Goal: Task Accomplishment & Management: Complete application form

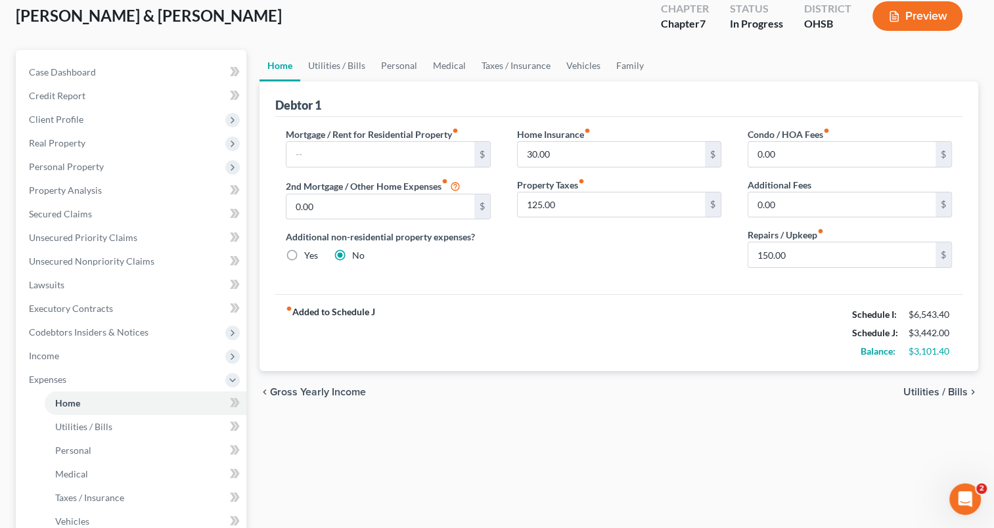
scroll to position [334, 0]
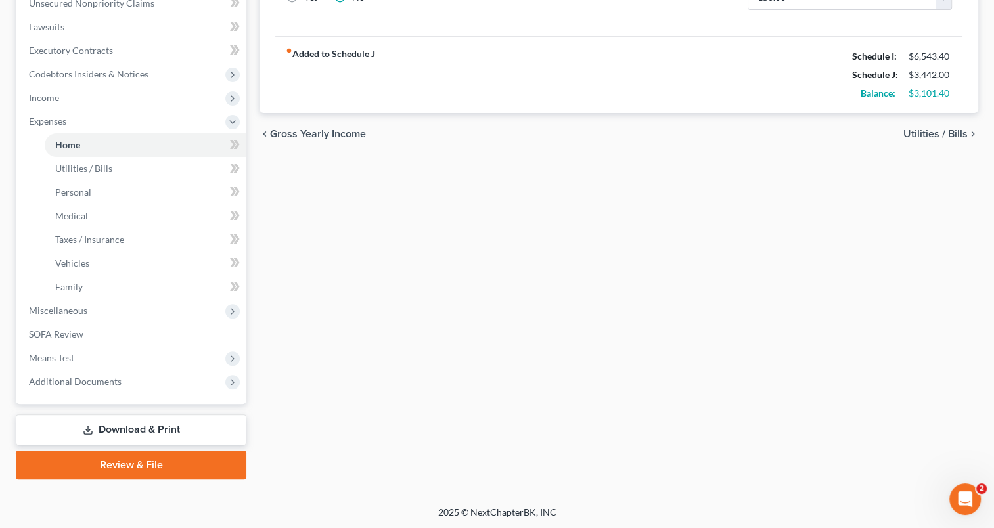
click at [108, 426] on link "Download & Print" at bounding box center [131, 430] width 231 height 31
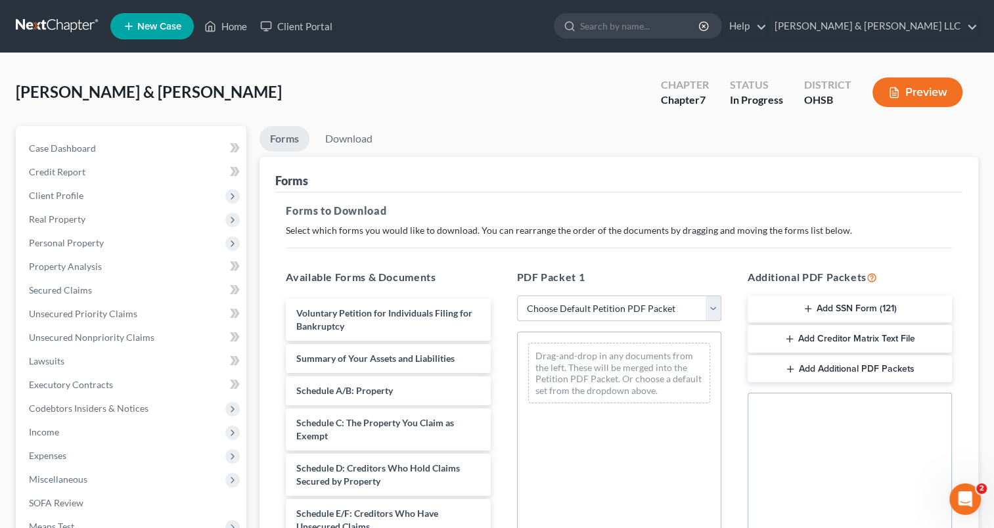
click at [712, 307] on select "Choose Default Petition PDF Packet Complete Bankruptcy Petition (all forms and …" at bounding box center [619, 309] width 204 height 26
select select "0"
click at [517, 296] on select "Choose Default Petition PDF Packet Complete Bankruptcy Petition (all forms and …" at bounding box center [619, 309] width 204 height 26
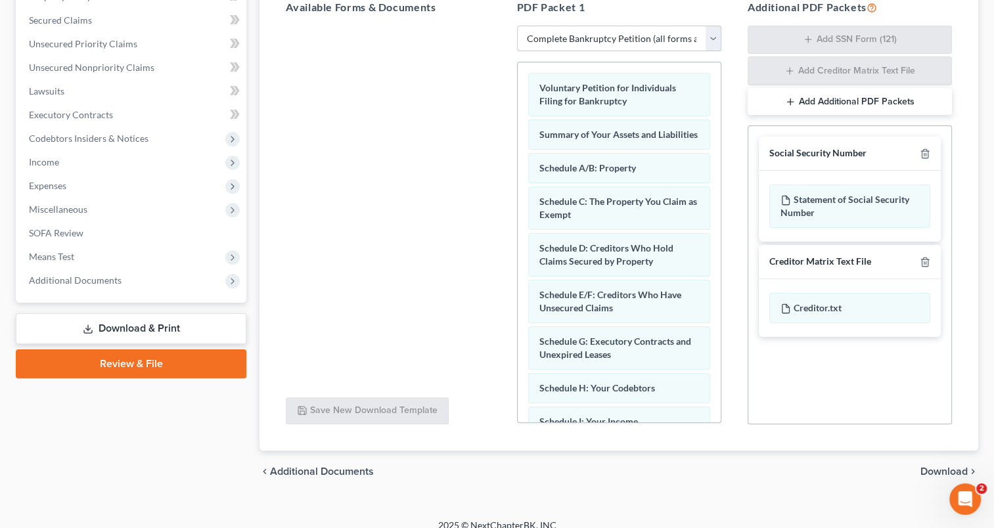
scroll to position [283, 0]
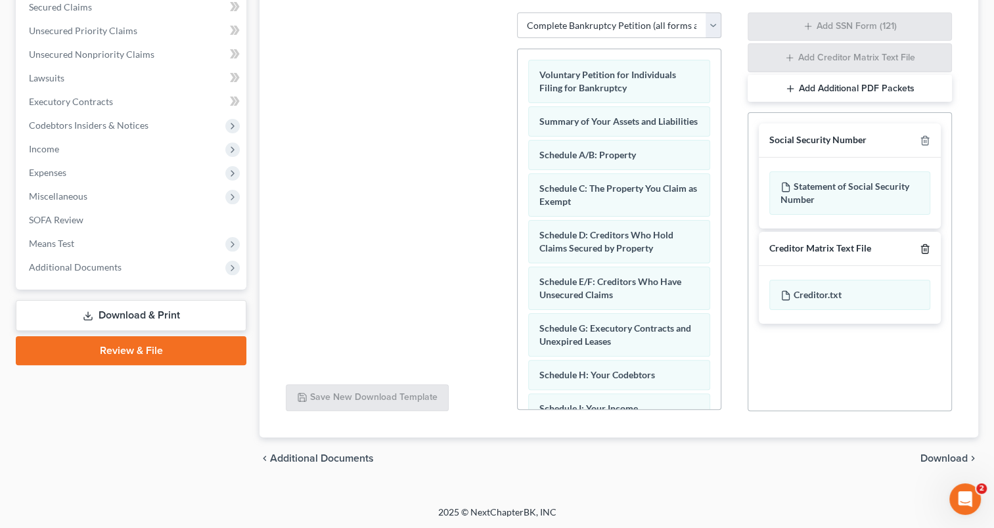
click at [926, 250] on line "button" at bounding box center [926, 249] width 0 height 3
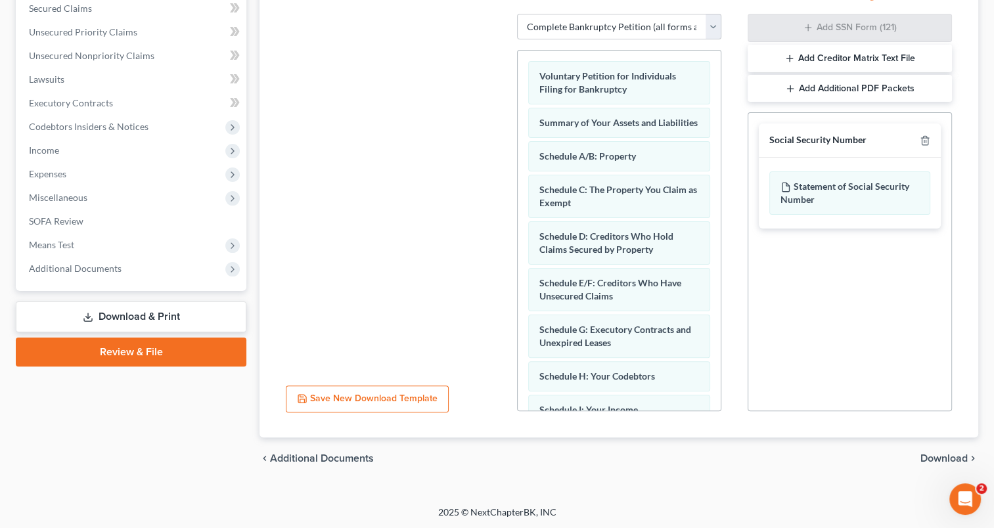
click at [939, 457] on span "Download" at bounding box center [944, 458] width 47 height 11
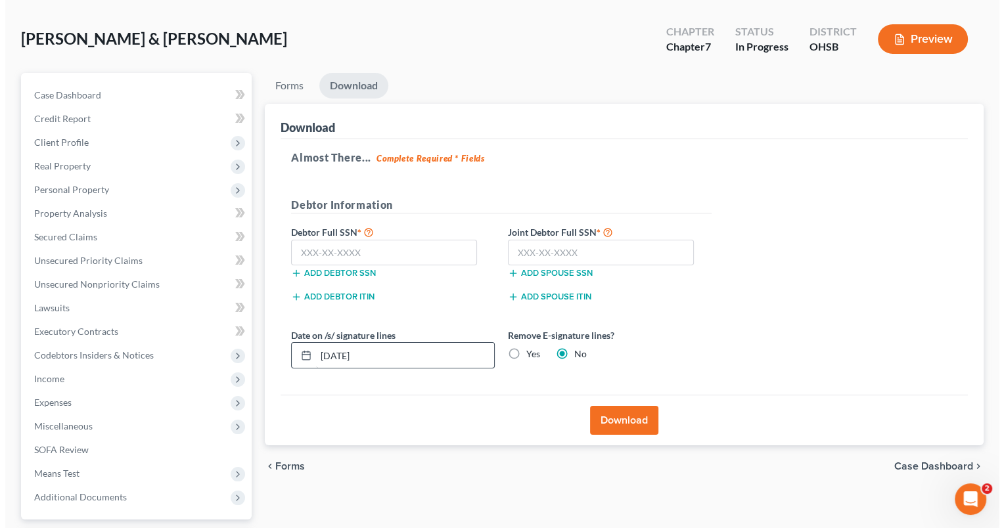
scroll to position [37, 0]
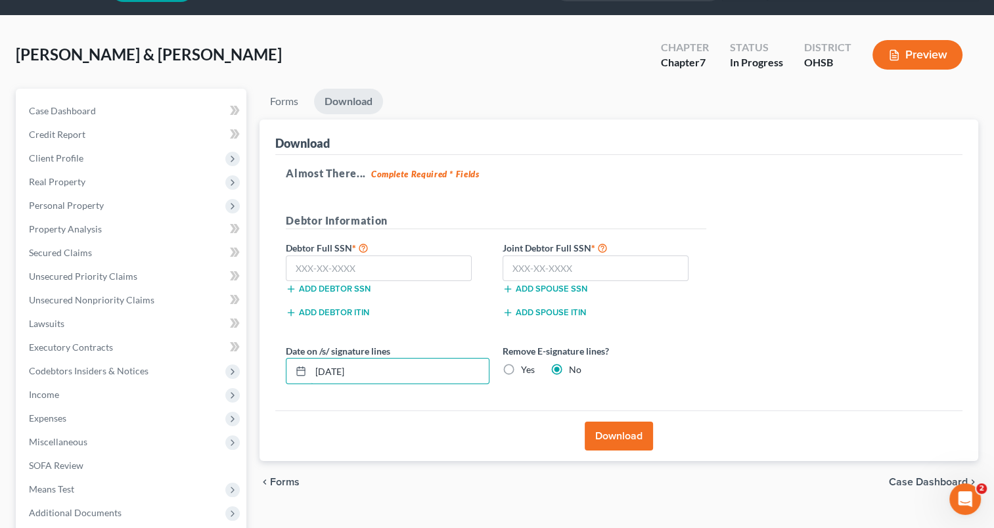
drag, startPoint x: 392, startPoint y: 380, endPoint x: 266, endPoint y: 381, distance: 126.2
click at [266, 381] on div "Download Almost There... Complete Required * Fields Debtor Information Debtor F…" at bounding box center [619, 291] width 719 height 342
click at [521, 366] on label "Yes" at bounding box center [528, 369] width 14 height 13
click at [526, 366] on input "Yes" at bounding box center [530, 367] width 9 height 9
radio input "true"
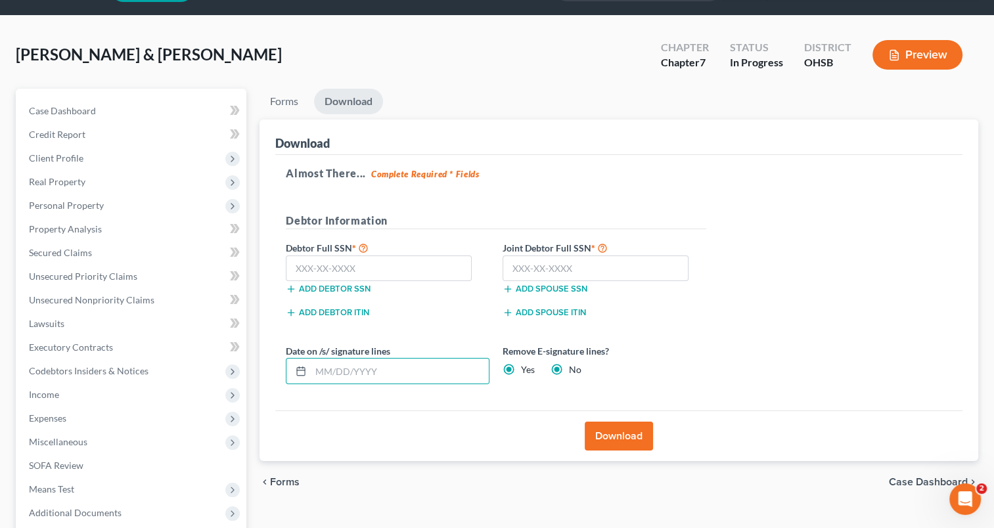
radio input "false"
click at [440, 265] on input "text" at bounding box center [379, 269] width 186 height 26
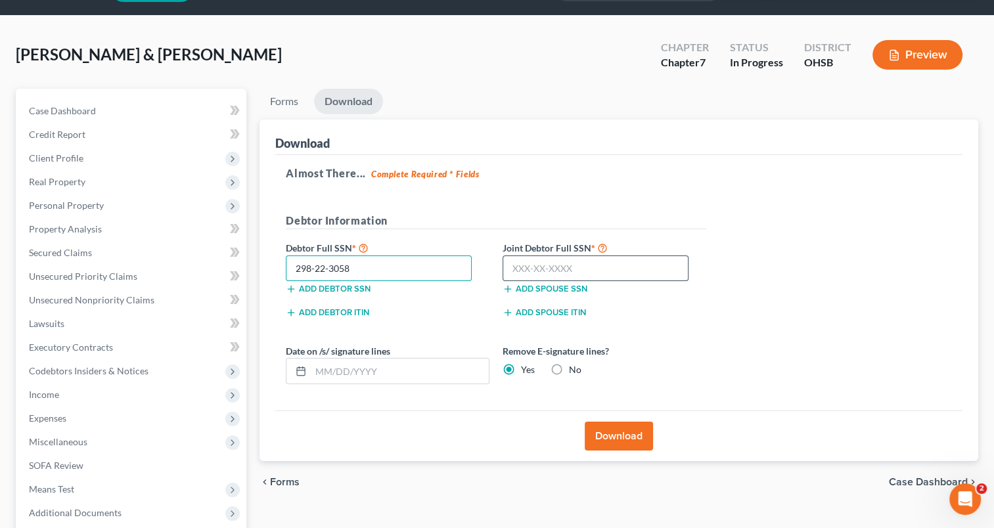
type input "298-22-3058"
click at [520, 265] on input "text" at bounding box center [596, 269] width 186 height 26
type input "274-28-7253"
click at [630, 439] on button "Download" at bounding box center [619, 436] width 68 height 29
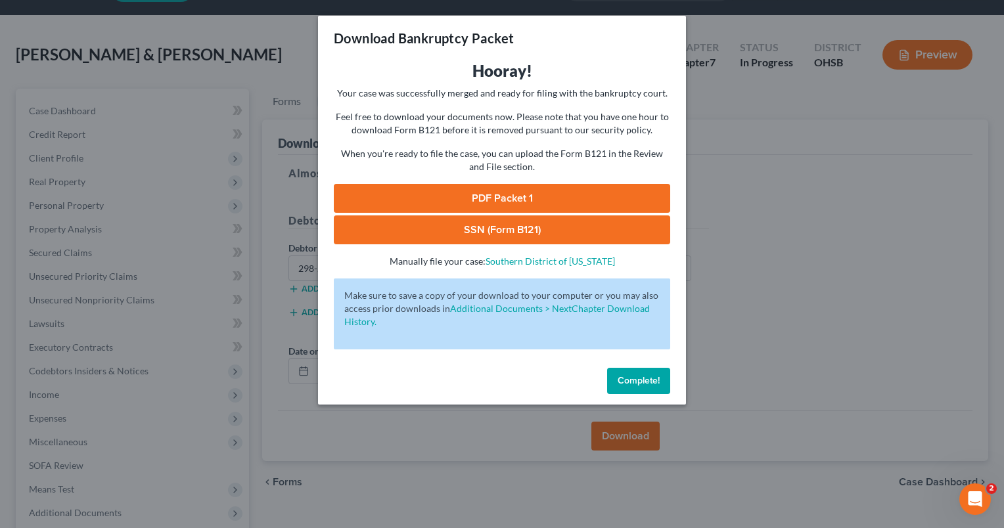
click at [484, 205] on link "PDF Packet 1" at bounding box center [502, 198] width 336 height 29
click at [474, 231] on link "SSN (Form B121)" at bounding box center [502, 230] width 336 height 29
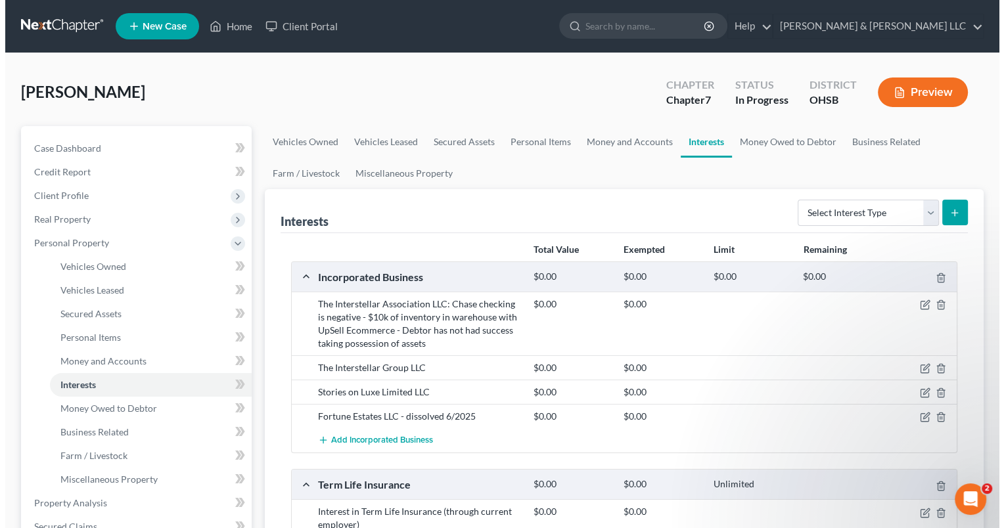
scroll to position [723, 0]
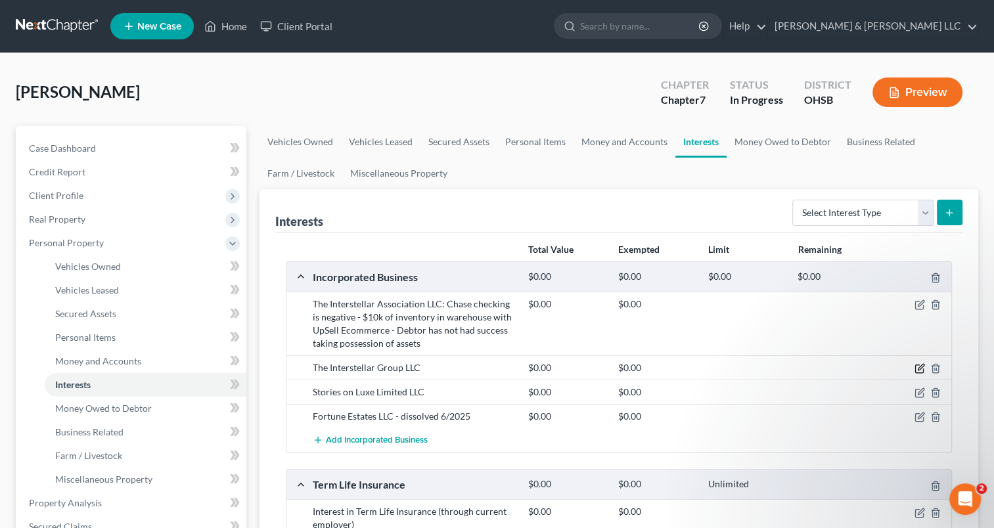
click at [918, 367] on icon "button" at bounding box center [921, 368] width 6 height 6
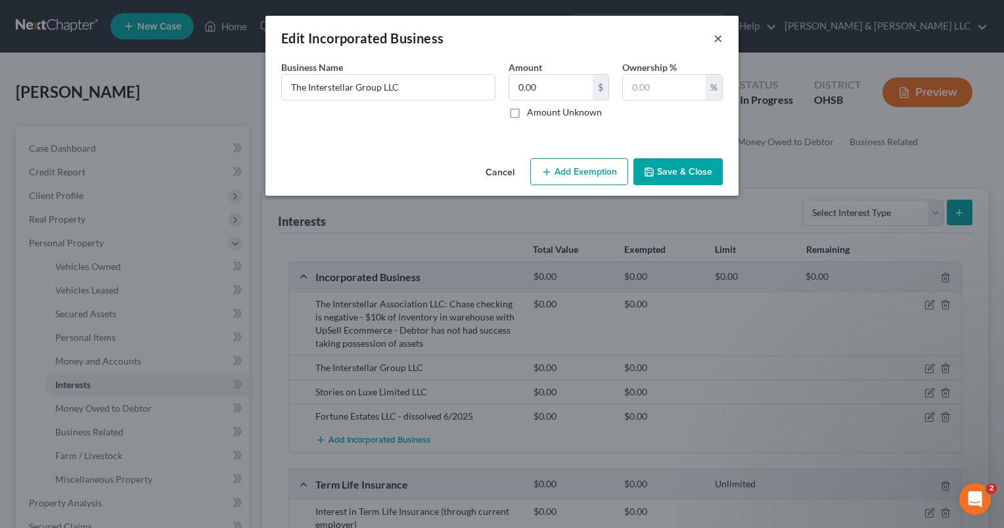
click at [718, 41] on button "×" at bounding box center [718, 38] width 9 height 16
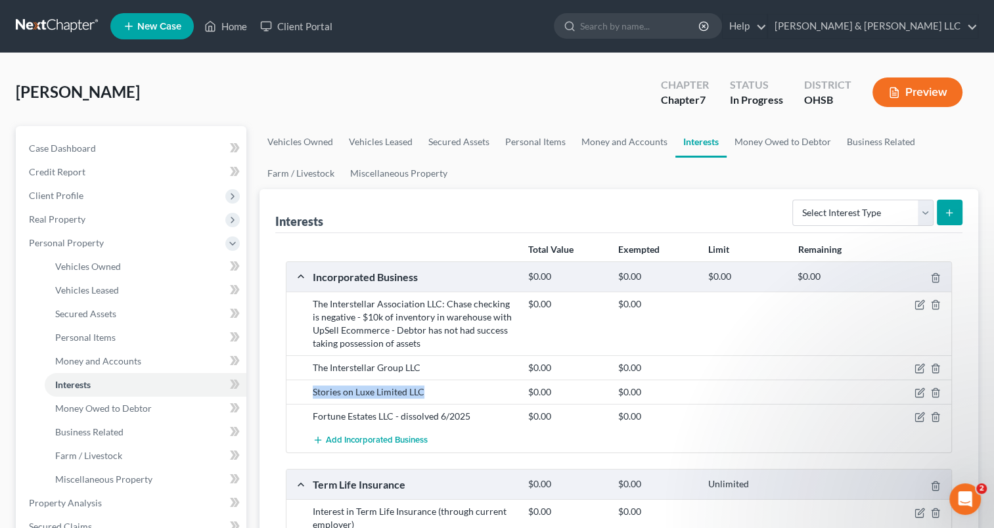
drag, startPoint x: 428, startPoint y: 390, endPoint x: 310, endPoint y: 390, distance: 118.3
click at [310, 390] on div "Stories on Luxe Limited LLC" at bounding box center [414, 392] width 216 height 13
copy div "Stories on Luxe Limited LLC"
click at [918, 368] on icon "button" at bounding box center [921, 368] width 6 height 6
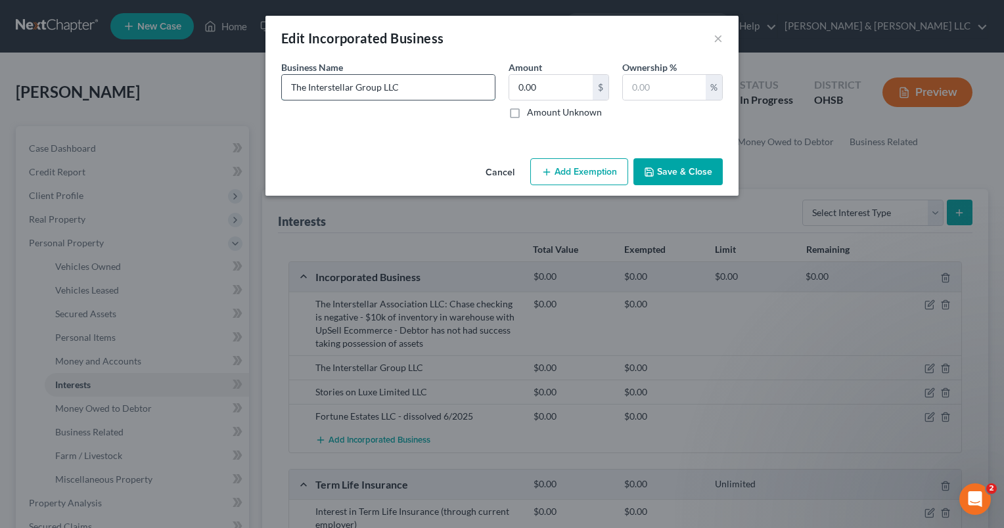
click at [446, 87] on input "The Interstellar Group LLC" at bounding box center [388, 87] width 213 height 25
paste input "Stories on Luxe Limited LLC"
type input "The Interstellar Group LLC, Stories on Luxe Limited LLC, and Fortune Estates LL…"
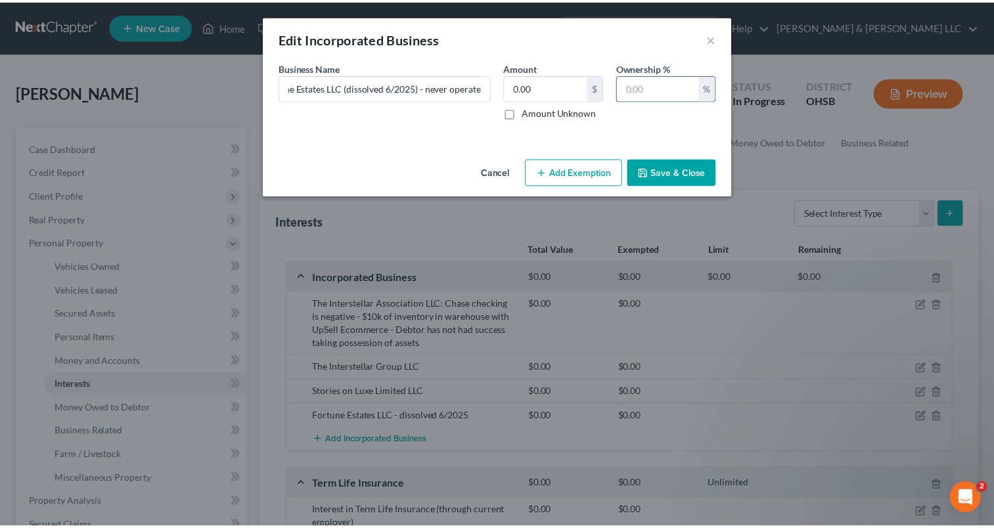
scroll to position [0, 0]
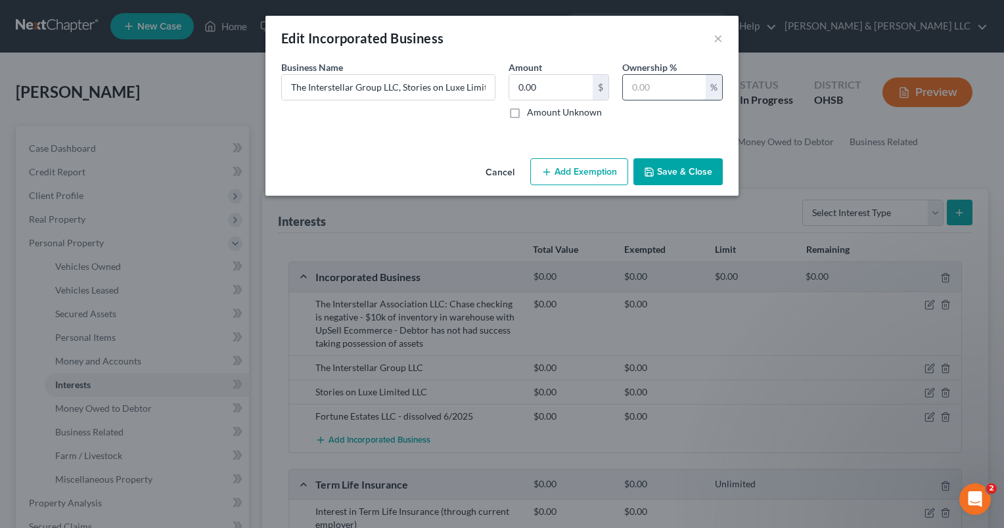
click at [646, 86] on input "text" at bounding box center [664, 87] width 83 height 25
type input "100"
click at [659, 173] on button "Save & Close" at bounding box center [677, 172] width 89 height 28
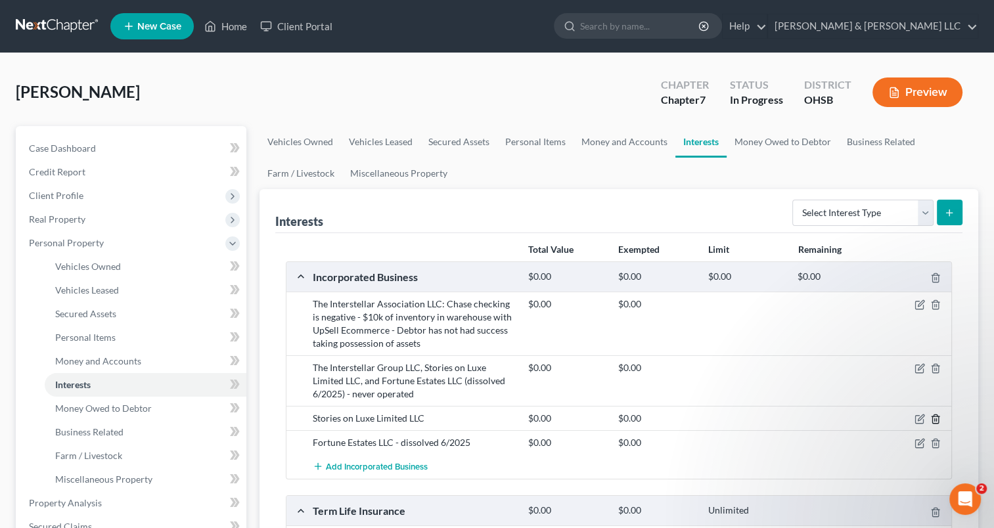
click at [938, 419] on icon "button" at bounding box center [935, 419] width 6 height 9
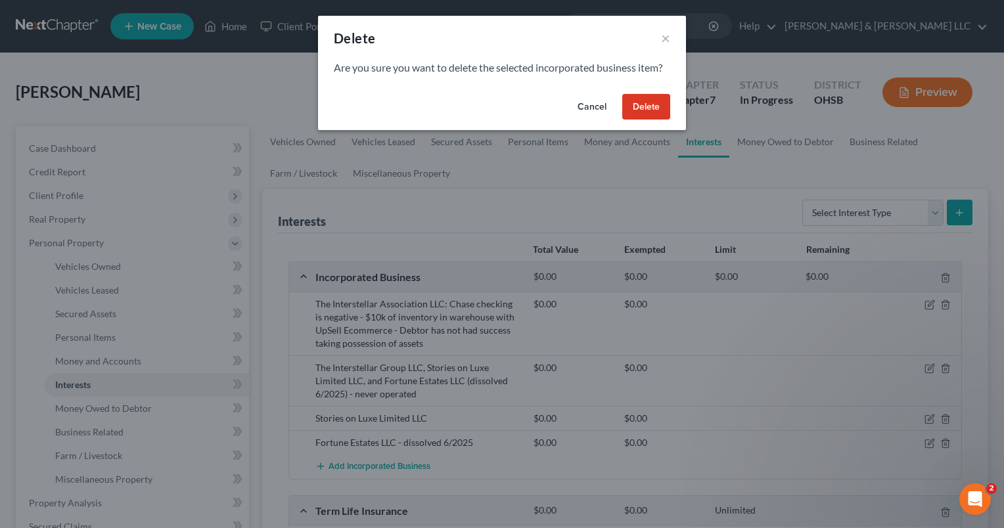
click at [654, 108] on button "Delete" at bounding box center [646, 107] width 48 height 26
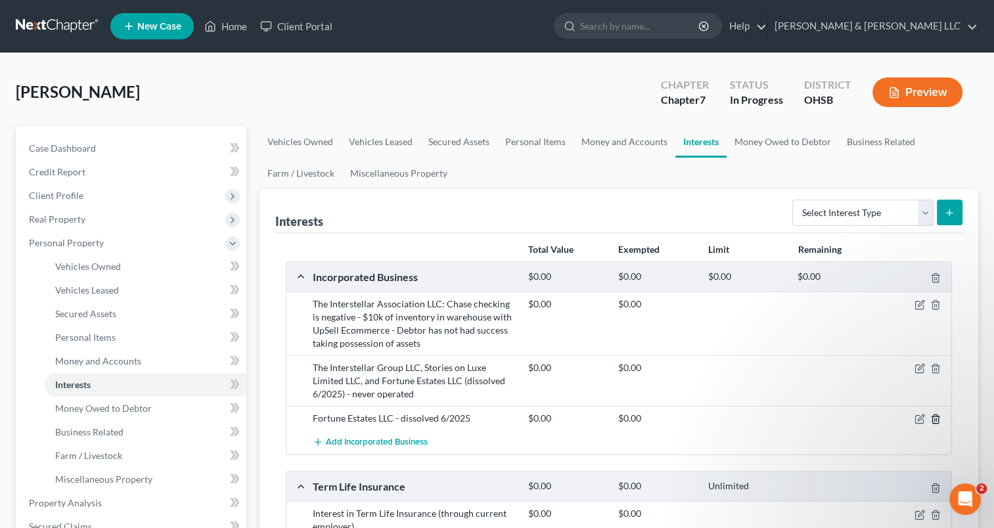
click at [937, 419] on icon "button" at bounding box center [935, 419] width 11 height 11
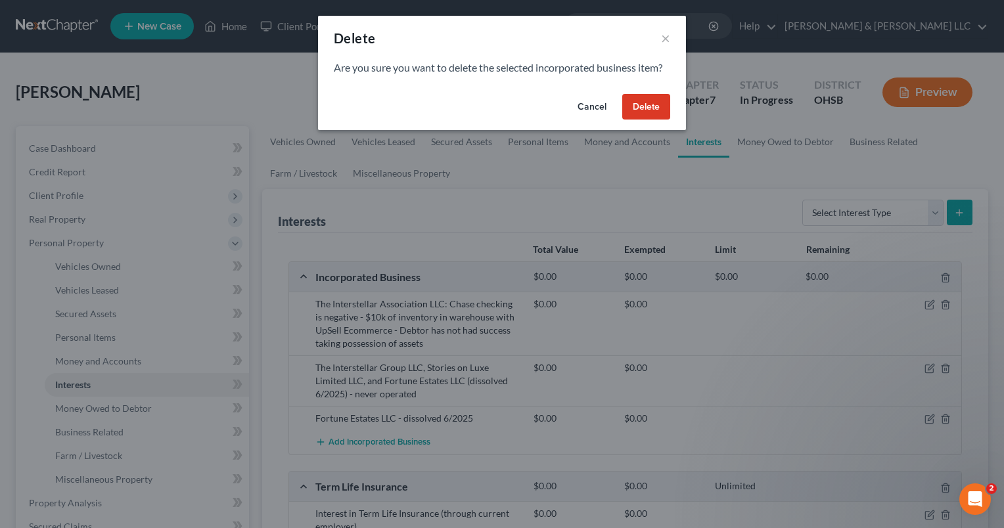
click at [645, 108] on button "Delete" at bounding box center [646, 107] width 48 height 26
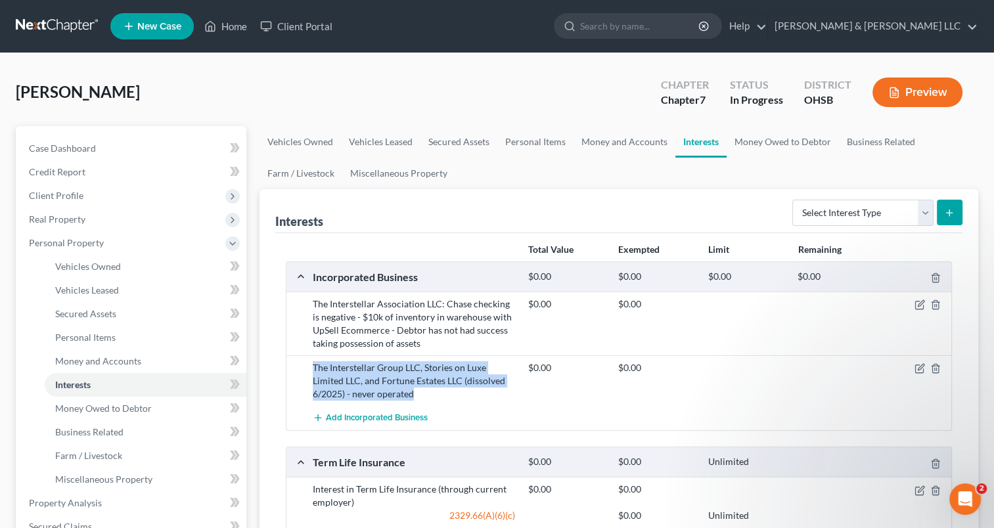
drag, startPoint x: 419, startPoint y: 397, endPoint x: 309, endPoint y: 363, distance: 114.7
click at [309, 363] on div "The Interstellar Group LLC, Stories on Luxe Limited LLC, and Fortune Estates LL…" at bounding box center [414, 380] width 216 height 39
copy div "The Interstellar Group LLC, Stories on Luxe Limited LLC, and Fortune Estates LL…"
click at [915, 89] on button "Preview" at bounding box center [918, 93] width 90 height 30
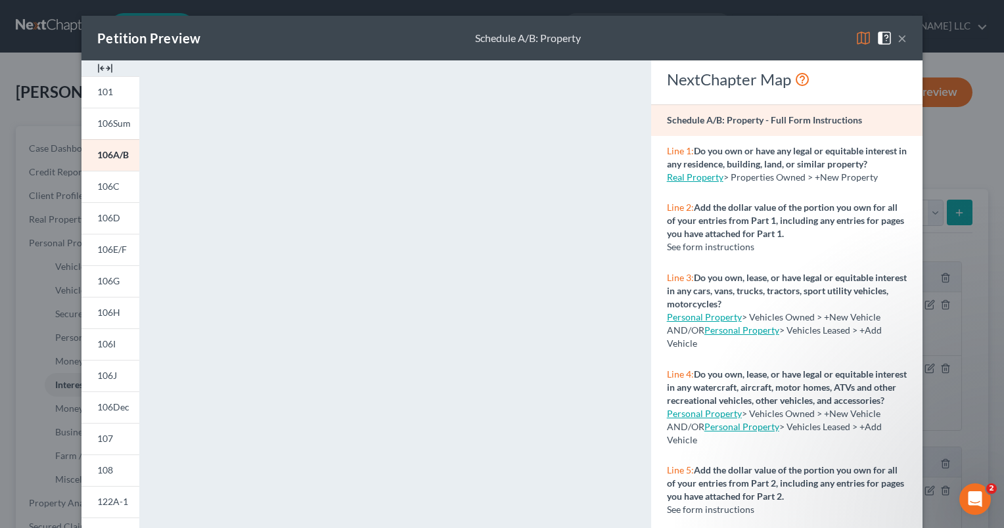
click at [898, 39] on button "×" at bounding box center [902, 38] width 9 height 16
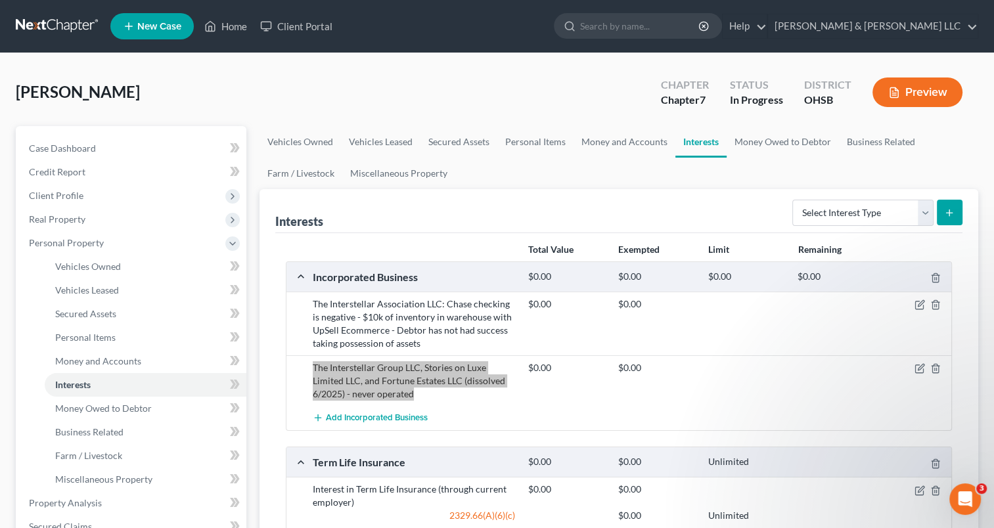
click at [960, 504] on icon "Open Intercom Messenger" at bounding box center [966, 500] width 22 height 22
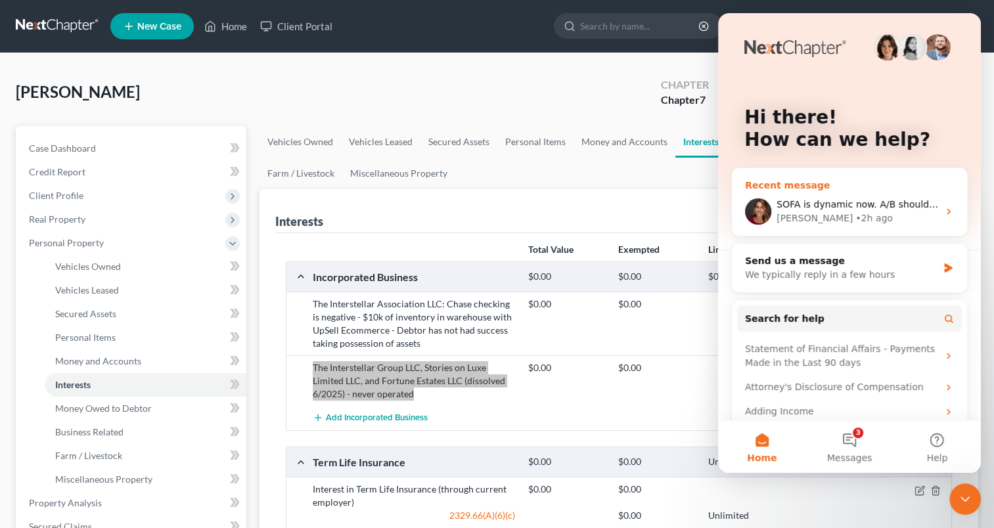
click at [855, 207] on span "SOFA is dynamic now. A/B should be done this week." at bounding box center [898, 204] width 242 height 11
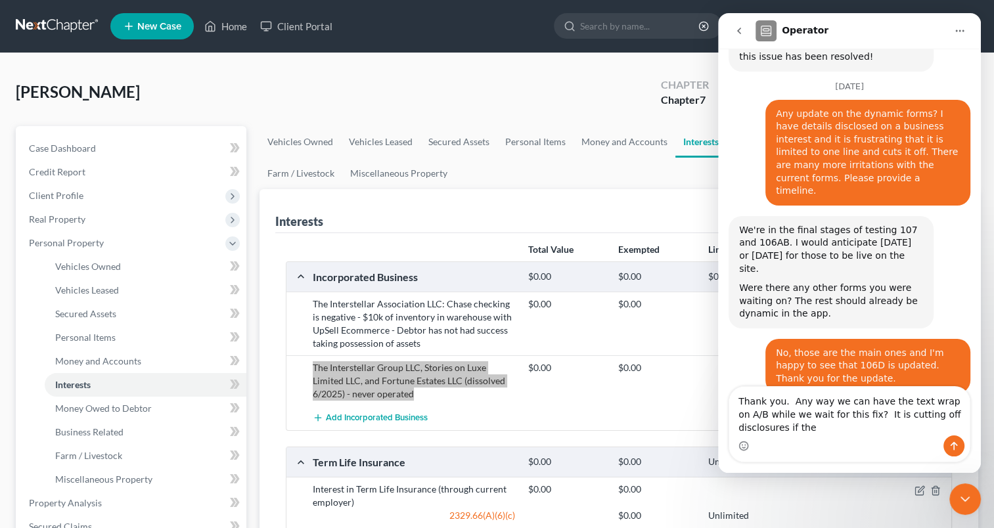
scroll to position [750, 0]
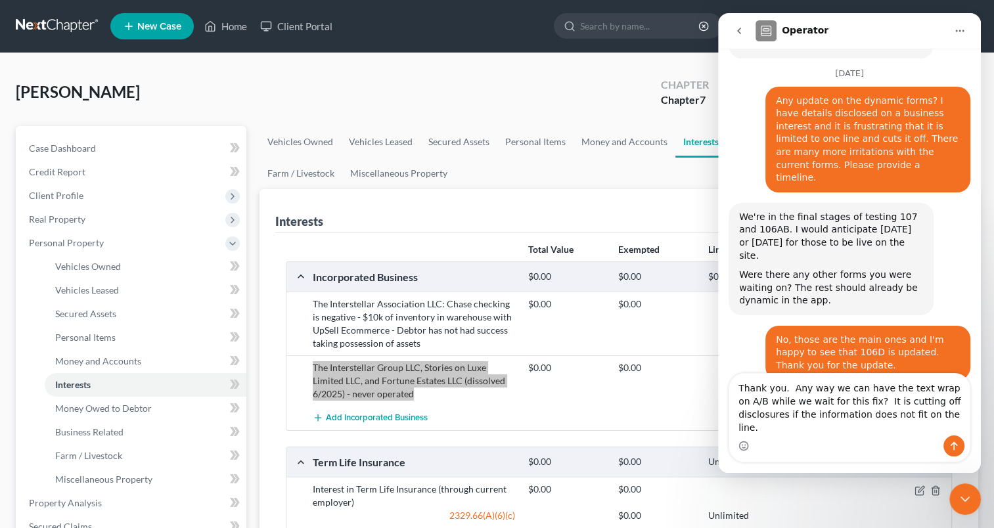
type textarea "Thank you. Any way we can have the text wrap on A/B while we wait for this fix?…"
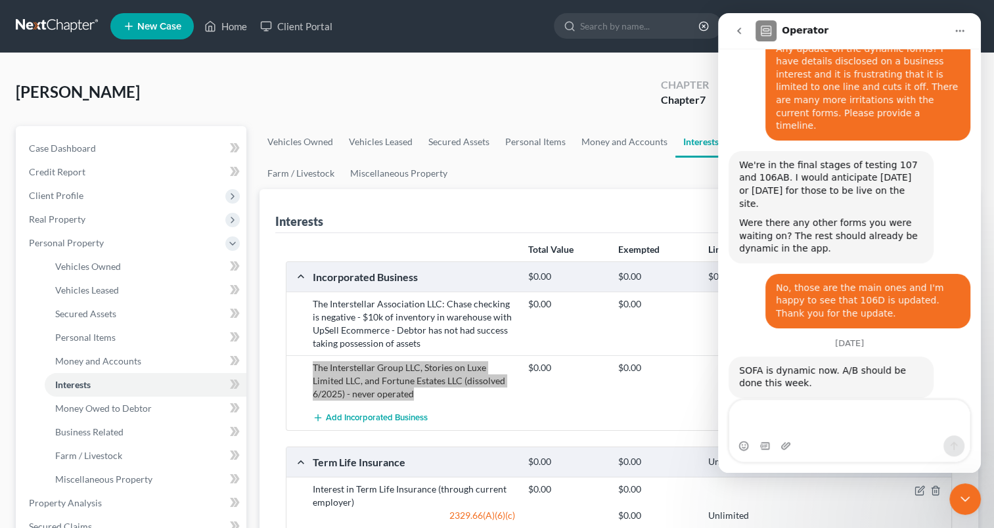
scroll to position [815, 0]
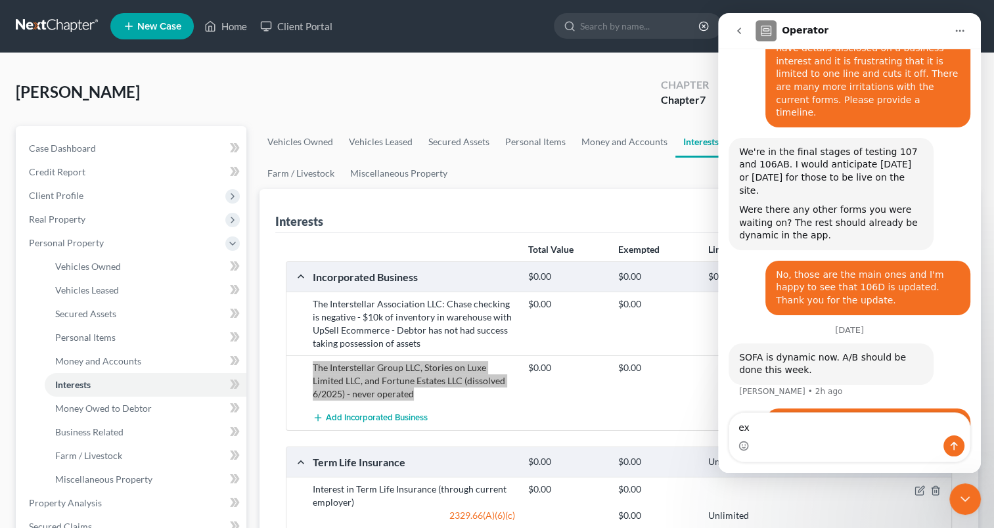
type textarea "e"
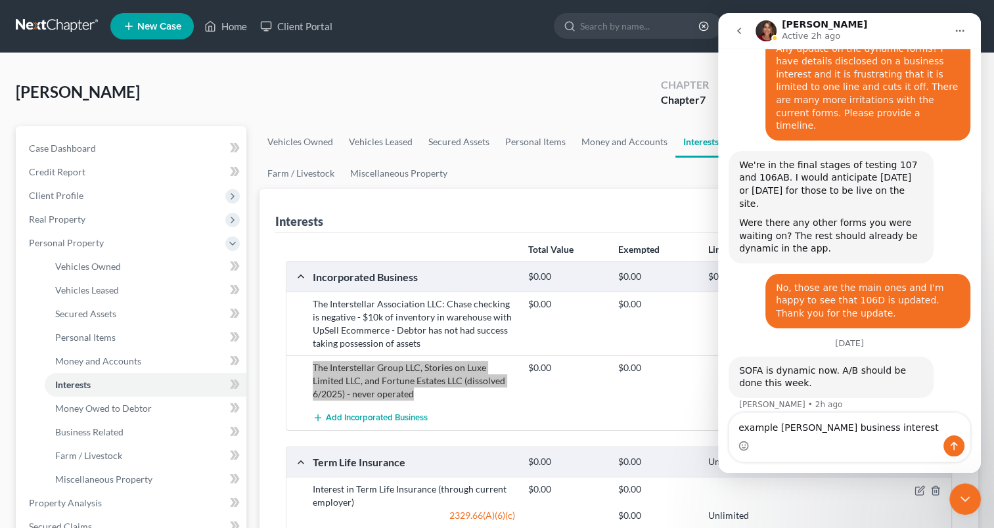
type textarea "example [PERSON_NAME] business interests"
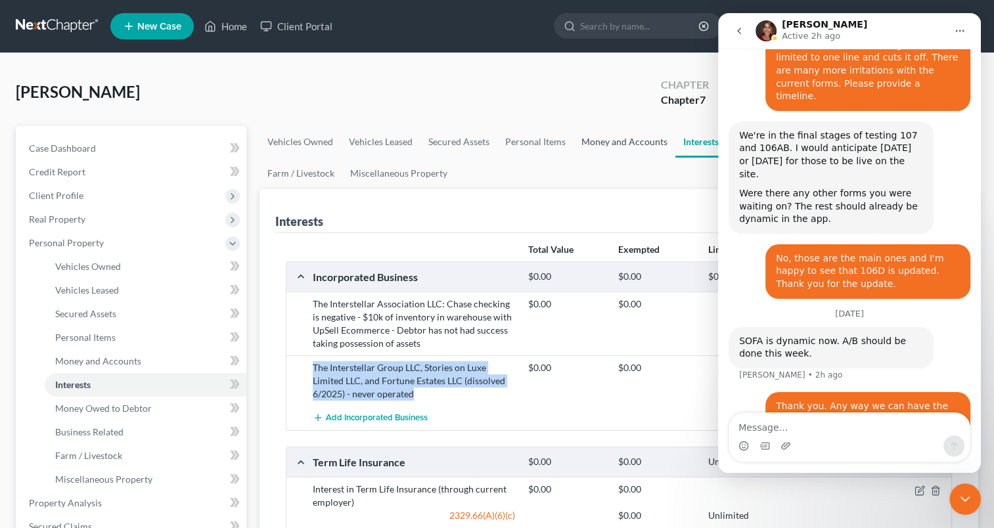
click at [598, 143] on link "Money and Accounts" at bounding box center [625, 142] width 102 height 32
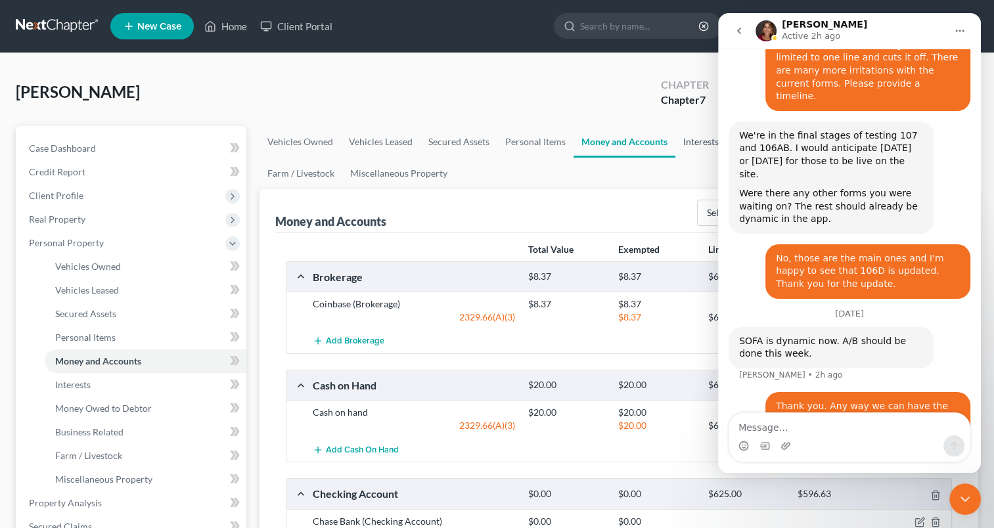
click at [686, 142] on link "Interests" at bounding box center [700, 142] width 51 height 32
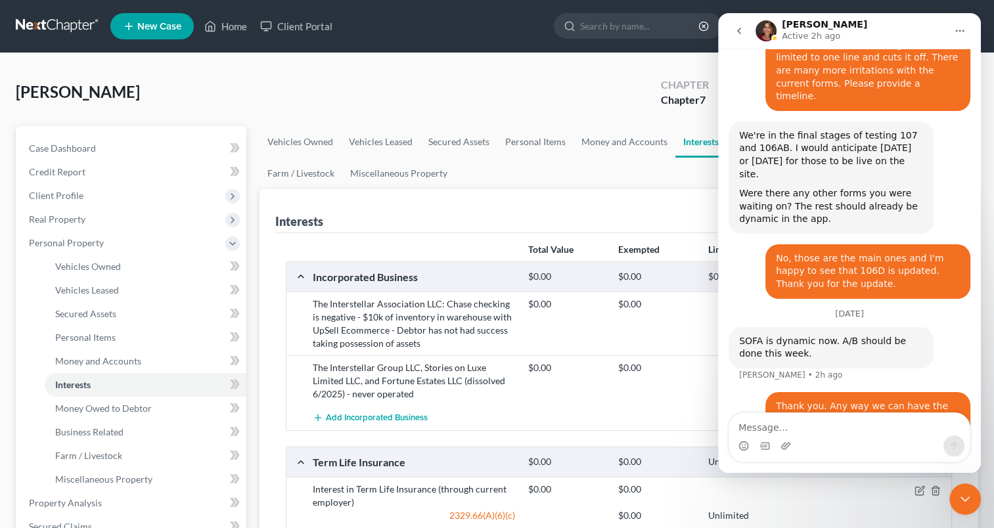
click at [968, 505] on icon "Close Intercom Messenger" at bounding box center [965, 499] width 16 height 16
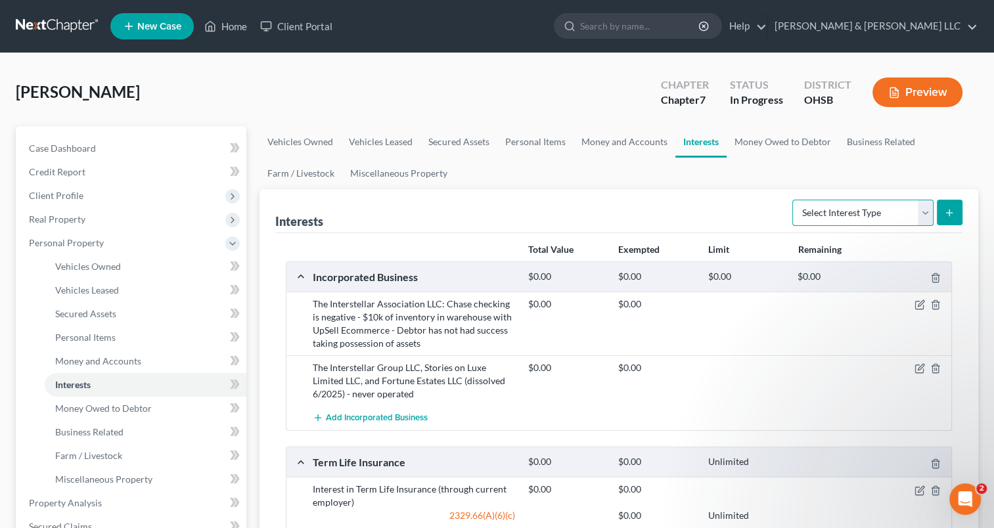
click at [928, 216] on select "Select Interest Type 401K Annuity Bond Education IRA Government Bond Government…" at bounding box center [862, 213] width 141 height 26
select select "401k"
click at [794, 200] on select "Select Interest Type 401K Annuity Bond Education IRA Government Bond Government…" at bounding box center [862, 213] width 141 height 26
click at [951, 218] on button "submit" at bounding box center [950, 213] width 26 height 26
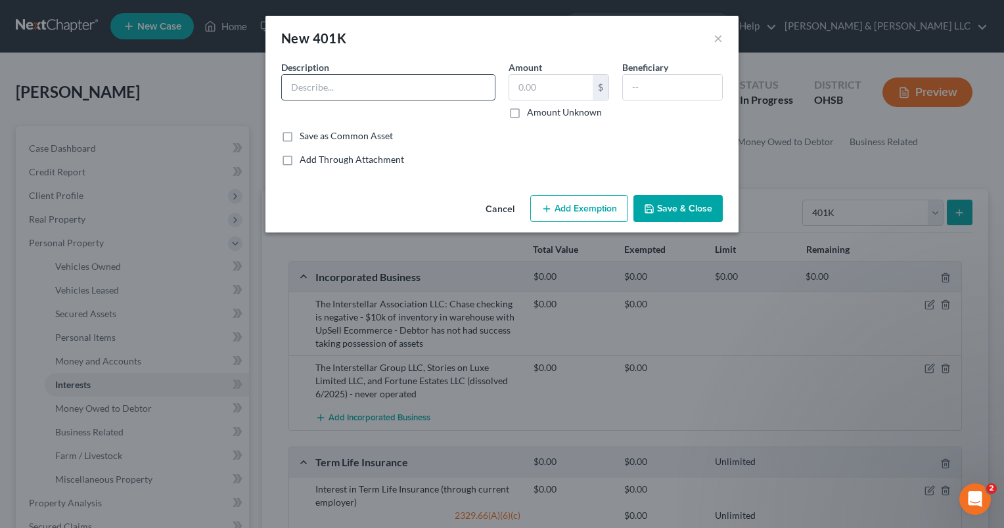
click at [368, 79] on input "text" at bounding box center [388, 87] width 213 height 25
type input "401k from prior employer"
click at [557, 97] on input "text" at bounding box center [550, 87] width 83 height 25
type input "2,169.93"
click at [585, 207] on button "Add Exemption" at bounding box center [579, 209] width 98 height 28
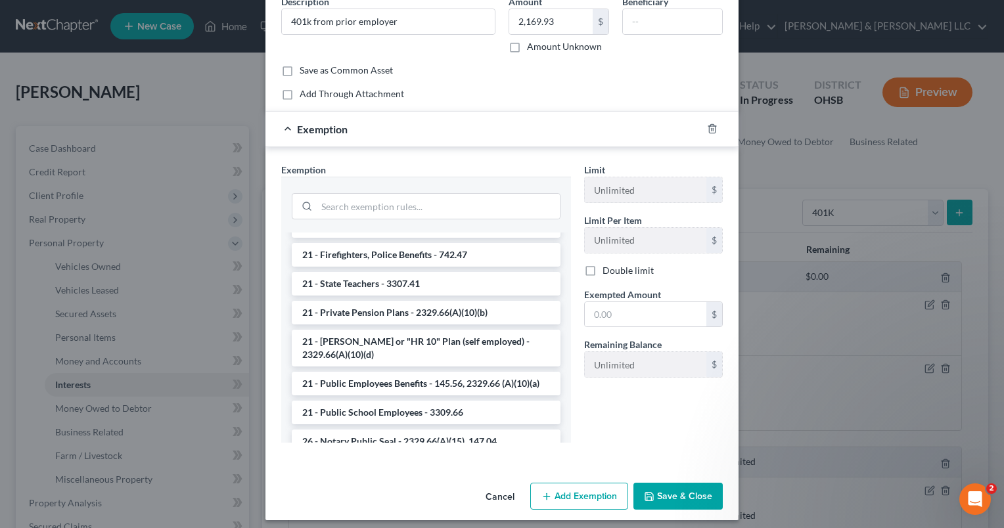
scroll to position [1017, 0]
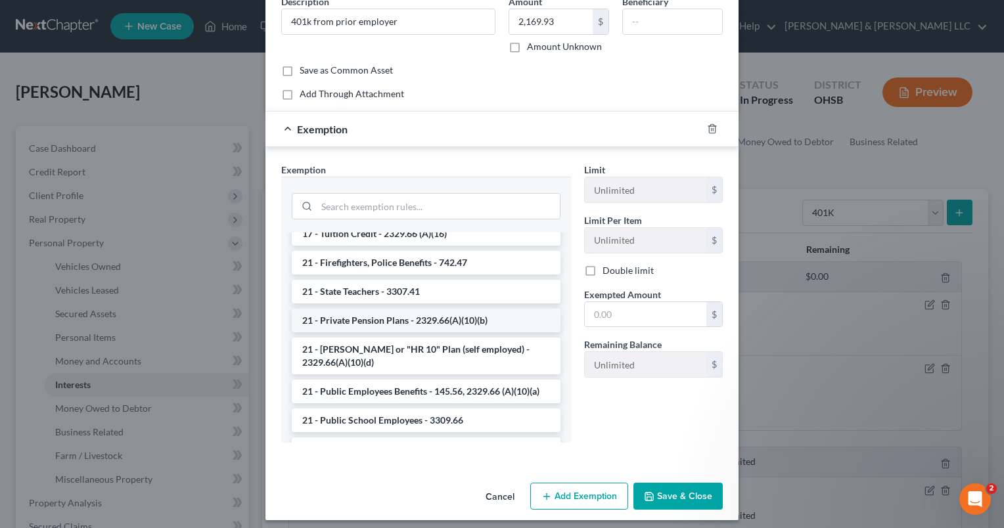
click at [390, 319] on li "21 - Private Pension Plans - 2329.66(A)(10)(b)" at bounding box center [426, 321] width 269 height 24
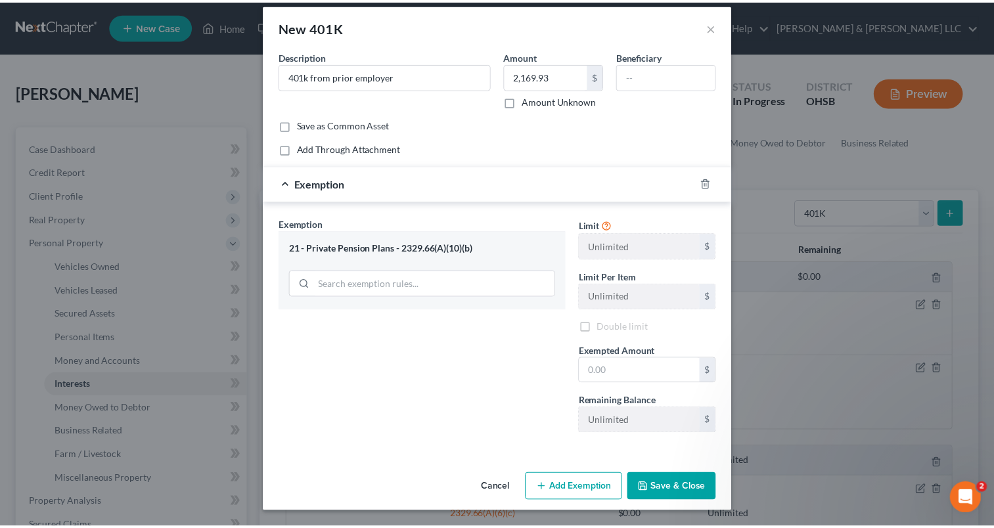
scroll to position [9, 0]
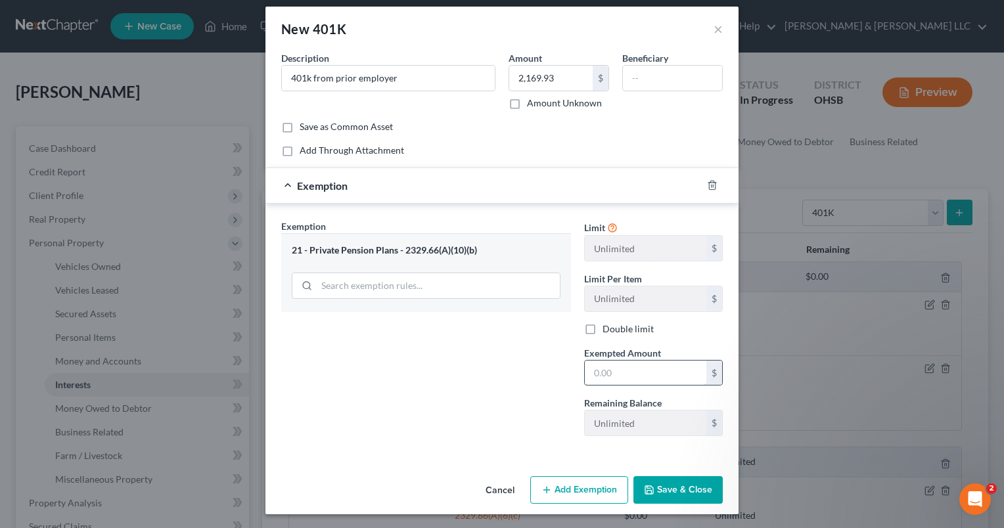
click at [662, 373] on input "text" at bounding box center [646, 373] width 122 height 25
type input "2,169.93"
click at [674, 483] on button "Save & Close" at bounding box center [677, 490] width 89 height 28
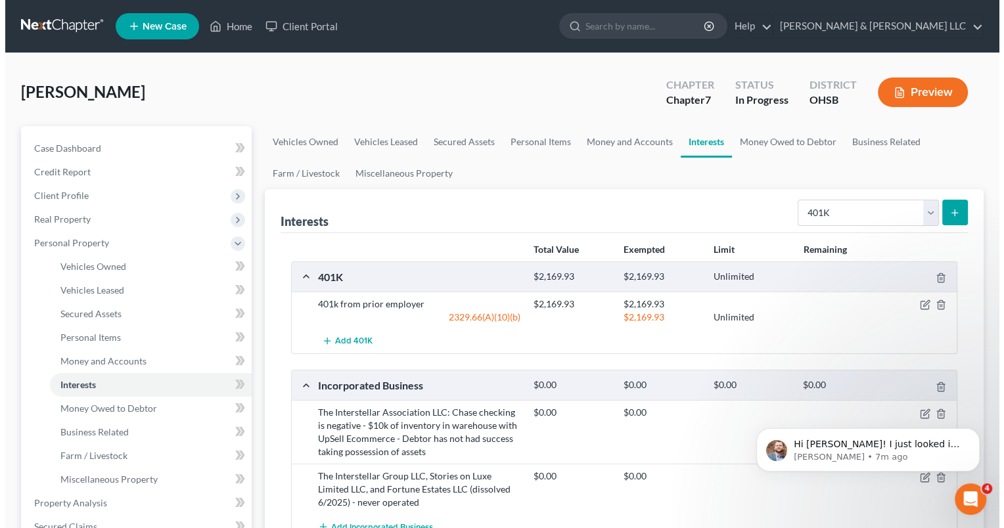
scroll to position [909, 0]
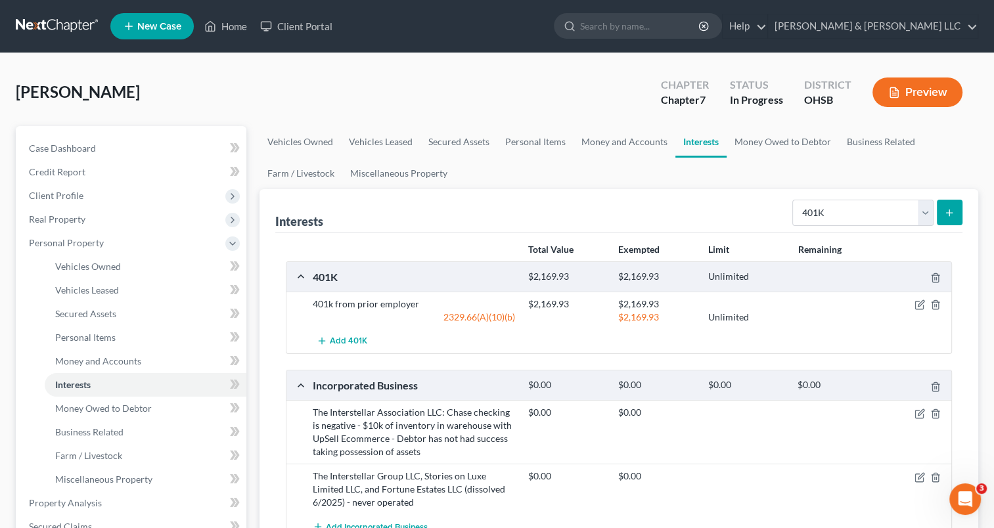
click at [915, 98] on button "Preview" at bounding box center [918, 93] width 90 height 30
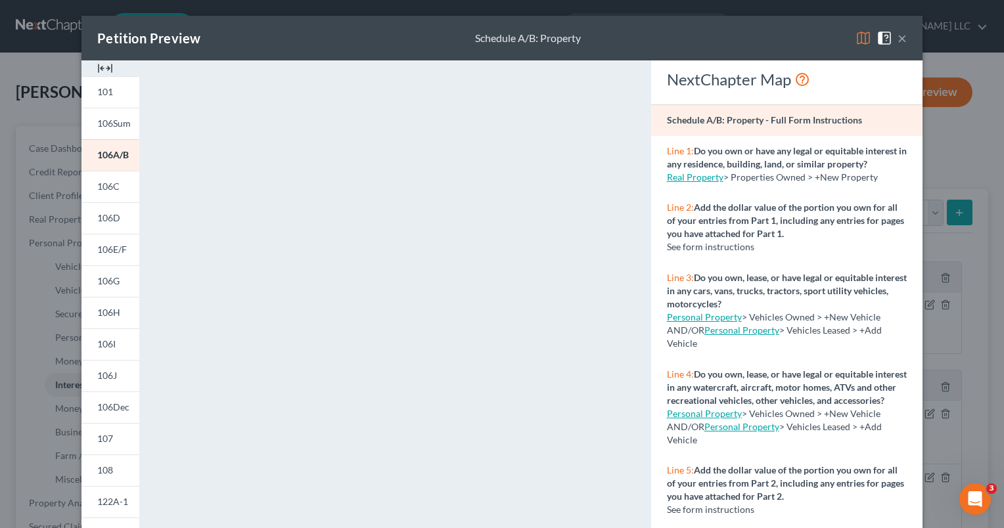
scroll to position [948, 0]
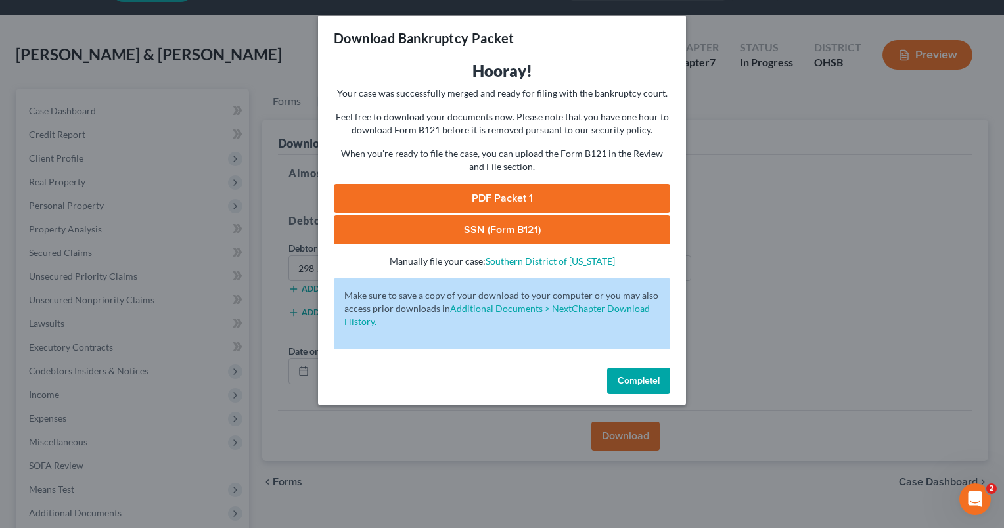
click at [660, 383] on button "Complete!" at bounding box center [638, 381] width 63 height 26
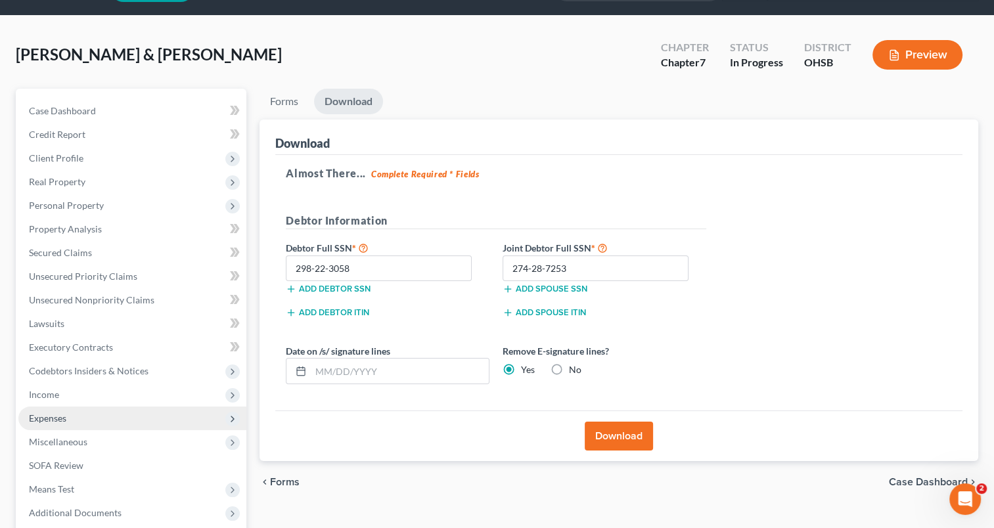
click at [126, 408] on span "Expenses" at bounding box center [132, 419] width 228 height 24
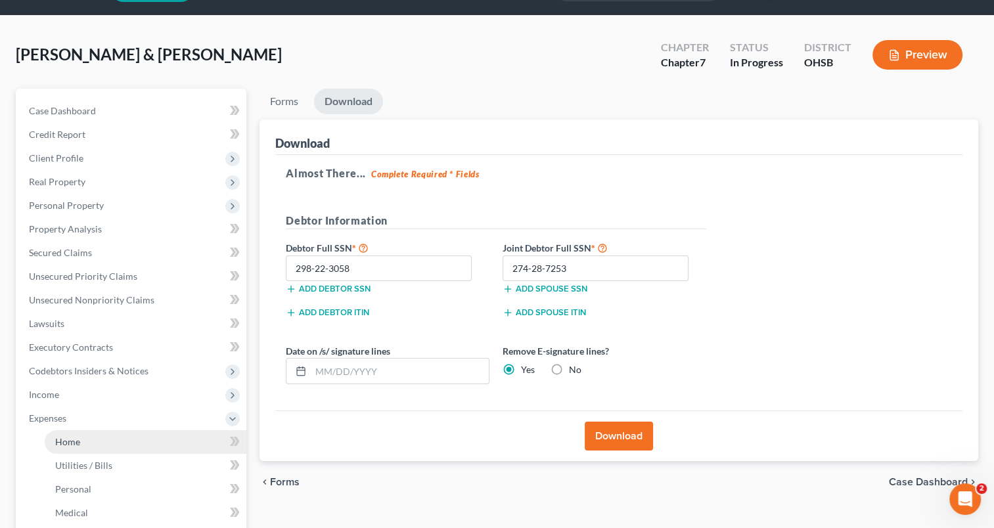
click at [122, 444] on link "Home" at bounding box center [146, 442] width 202 height 24
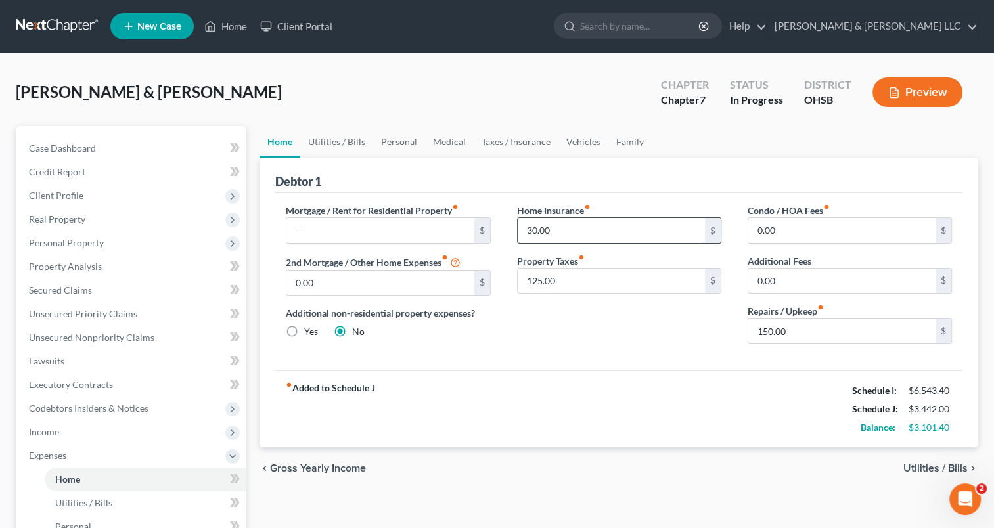
click at [563, 229] on input "30.00" at bounding box center [611, 230] width 187 height 25
type input "100"
click at [582, 278] on input "125.00" at bounding box center [611, 281] width 187 height 25
click at [343, 225] on input "text" at bounding box center [379, 230] width 187 height 25
click at [808, 329] on input "150.00" at bounding box center [841, 331] width 187 height 25
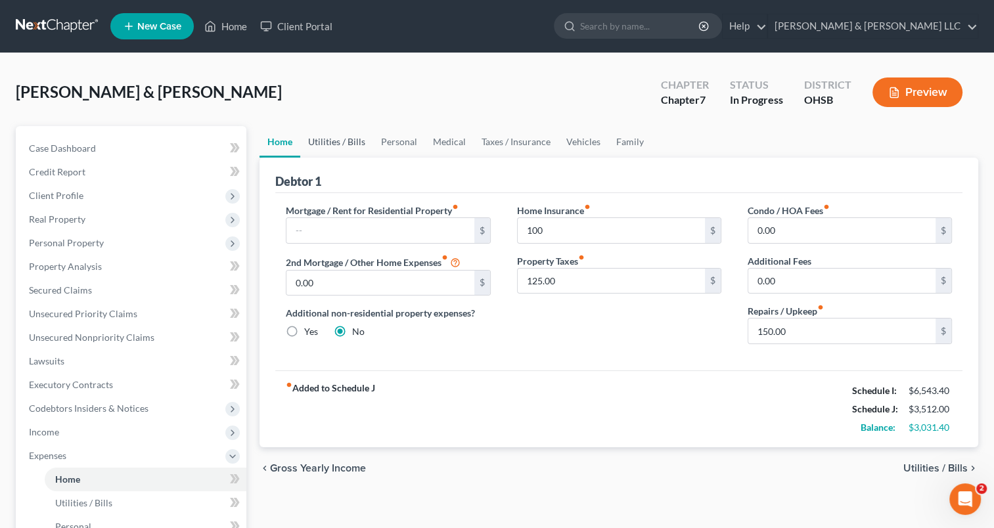
click at [359, 141] on link "Utilities / Bills" at bounding box center [336, 142] width 73 height 32
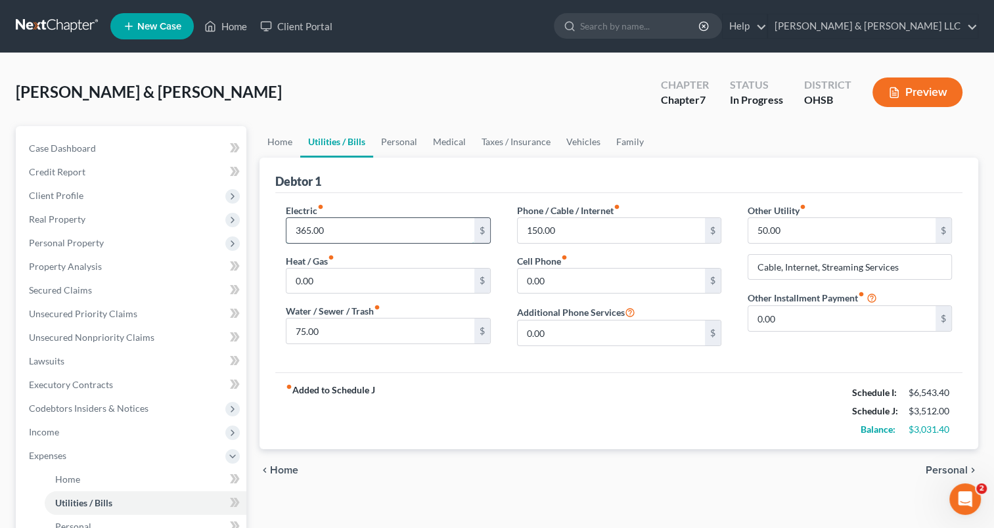
click at [371, 230] on input "365.00" at bounding box center [379, 230] width 187 height 25
type input "395"
click at [350, 327] on input "75.00" at bounding box center [379, 331] width 187 height 25
click at [336, 334] on input "75.00" at bounding box center [379, 331] width 187 height 25
drag, startPoint x: 338, startPoint y: 331, endPoint x: 244, endPoint y: 346, distance: 95.2
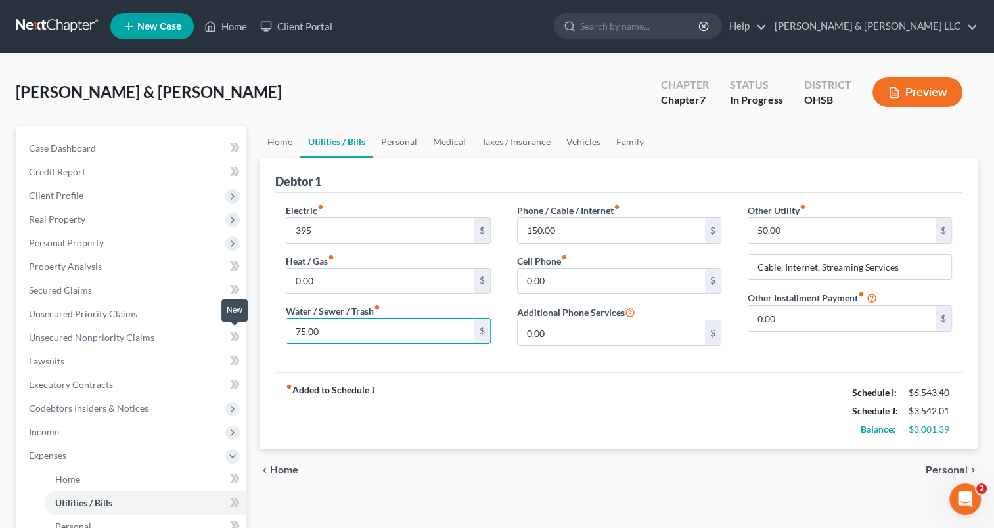
click at [244, 346] on div "Petition Navigation Case Dashboard Payments Invoices Payments Payments Credit R…" at bounding box center [497, 470] width 976 height 688
type input "95"
click at [576, 227] on input "150.00" at bounding box center [611, 230] width 187 height 25
click at [819, 230] on input "50.00" at bounding box center [841, 230] width 187 height 25
click at [573, 231] on input "150.00" at bounding box center [611, 230] width 187 height 25
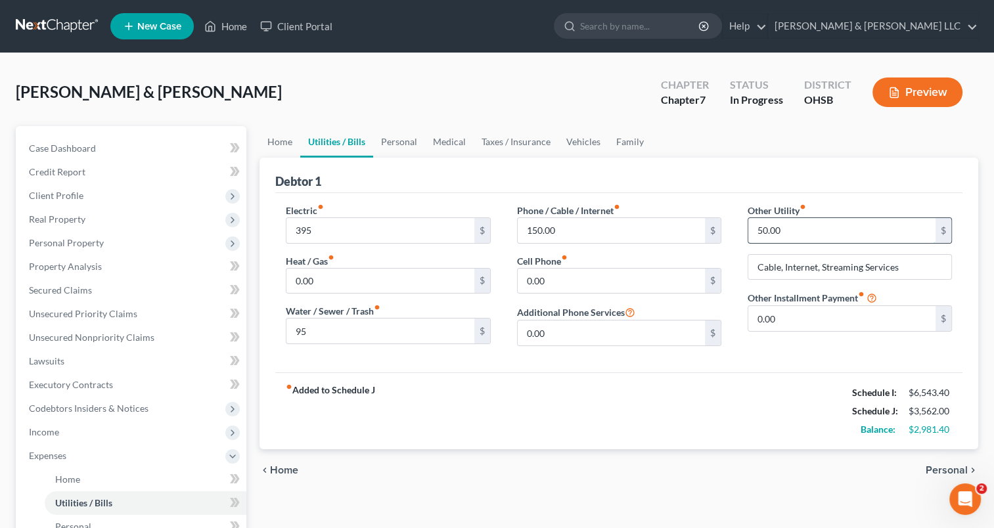
click at [756, 237] on input "50.00" at bounding box center [841, 230] width 187 height 25
click at [624, 235] on input "150.00" at bounding box center [611, 230] width 187 height 25
click at [780, 225] on input "150" at bounding box center [841, 230] width 187 height 25
type input "175"
click at [790, 273] on input "Cable, Internet, Streaming Services" at bounding box center [849, 267] width 203 height 25
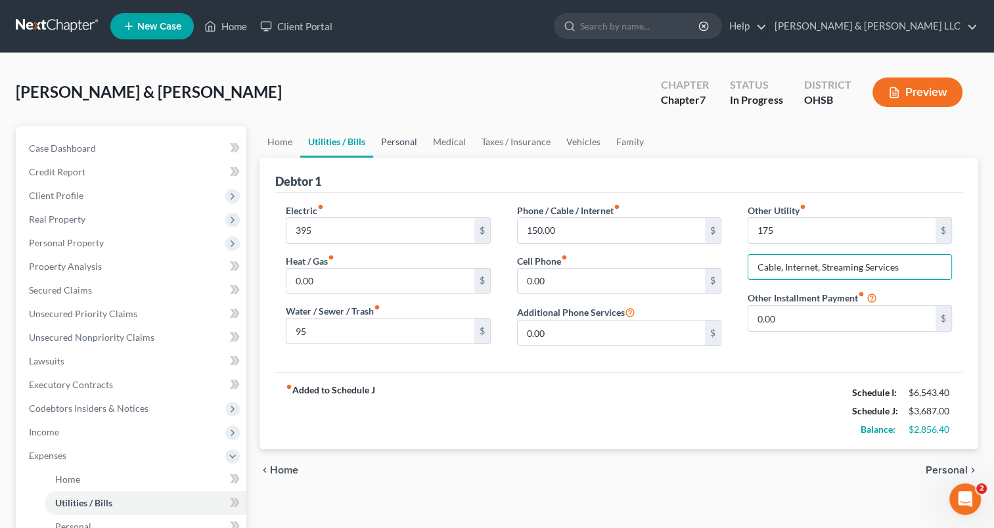
click at [411, 147] on link "Personal" at bounding box center [399, 142] width 52 height 32
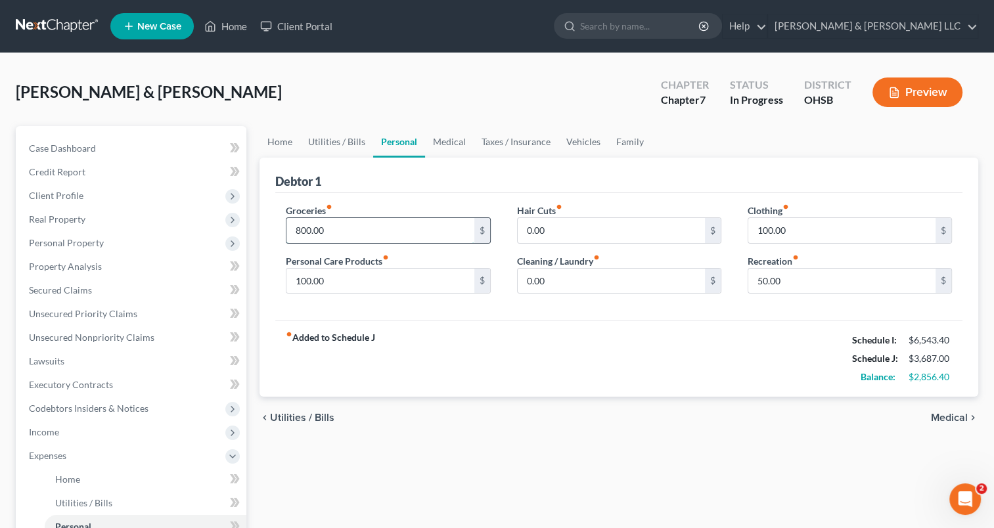
click at [359, 231] on input "800.00" at bounding box center [379, 230] width 187 height 25
type input "850"
click at [351, 281] on input "100.00" at bounding box center [379, 281] width 187 height 25
click at [329, 142] on link "Utilities / Bills" at bounding box center [336, 142] width 73 height 32
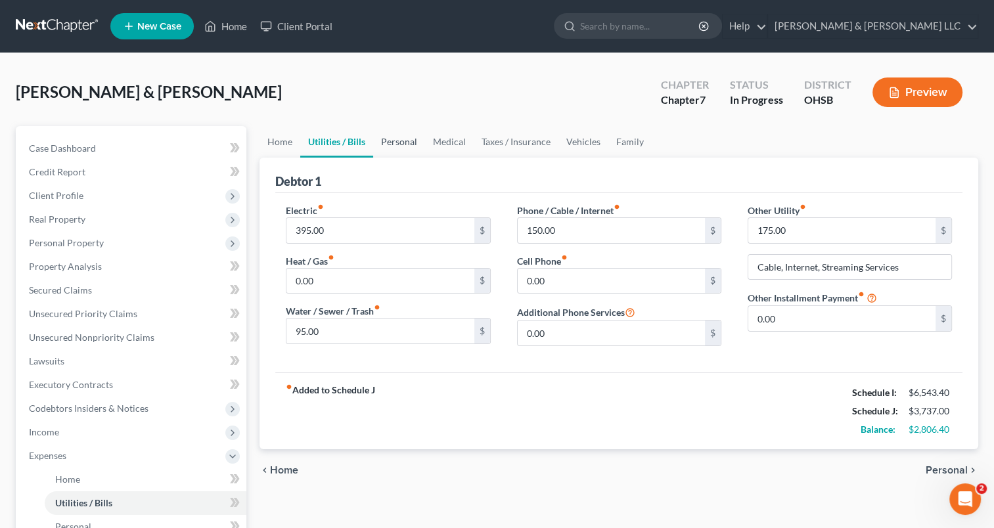
click at [394, 143] on link "Personal" at bounding box center [399, 142] width 52 height 32
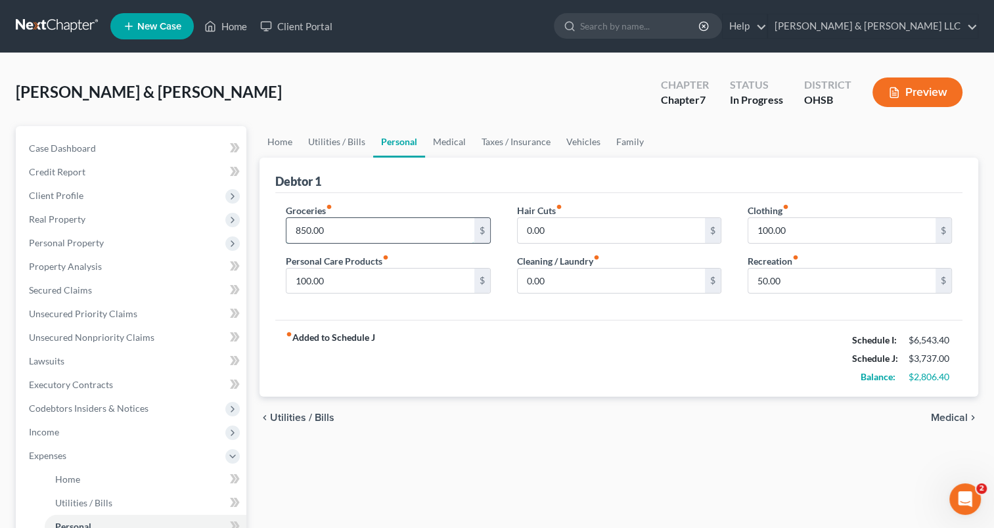
click at [343, 229] on input "850.00" at bounding box center [379, 230] width 187 height 25
click at [352, 283] on input "100.00" at bounding box center [379, 281] width 187 height 25
click at [846, 223] on input "100.00" at bounding box center [841, 230] width 187 height 25
click at [815, 282] on input "50.00" at bounding box center [841, 281] width 187 height 25
click at [455, 149] on link "Medical" at bounding box center [449, 142] width 49 height 32
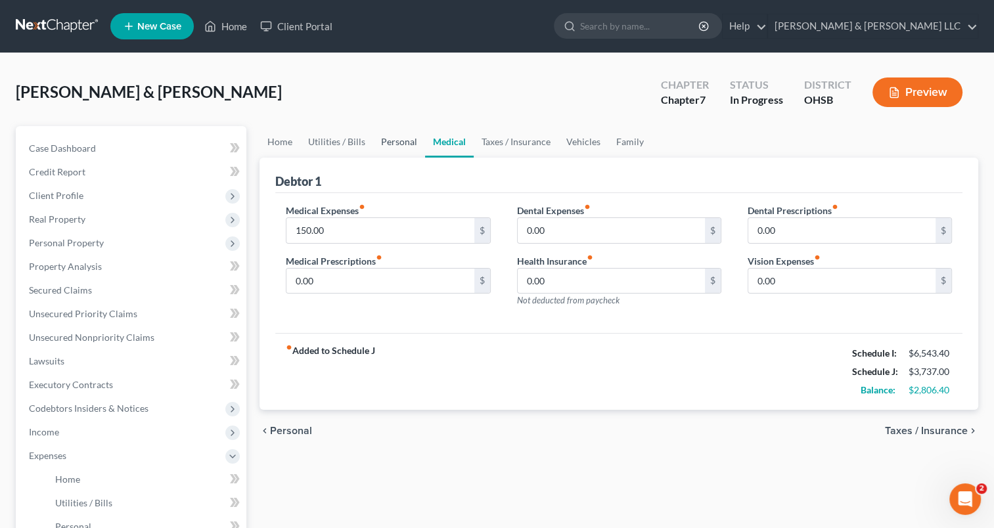
click at [404, 146] on link "Personal" at bounding box center [399, 142] width 52 height 32
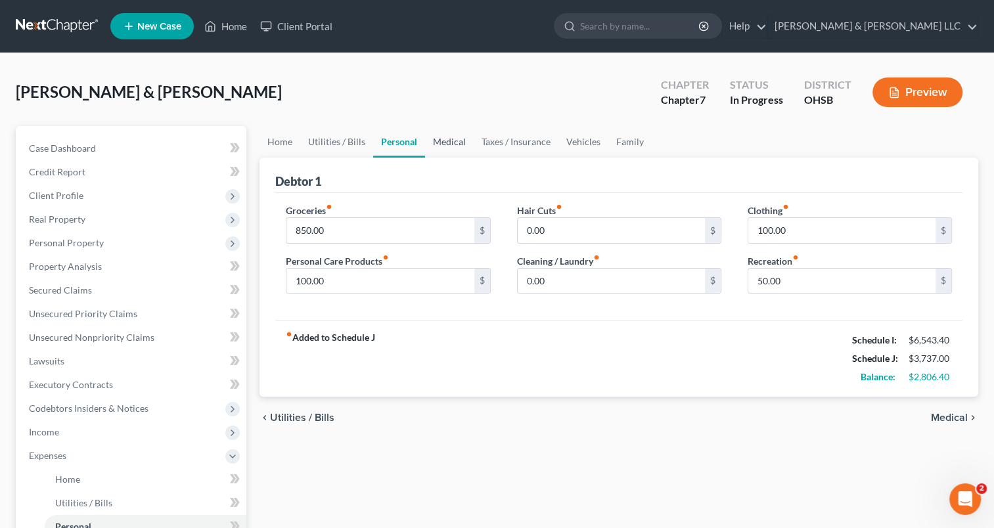
click at [449, 141] on link "Medical" at bounding box center [449, 142] width 49 height 32
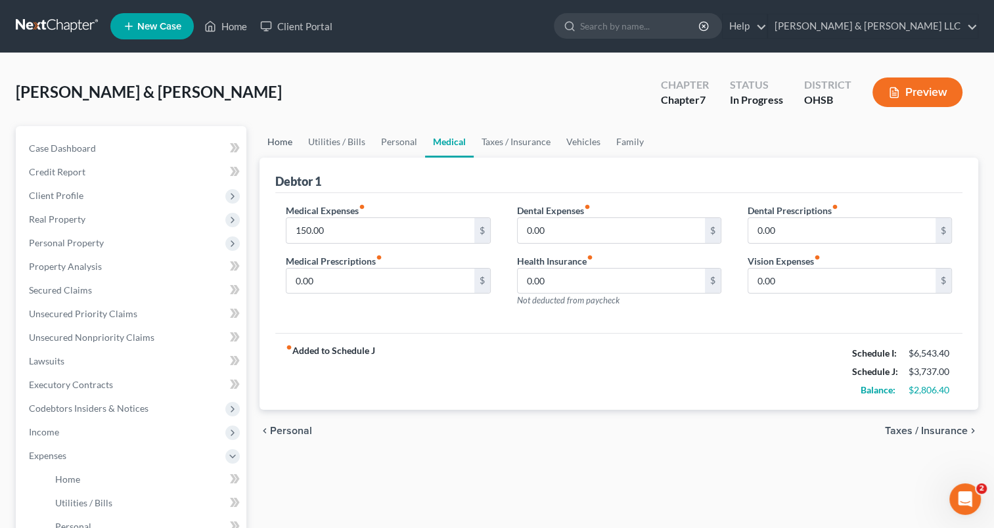
click at [290, 143] on link "Home" at bounding box center [280, 142] width 41 height 32
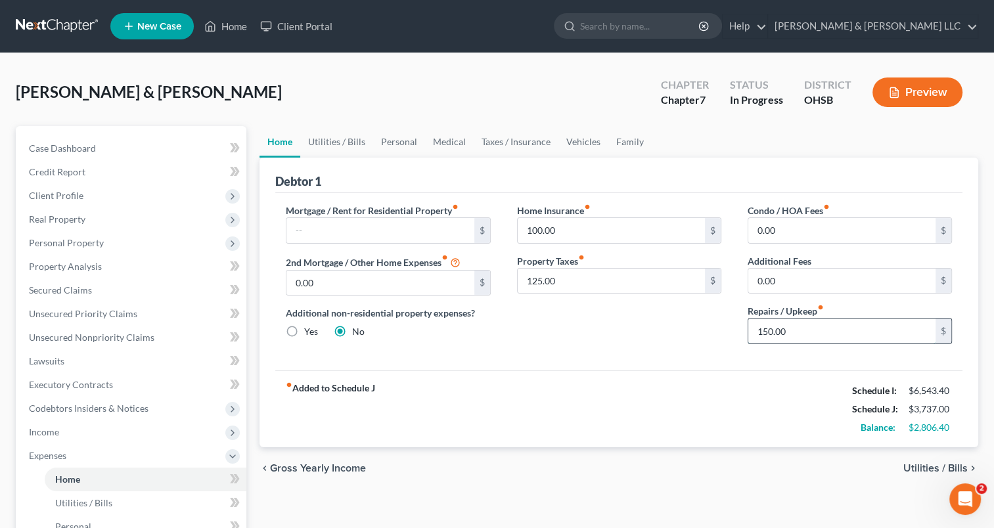
click at [804, 334] on input "150.00" at bounding box center [841, 331] width 187 height 25
click at [628, 136] on link "Family" at bounding box center [629, 142] width 43 height 32
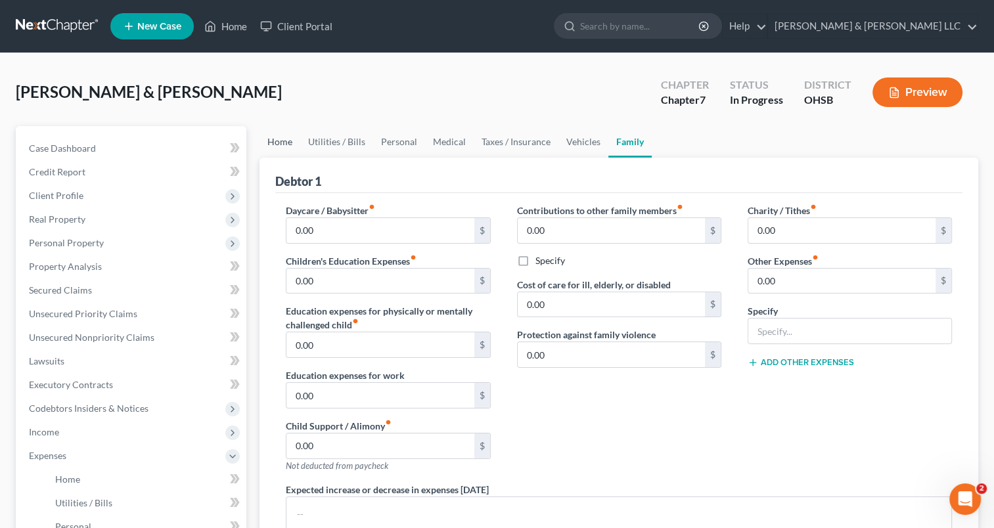
click at [284, 142] on link "Home" at bounding box center [280, 142] width 41 height 32
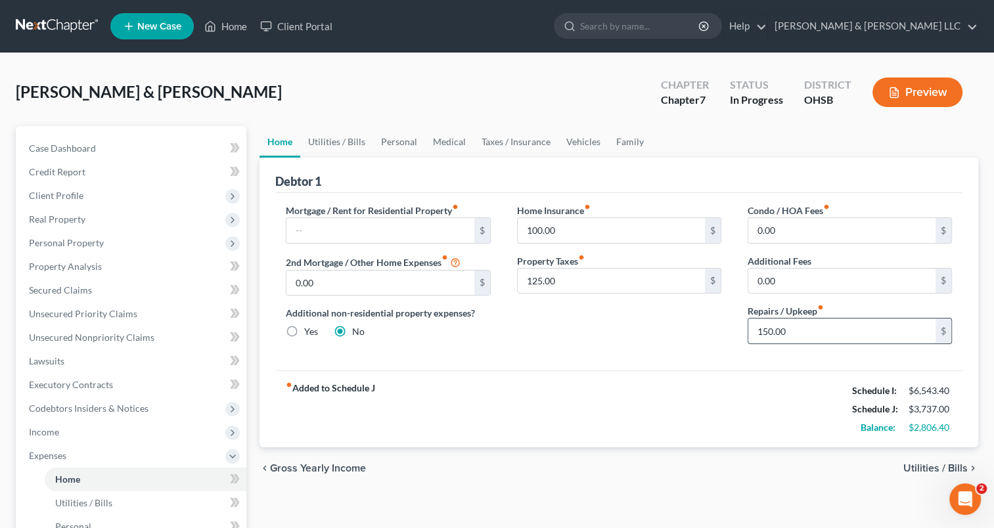
click at [825, 338] on input "150.00" at bounding box center [841, 331] width 187 height 25
click at [624, 143] on link "Family" at bounding box center [629, 142] width 43 height 32
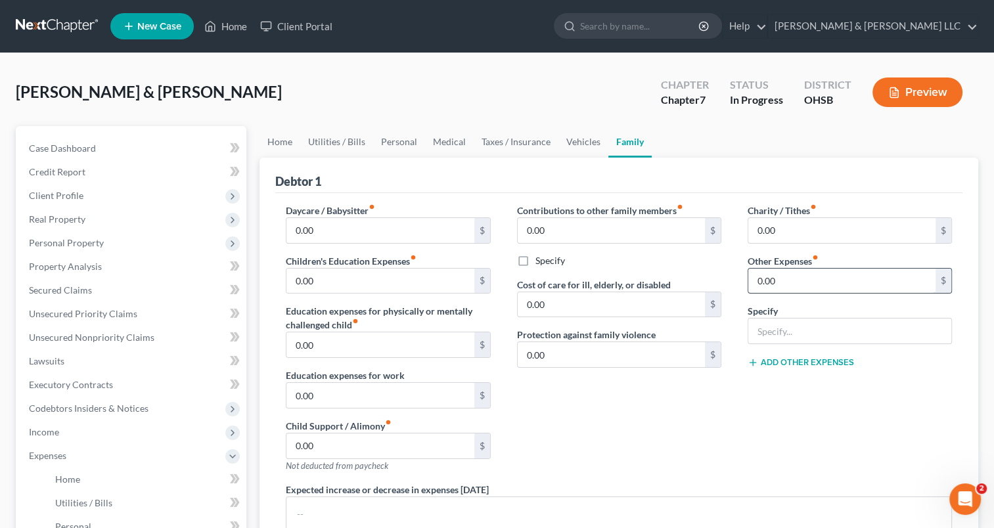
click at [790, 273] on input "0.00" at bounding box center [841, 281] width 187 height 25
type input "75"
type input "Lawn Services"
click at [788, 276] on input "75" at bounding box center [841, 281] width 187 height 25
click at [274, 146] on link "Home" at bounding box center [280, 142] width 41 height 32
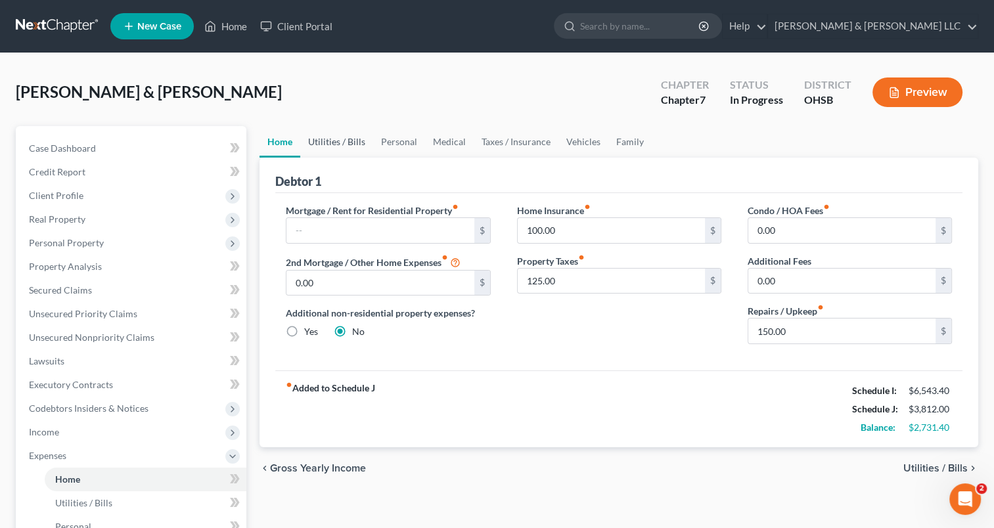
click at [332, 146] on link "Utilities / Bills" at bounding box center [336, 142] width 73 height 32
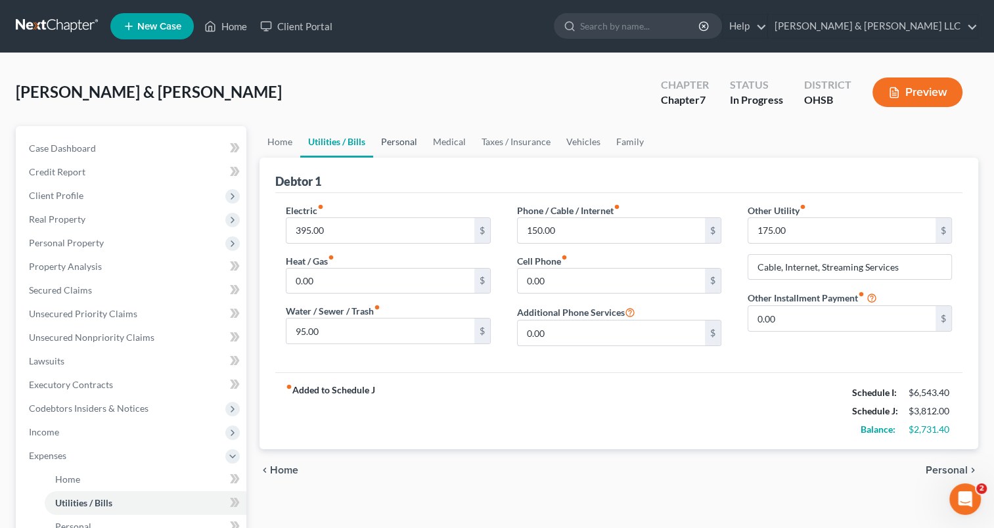
click at [415, 147] on link "Personal" at bounding box center [399, 142] width 52 height 32
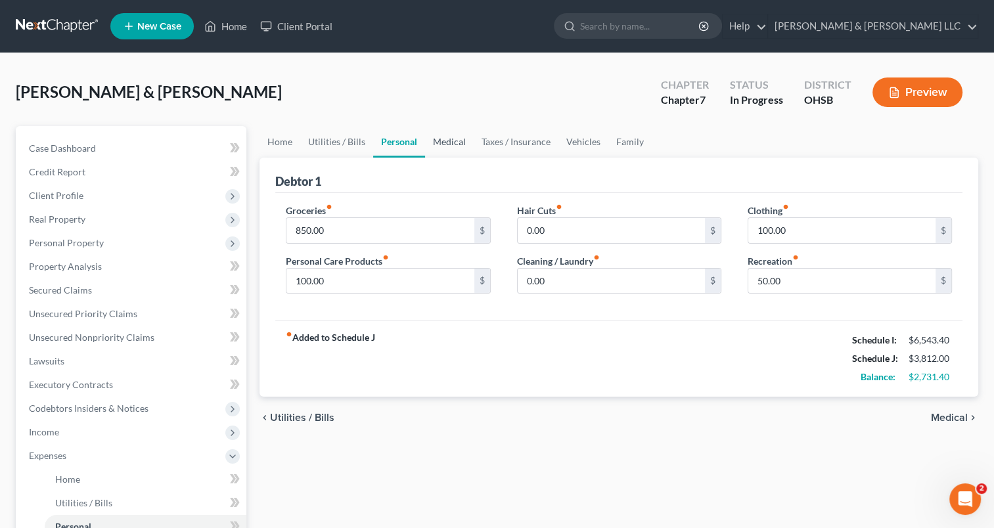
click at [446, 139] on link "Medical" at bounding box center [449, 142] width 49 height 32
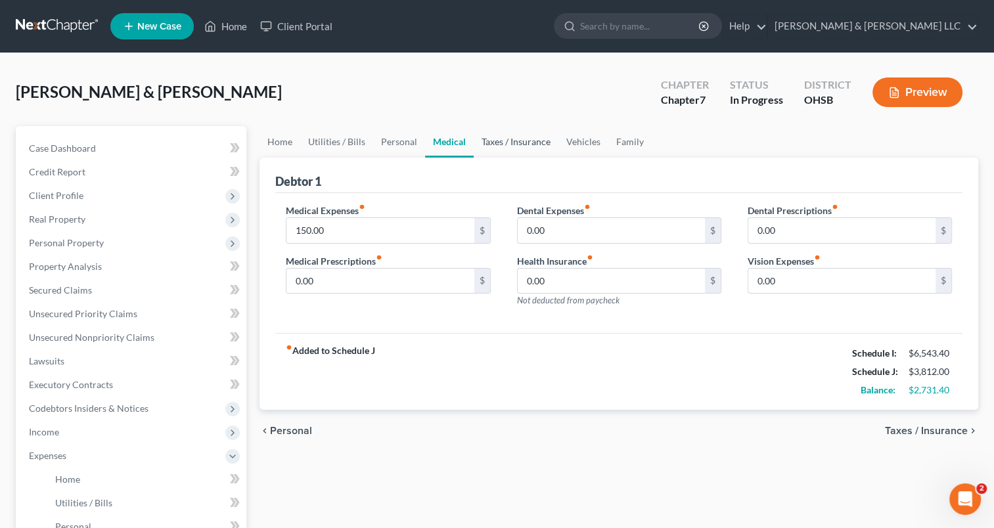
click at [507, 139] on link "Taxes / Insurance" at bounding box center [516, 142] width 85 height 32
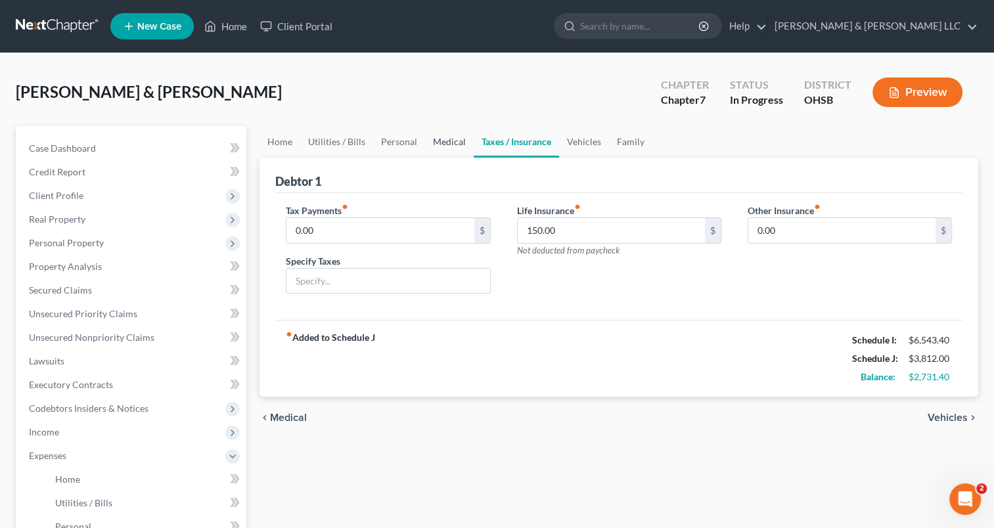
click at [441, 145] on link "Medical" at bounding box center [449, 142] width 49 height 32
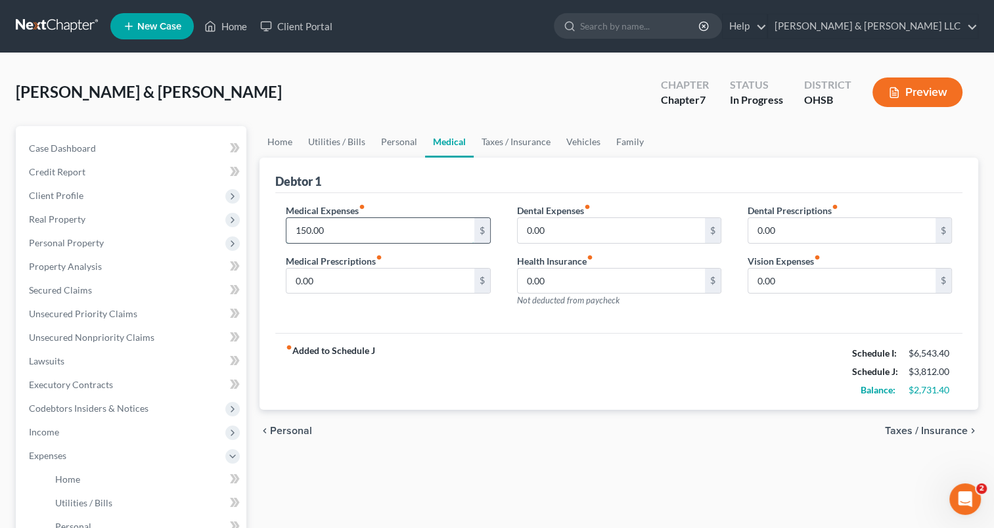
click at [344, 238] on input "150.00" at bounding box center [379, 230] width 187 height 25
drag, startPoint x: 347, startPoint y: 239, endPoint x: 283, endPoint y: 242, distance: 64.5
click at [283, 242] on div "Medical Expenses fiber_manual_record 500 $ Medical Prescriptions fiber_manual_r…" at bounding box center [388, 261] width 231 height 114
type input "500"
click at [618, 231] on input "0.00" at bounding box center [611, 230] width 187 height 25
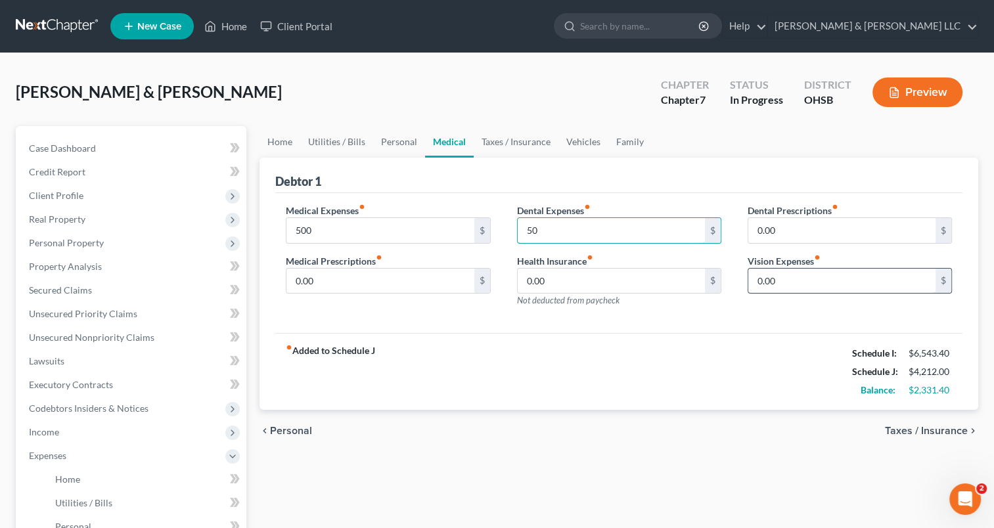
type input "50"
click at [789, 277] on input "0.00" at bounding box center [841, 281] width 187 height 25
click at [508, 143] on link "Taxes / Insurance" at bounding box center [516, 142] width 85 height 32
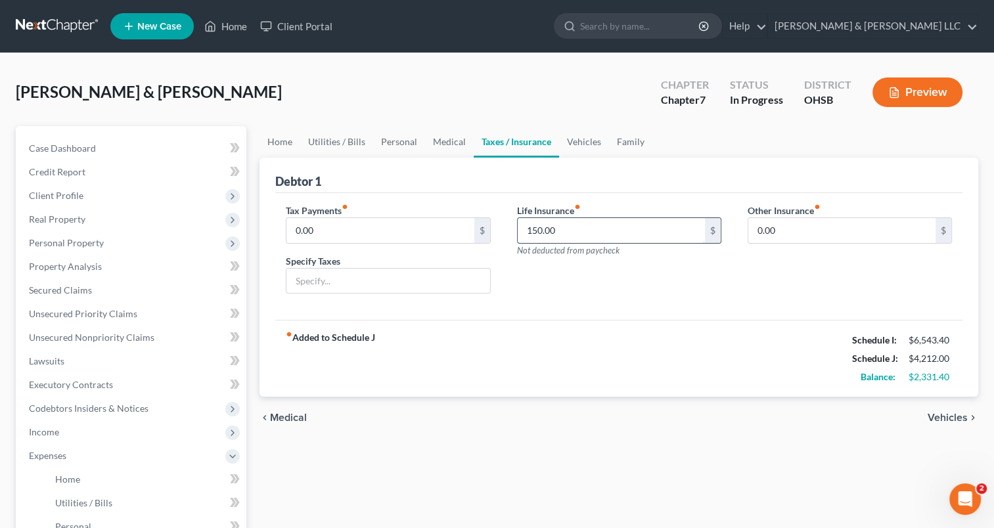
click at [620, 237] on input "150.00" at bounding box center [611, 230] width 187 height 25
type input "75"
click at [587, 143] on link "Vehicles" at bounding box center [584, 142] width 50 height 32
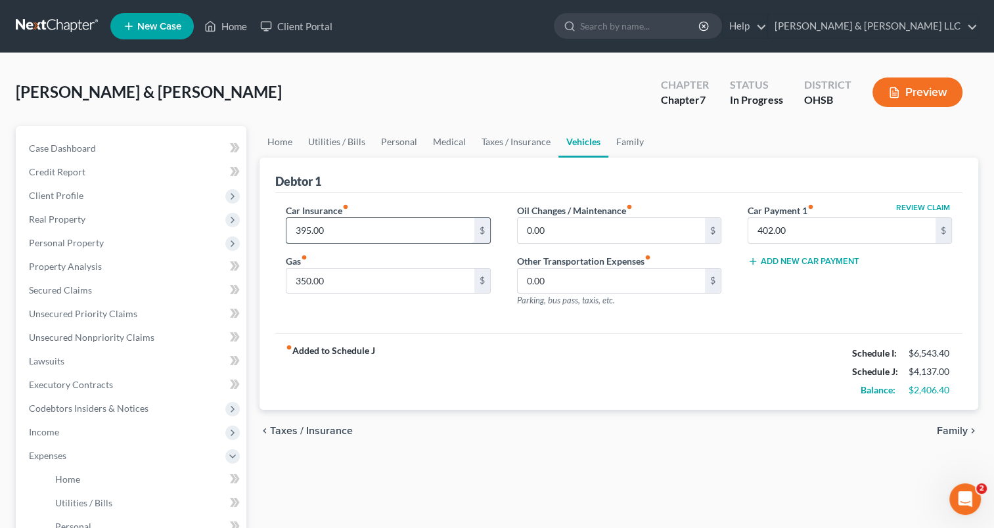
click at [355, 234] on input "395.00" at bounding box center [379, 230] width 187 height 25
click at [346, 278] on input "350.00" at bounding box center [379, 281] width 187 height 25
type input "3"
type input "425"
click at [564, 231] on input "0.00" at bounding box center [611, 230] width 187 height 25
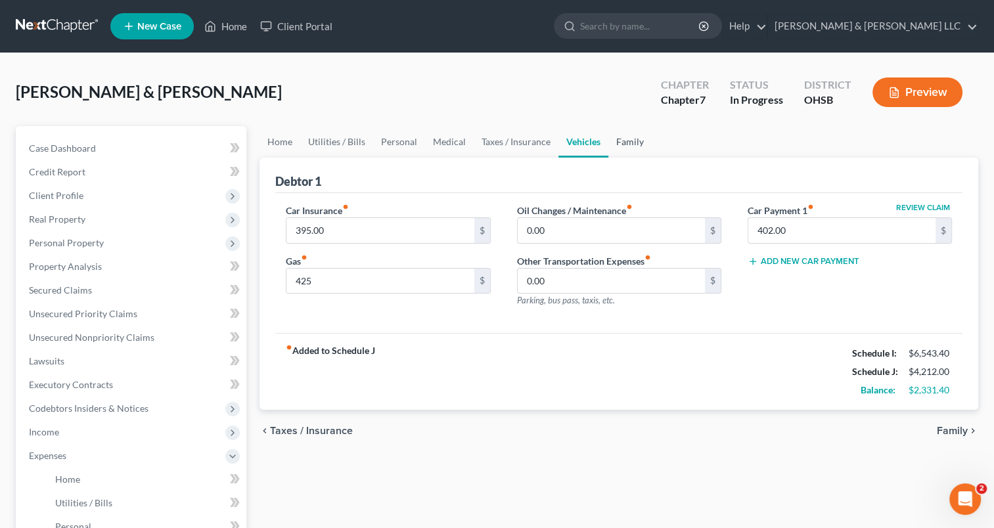
click at [631, 143] on link "Family" at bounding box center [629, 142] width 43 height 32
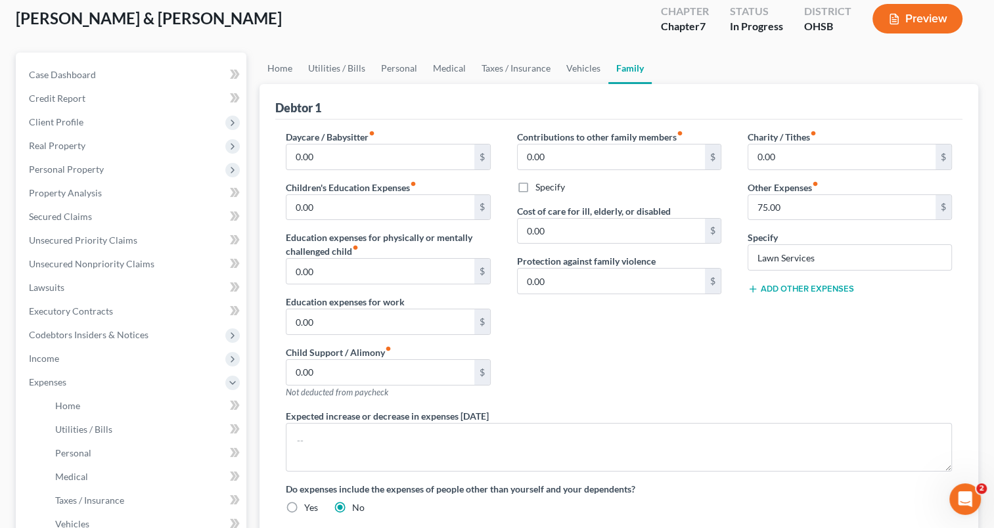
scroll to position [131, 0]
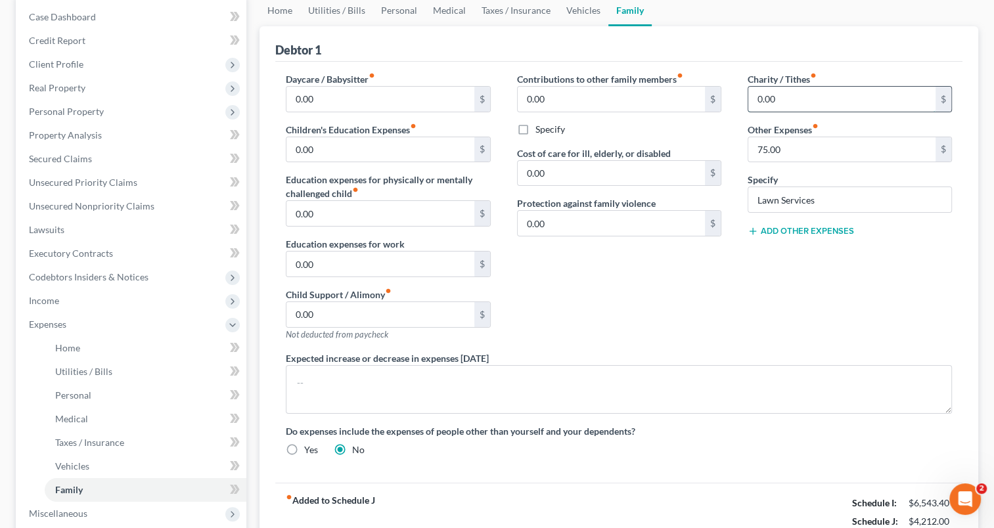
click at [786, 93] on input "0.00" at bounding box center [841, 99] width 187 height 25
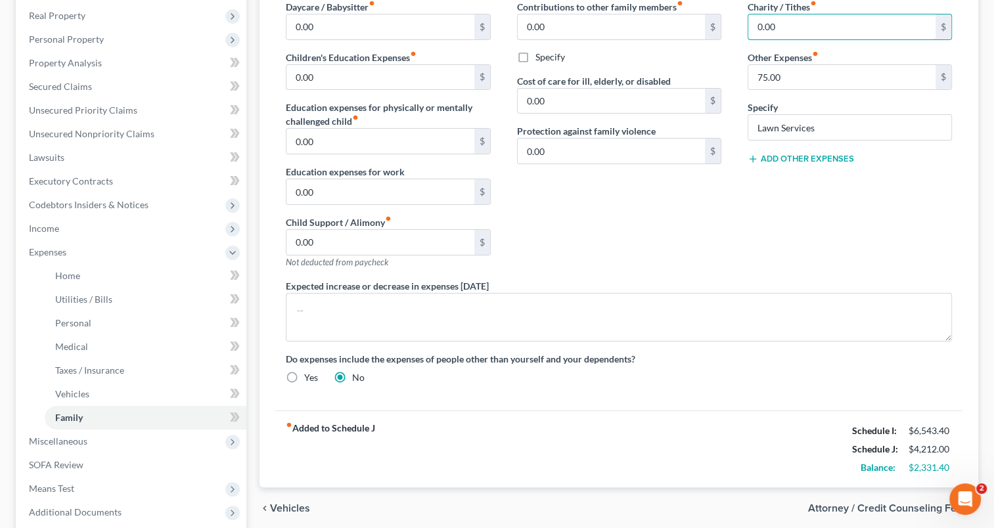
scroll to position [197, 0]
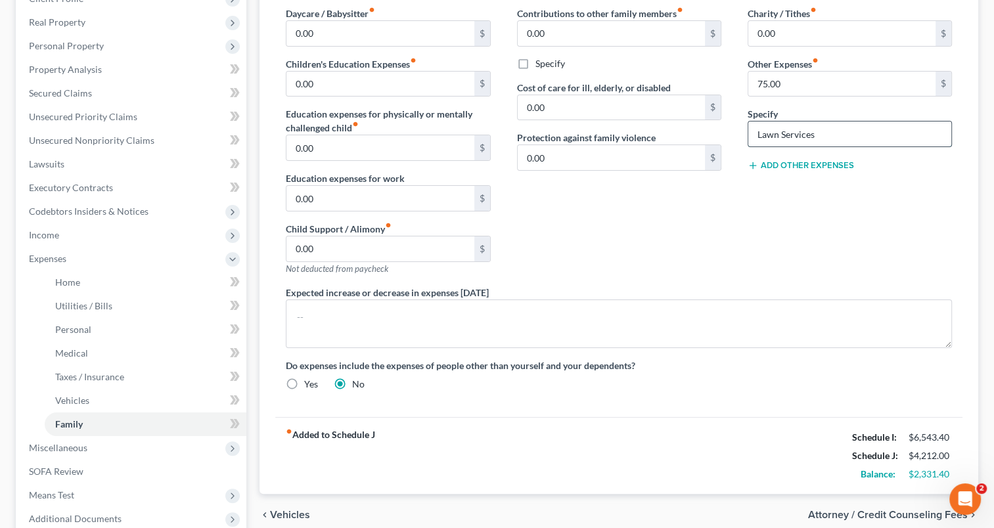
click at [824, 135] on input "Lawn Services" at bounding box center [849, 134] width 203 height 25
click at [801, 84] on input "75.00" at bounding box center [841, 84] width 187 height 25
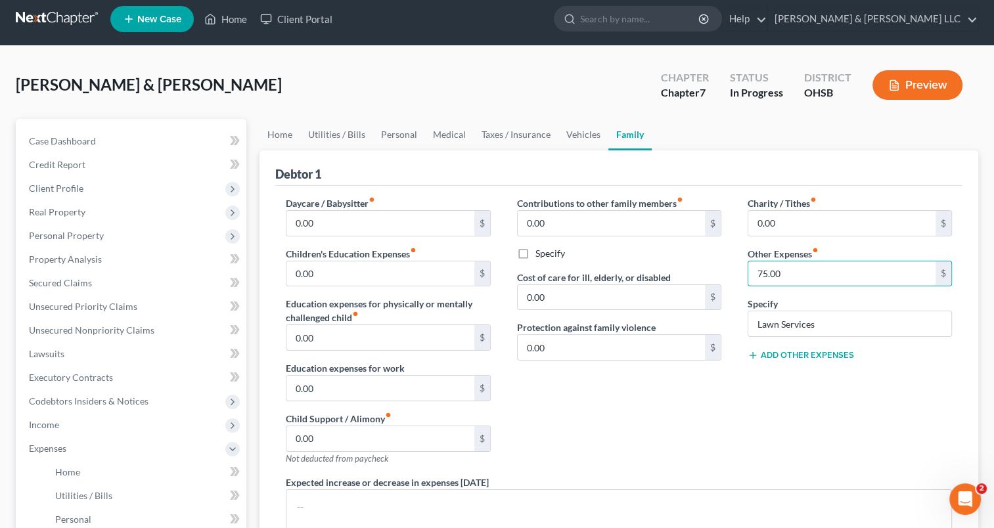
scroll to position [0, 0]
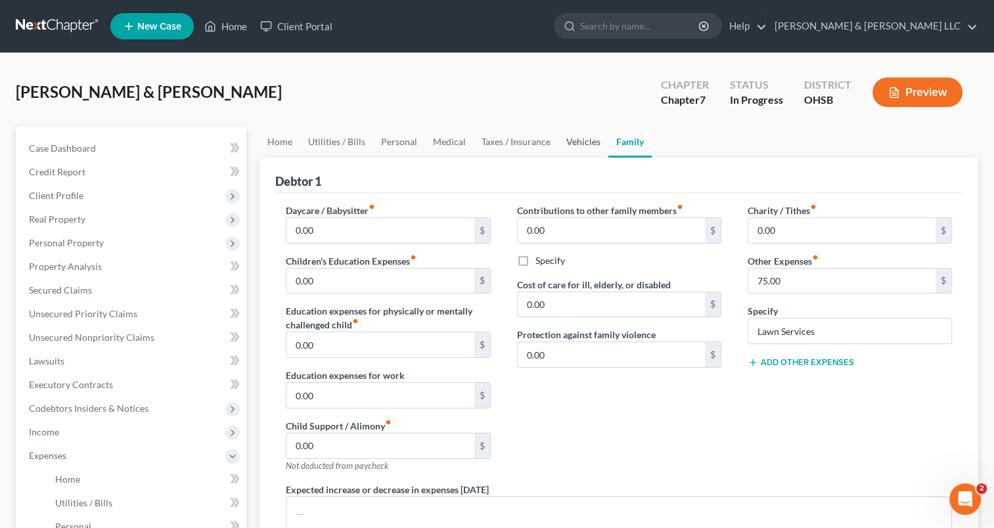
click at [576, 141] on link "Vehicles" at bounding box center [584, 142] width 50 height 32
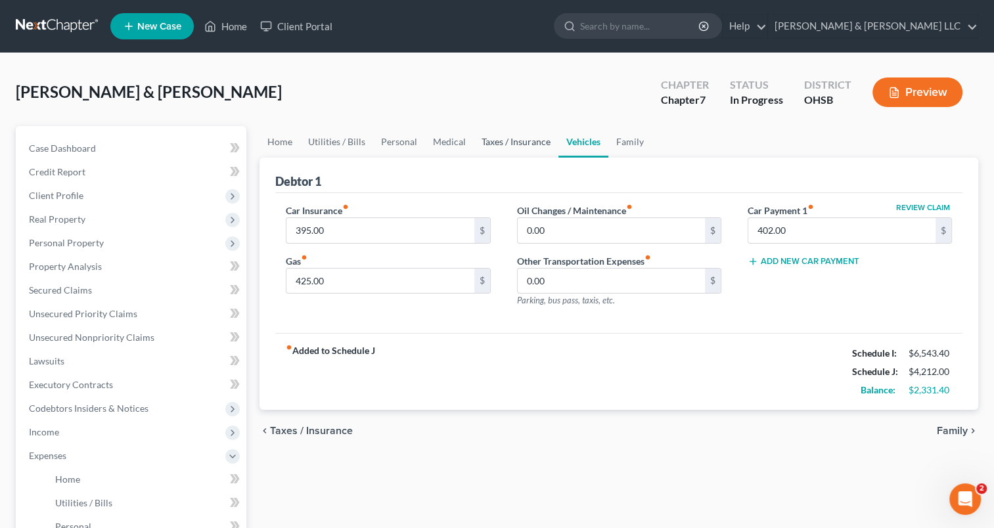
click at [530, 147] on link "Taxes / Insurance" at bounding box center [516, 142] width 85 height 32
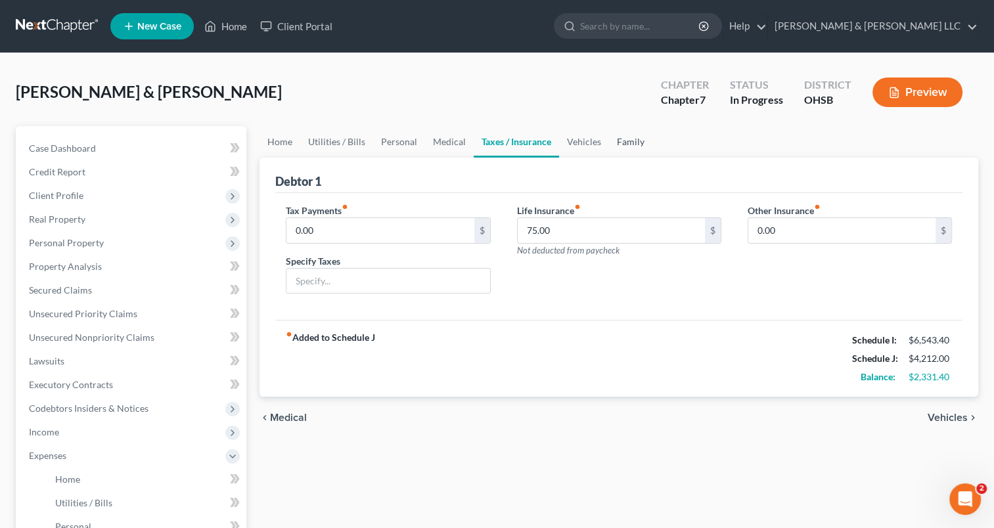
click at [628, 143] on link "Family" at bounding box center [630, 142] width 43 height 32
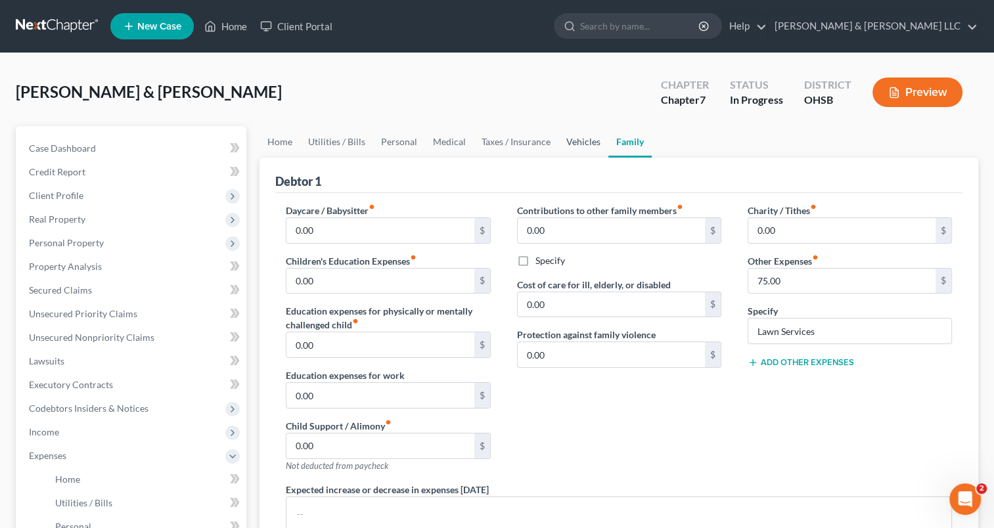
click at [581, 147] on link "Vehicles" at bounding box center [584, 142] width 50 height 32
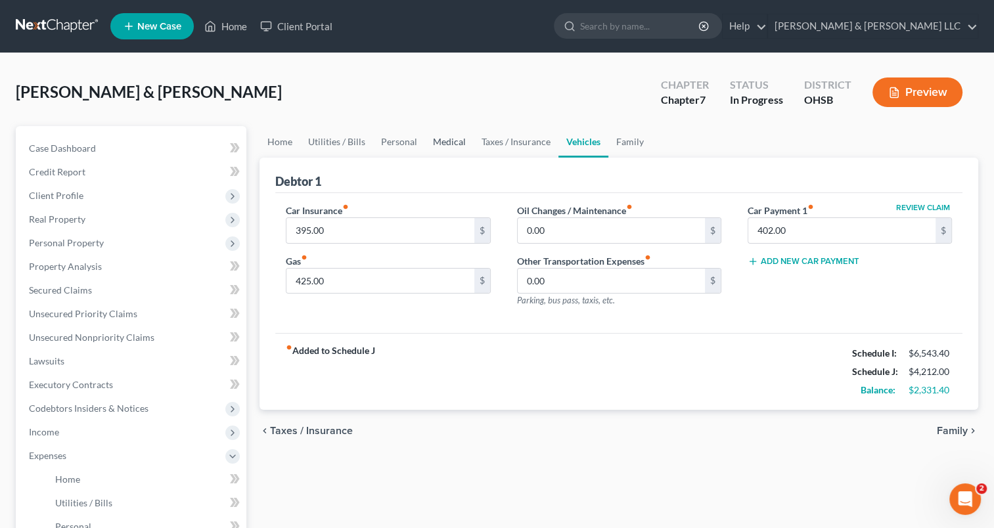
click at [453, 146] on link "Medical" at bounding box center [449, 142] width 49 height 32
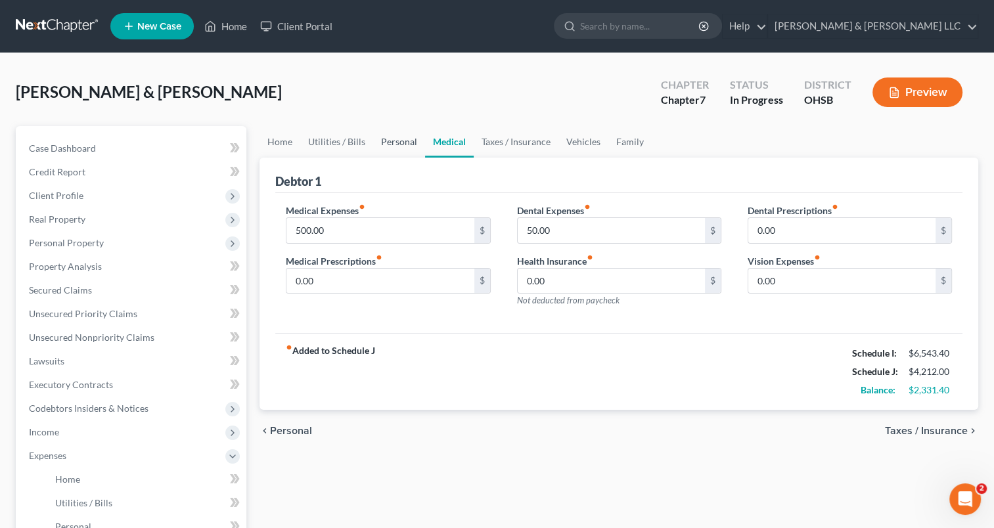
click at [402, 139] on link "Personal" at bounding box center [399, 142] width 52 height 32
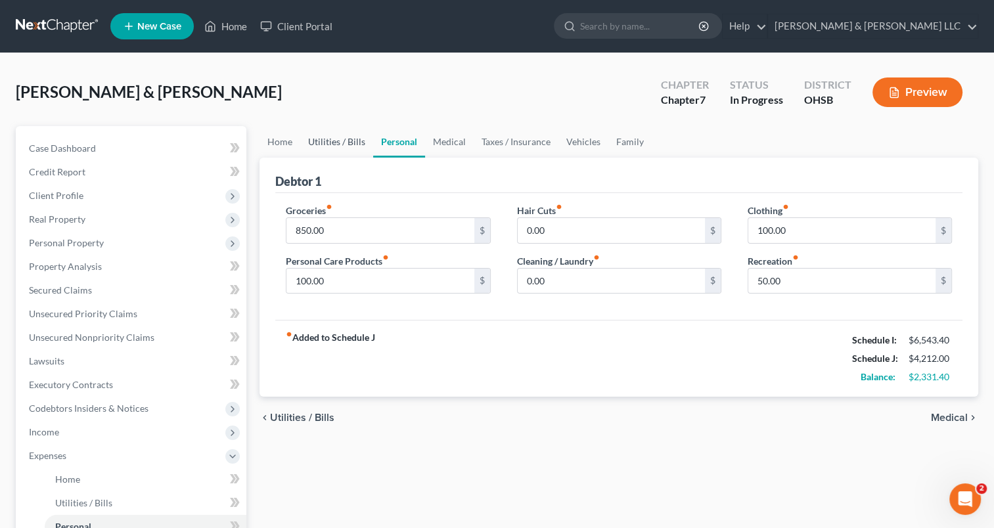
click at [336, 142] on link "Utilities / Bills" at bounding box center [336, 142] width 73 height 32
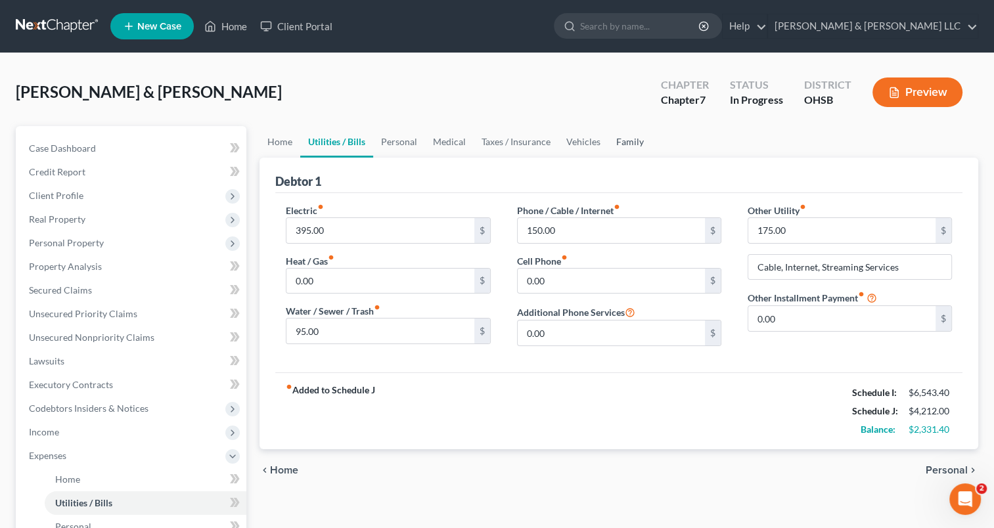
click at [623, 135] on link "Family" at bounding box center [629, 142] width 43 height 32
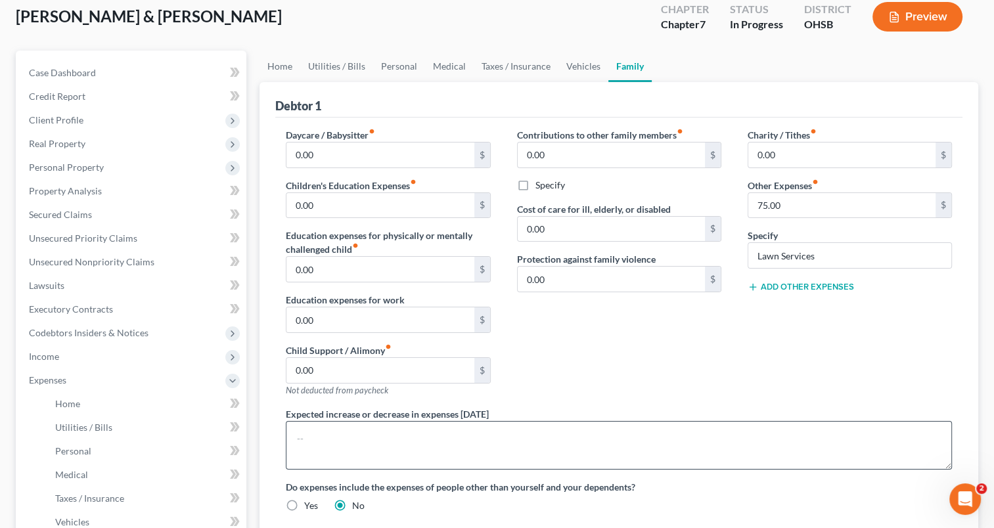
scroll to position [131, 0]
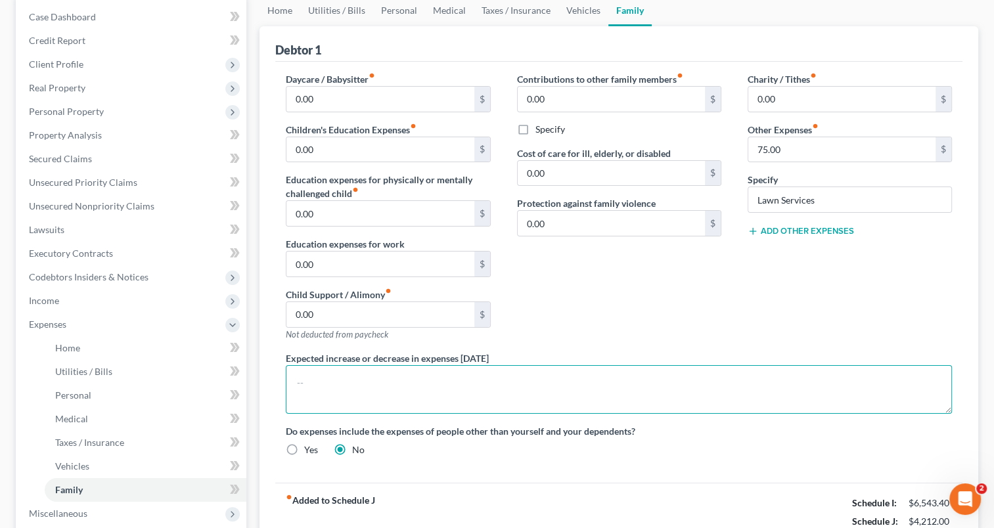
click at [402, 384] on textarea at bounding box center [619, 389] width 666 height 49
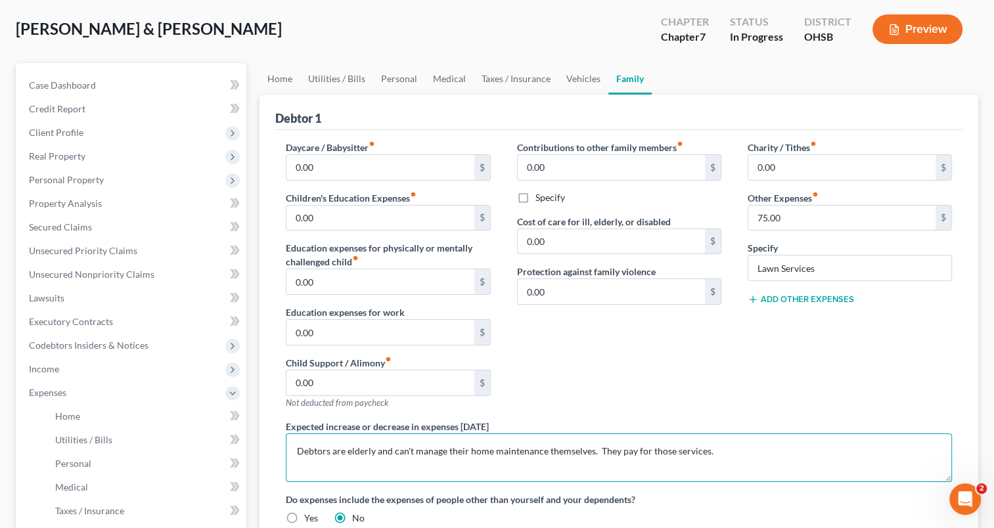
scroll to position [50, 0]
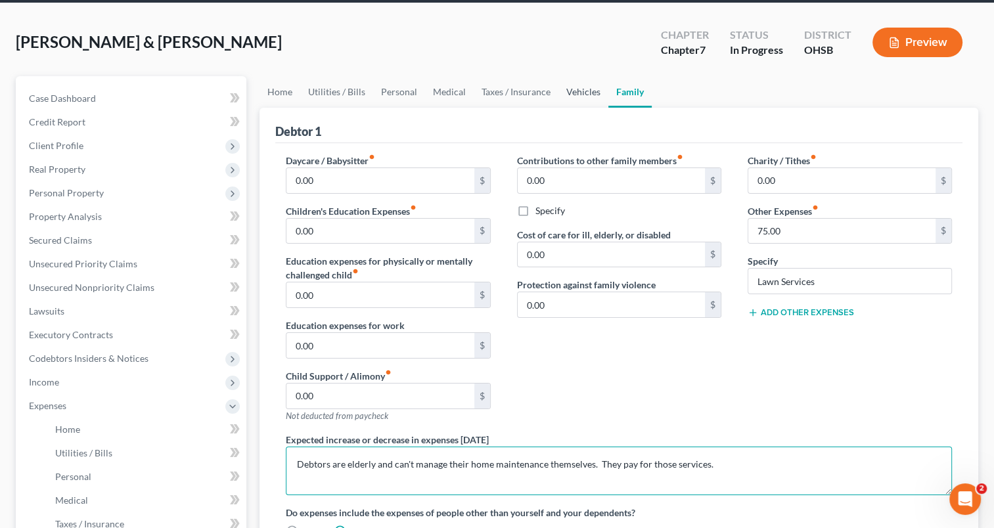
type textarea "Debtors are elderly and can't manage their home maintenance themselves. They pa…"
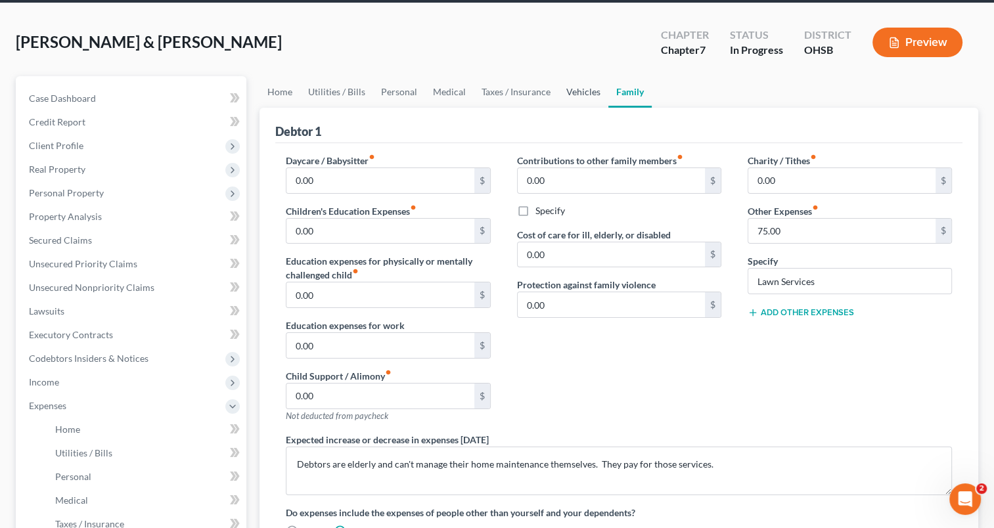
click at [580, 94] on link "Vehicles" at bounding box center [584, 92] width 50 height 32
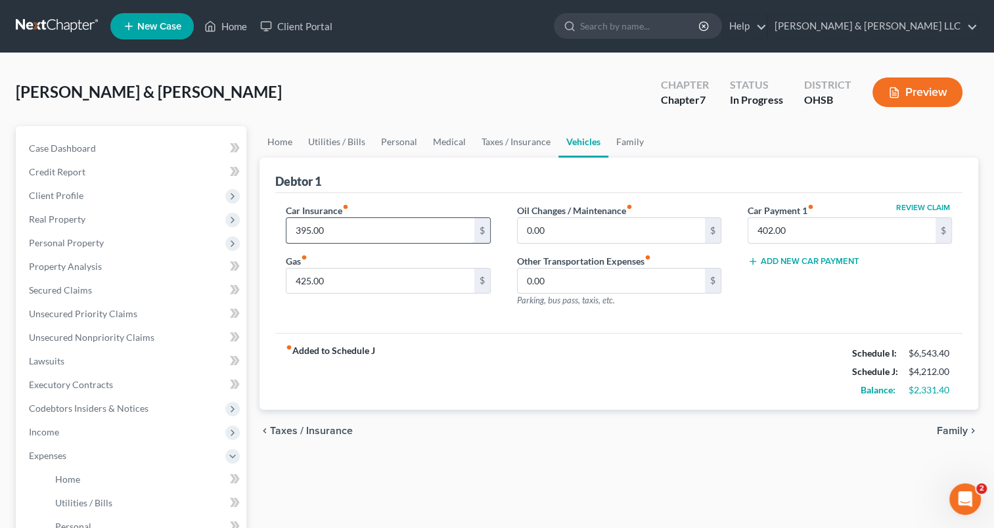
click at [340, 229] on input "395.00" at bounding box center [379, 230] width 187 height 25
type input "415"
click at [359, 280] on input "425.00" at bounding box center [379, 281] width 187 height 25
click at [624, 145] on link "Family" at bounding box center [629, 142] width 43 height 32
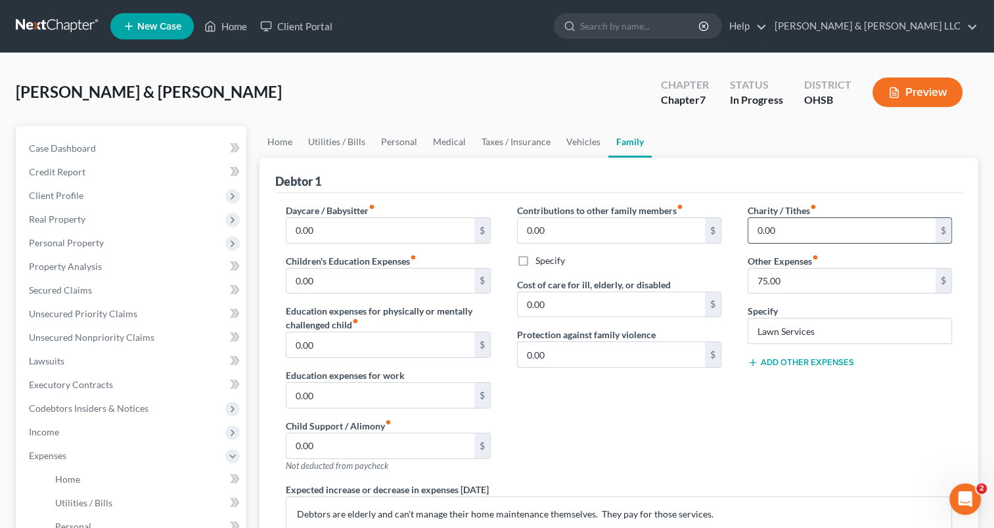
click at [796, 231] on input "0.00" at bounding box center [841, 230] width 187 height 25
type input "600"
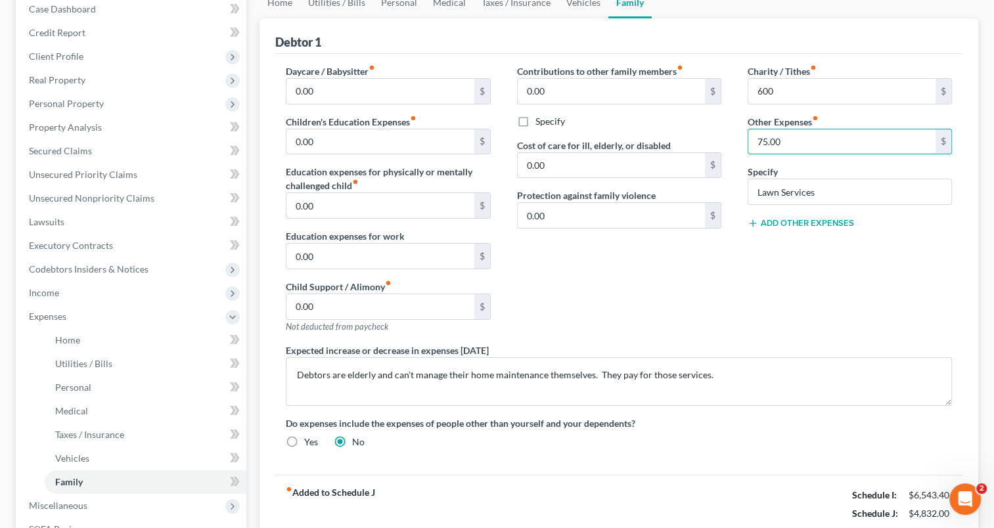
scroll to position [131, 0]
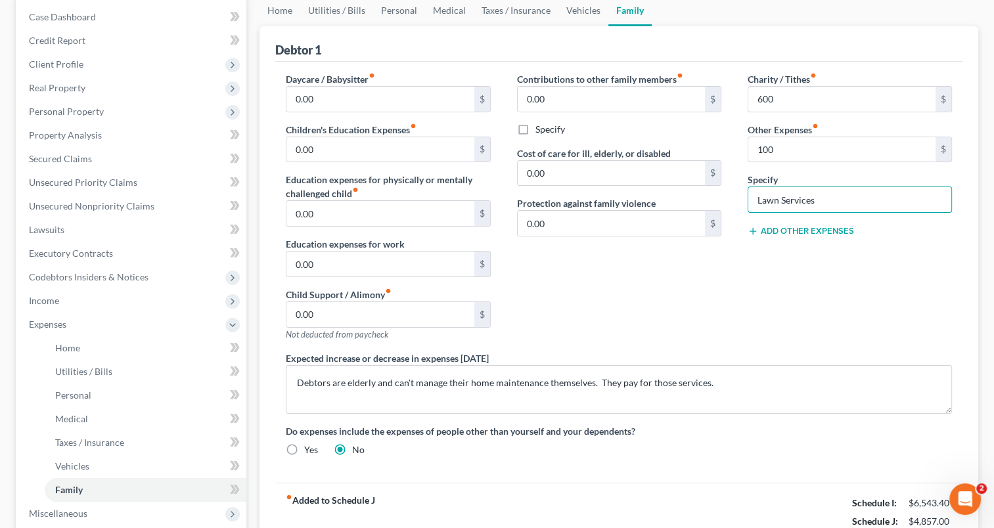
drag, startPoint x: 779, startPoint y: 198, endPoint x: 785, endPoint y: 212, distance: 14.4
click at [780, 202] on input "Lawn Services" at bounding box center [849, 199] width 203 height 25
click at [785, 212] on div "Charity / Tithes fiber_manual_record 600 $ Other Expenses fiber_manual_record 1…" at bounding box center [850, 211] width 231 height 279
click at [779, 198] on input "Lawn Services" at bounding box center [849, 199] width 203 height 25
click at [800, 150] on input "100" at bounding box center [841, 149] width 187 height 25
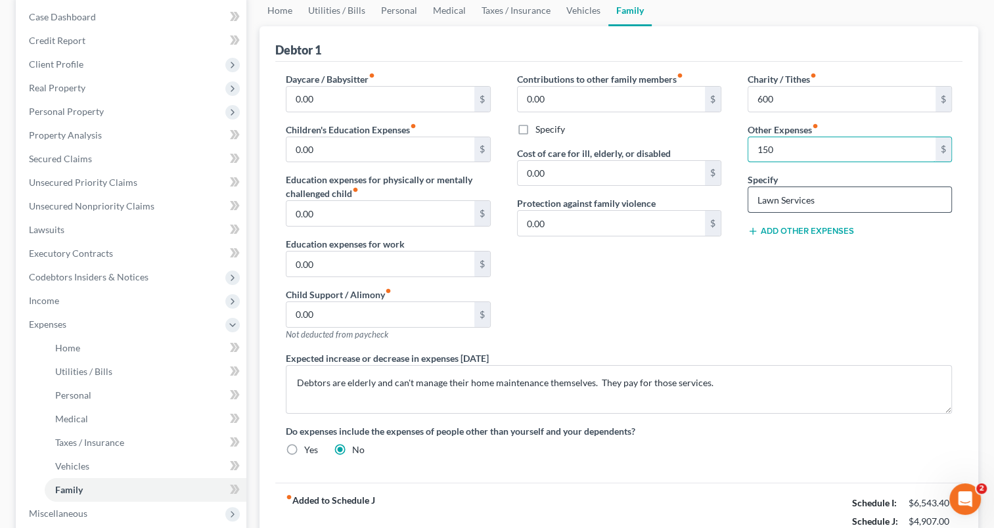
type input "150"
click at [782, 200] on input "Lawn Services" at bounding box center [849, 199] width 203 height 25
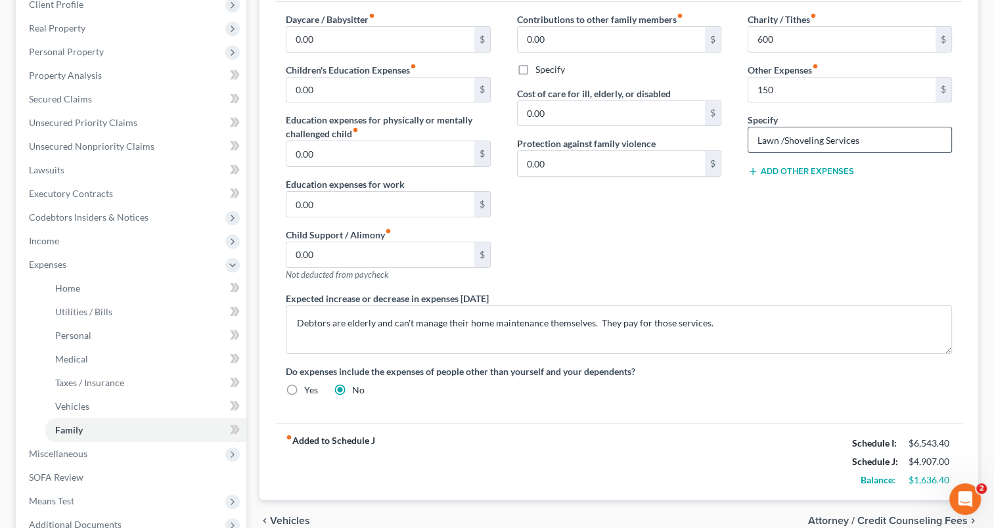
scroll to position [263, 0]
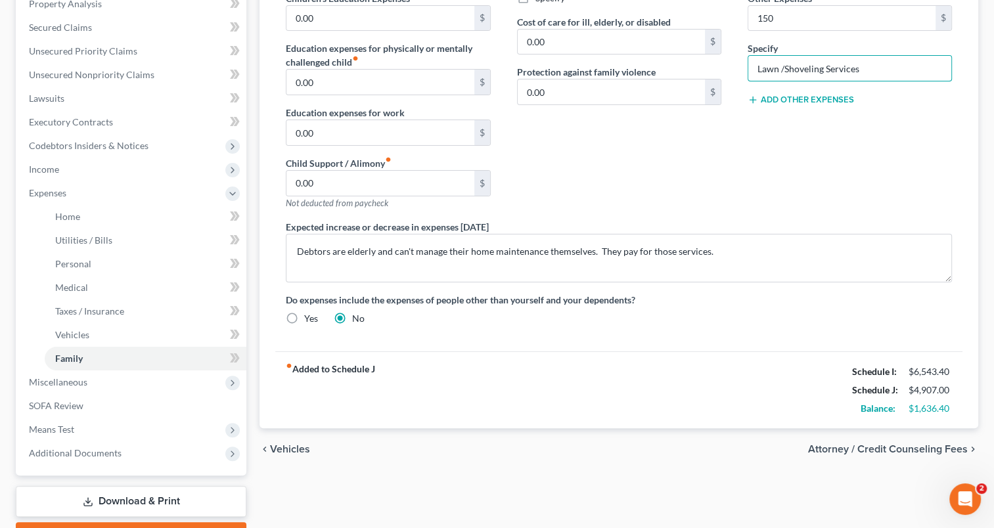
type input "Lawn /Shoveling Services"
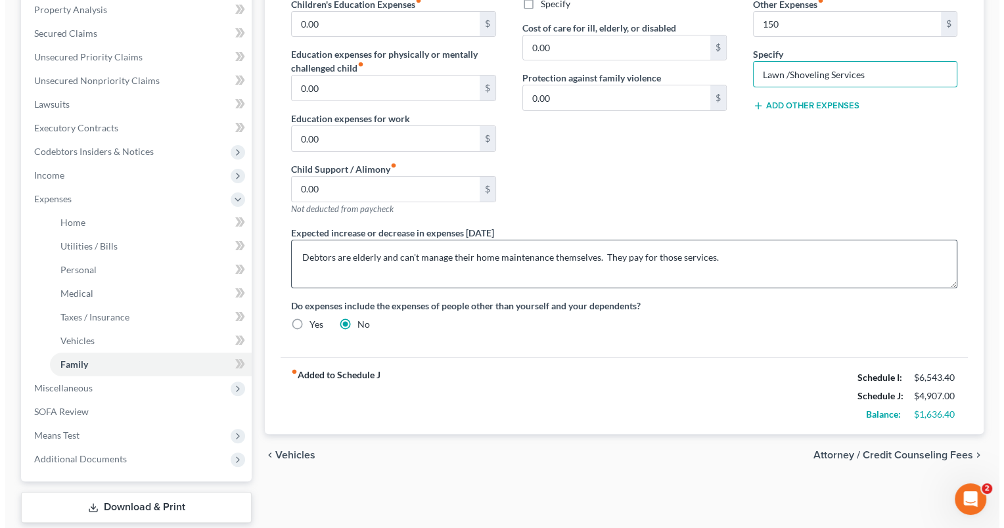
scroll to position [329, 0]
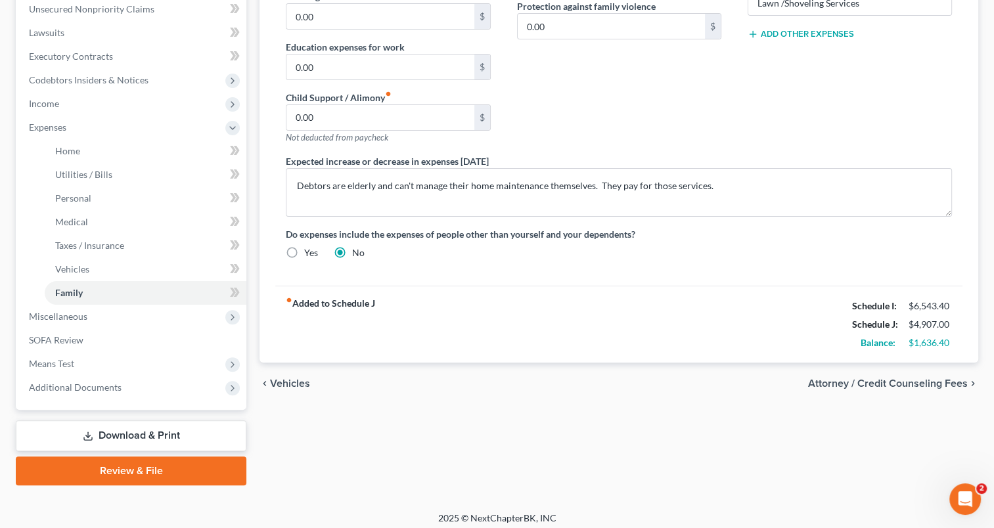
click at [844, 386] on span "Attorney / Credit Counseling Fees" at bounding box center [888, 383] width 160 height 11
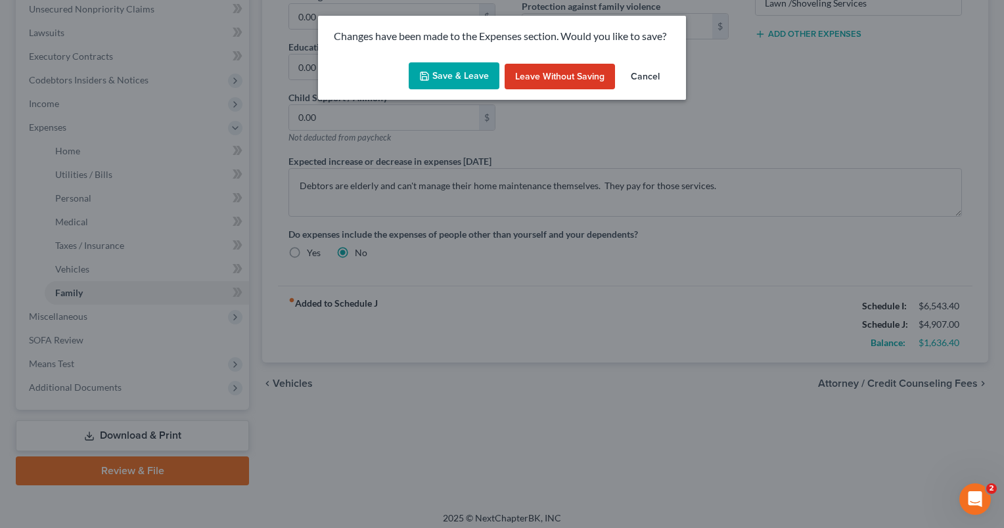
click at [460, 75] on button "Save & Leave" at bounding box center [454, 76] width 91 height 28
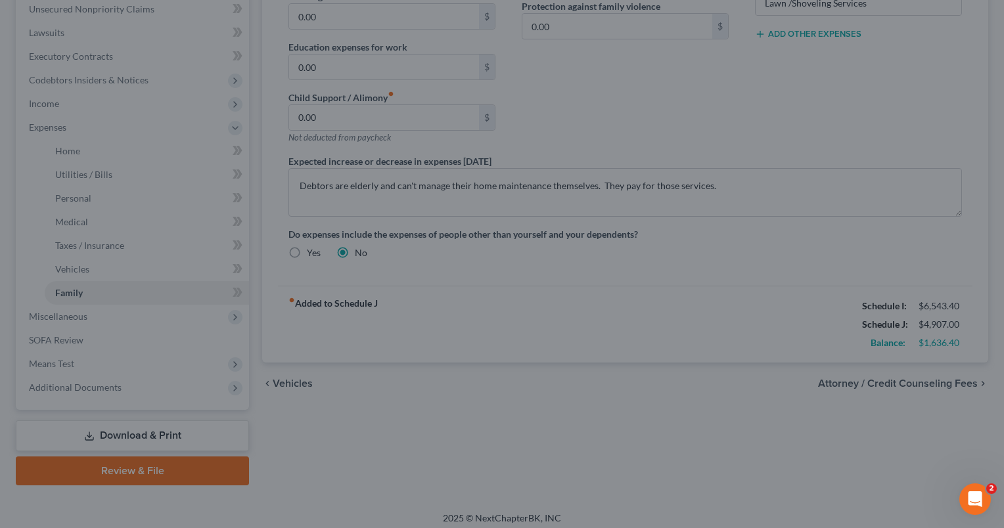
type input "600.00"
type input "150.00"
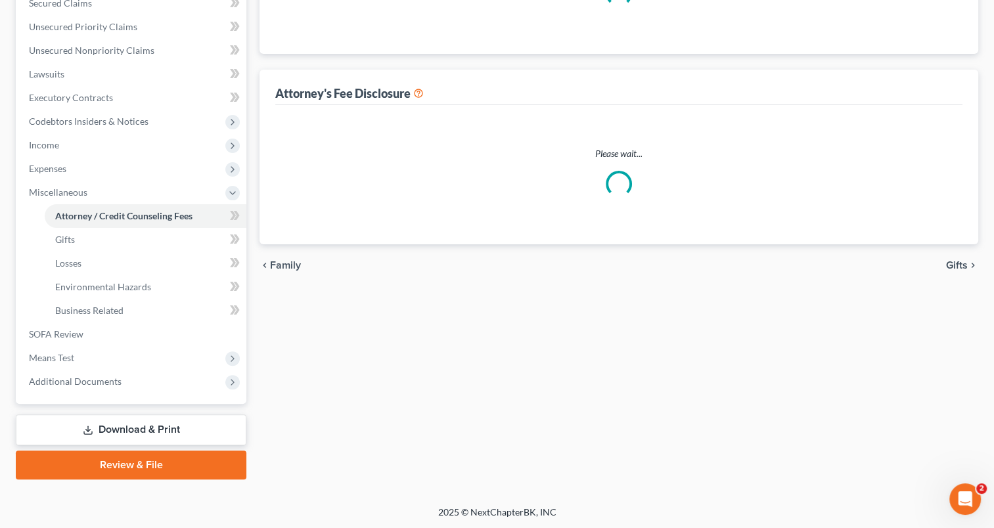
select select "0"
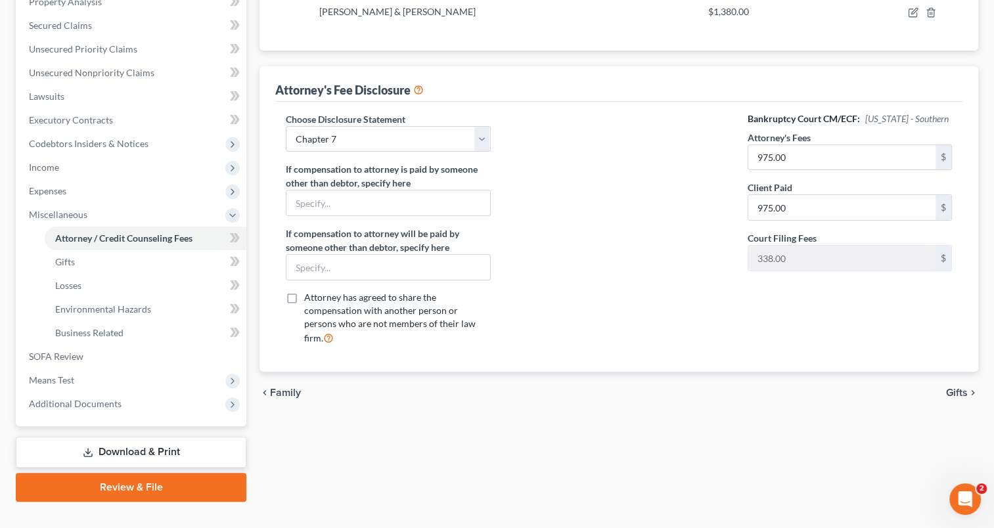
scroll to position [287, 0]
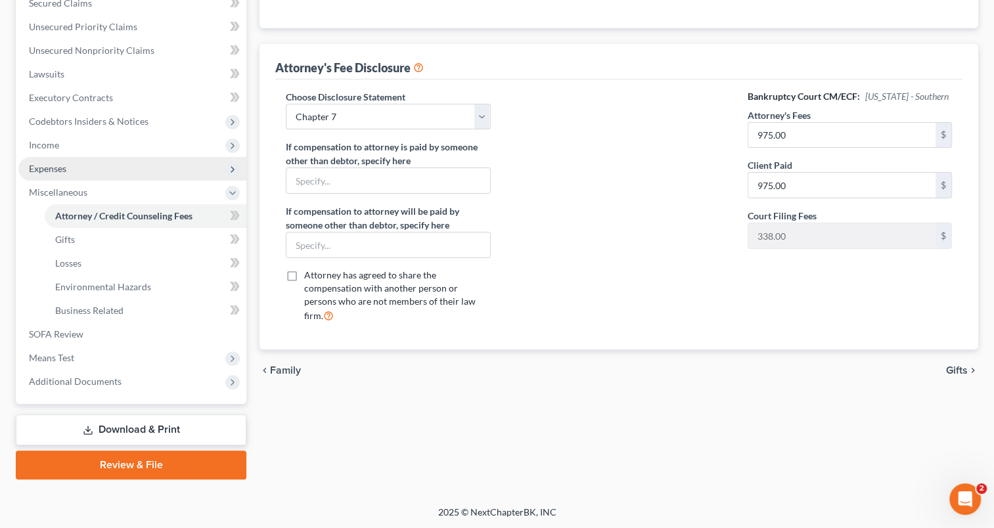
click at [95, 170] on span "Expenses" at bounding box center [132, 169] width 228 height 24
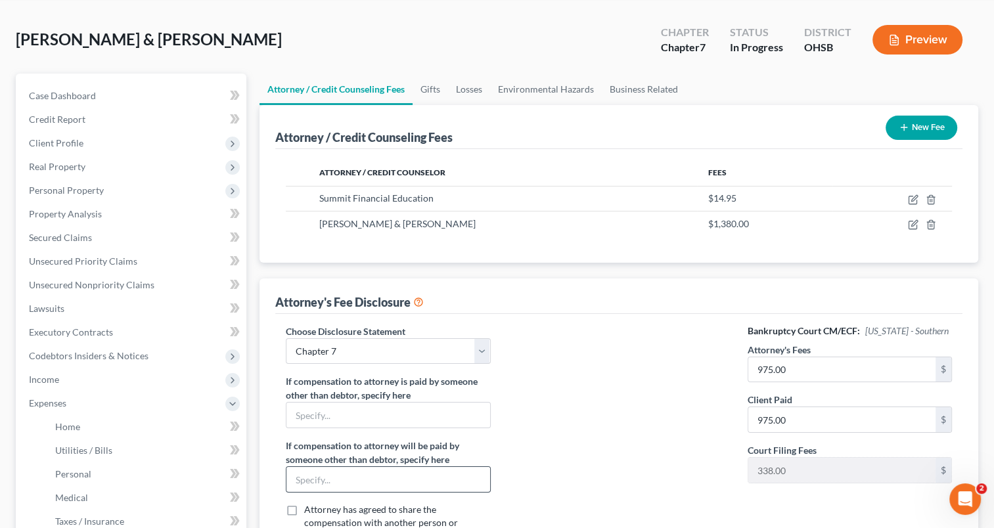
scroll to position [0, 0]
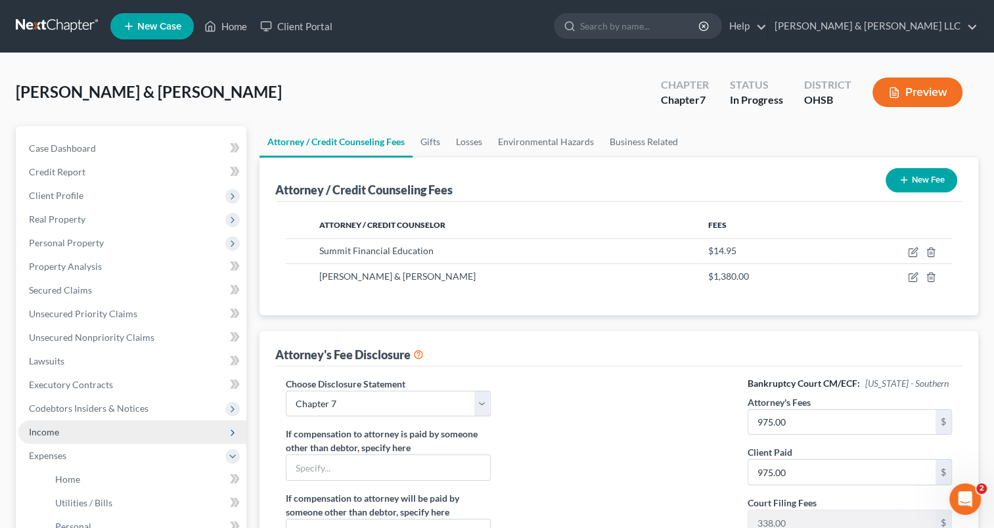
click at [78, 434] on span "Income" at bounding box center [132, 433] width 228 height 24
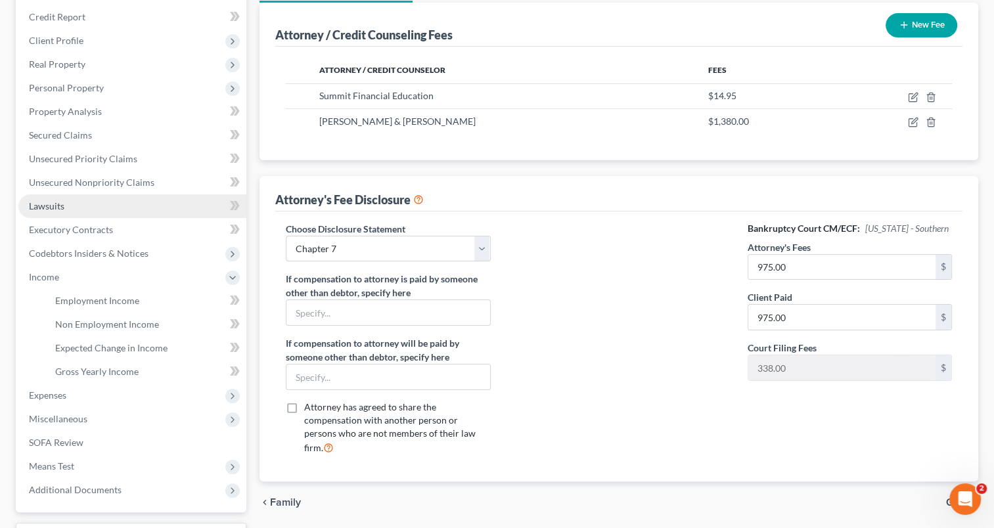
scroll to position [197, 0]
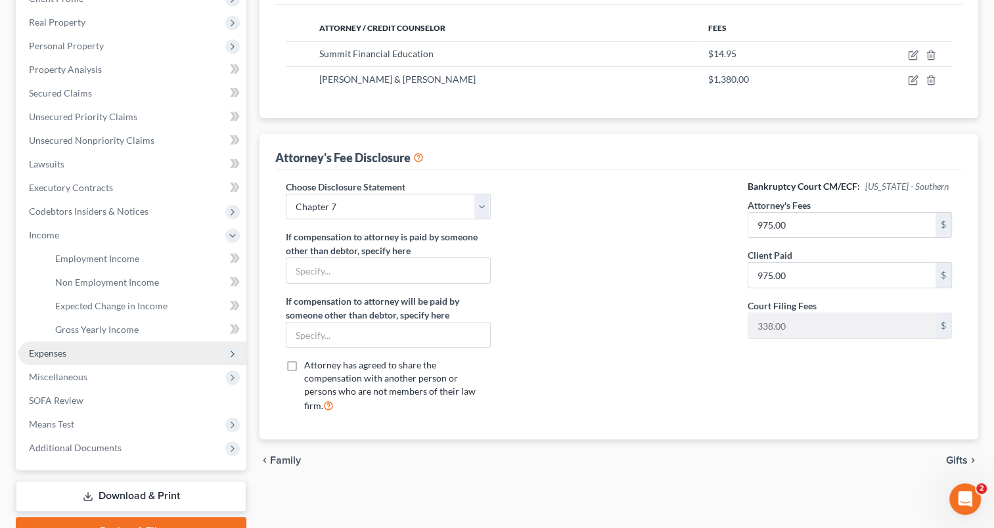
click at [95, 361] on span "Expenses" at bounding box center [132, 354] width 228 height 24
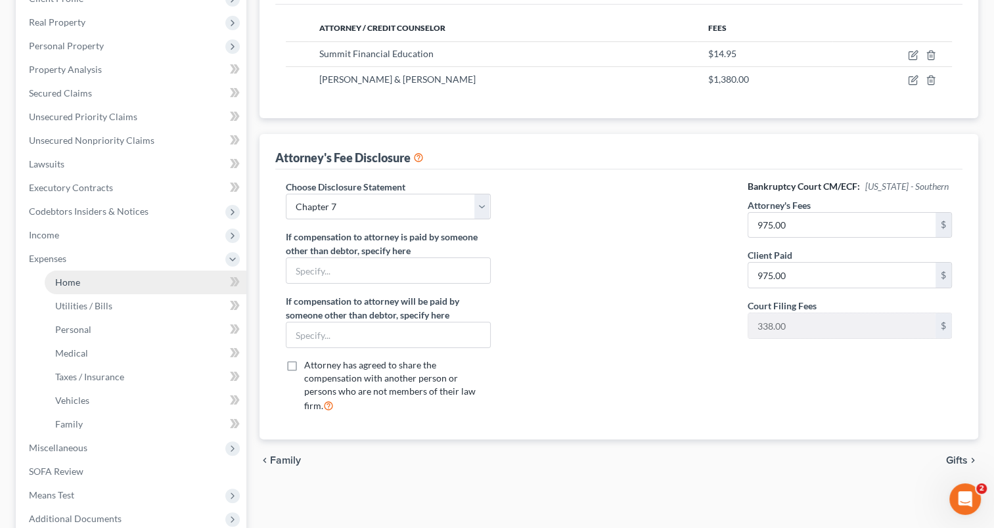
click at [100, 285] on link "Home" at bounding box center [146, 283] width 202 height 24
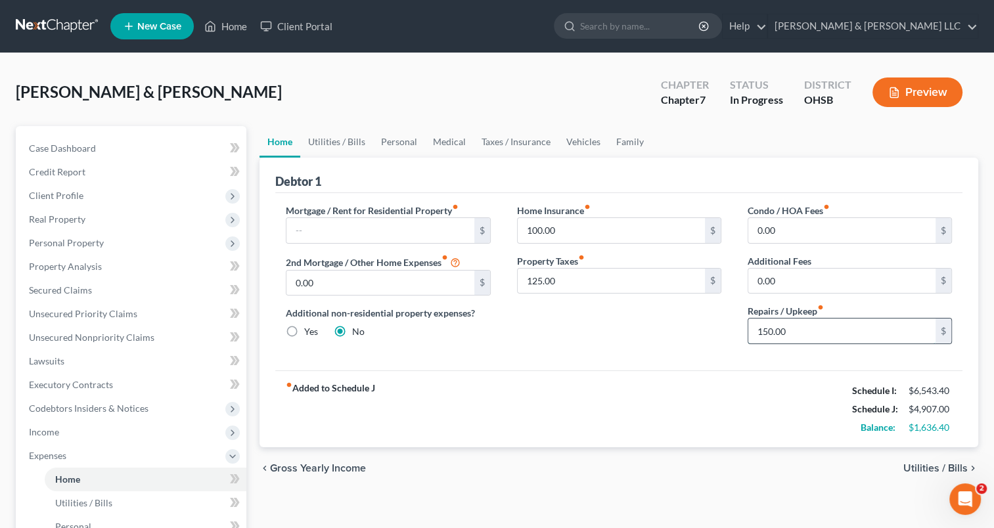
click at [801, 323] on input "150.00" at bounding box center [841, 331] width 187 height 25
click at [585, 281] on input "125.00" at bounding box center [611, 281] width 187 height 25
type input "150"
click at [577, 223] on input "100.00" at bounding box center [611, 230] width 187 height 25
type input "125"
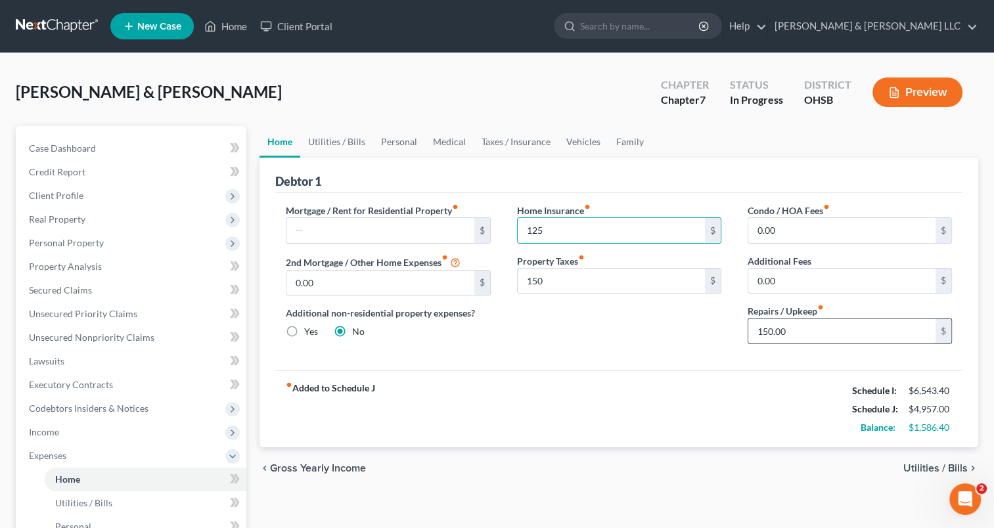
click at [802, 334] on input "150.00" at bounding box center [841, 331] width 187 height 25
type input "200"
drag, startPoint x: 334, startPoint y: 147, endPoint x: 334, endPoint y: 154, distance: 7.3
click at [334, 147] on link "Utilities / Bills" at bounding box center [336, 142] width 73 height 32
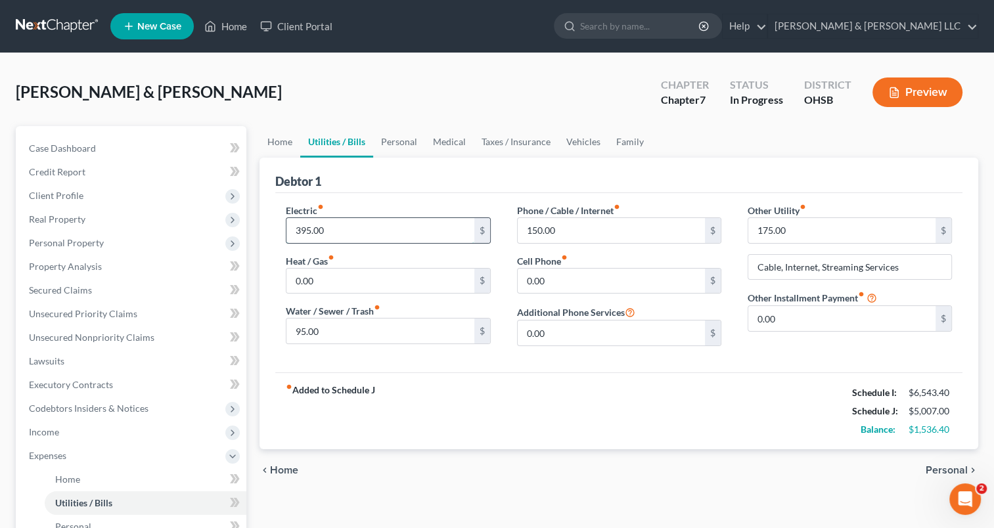
click at [338, 235] on input "395.00" at bounding box center [379, 230] width 187 height 25
type input "450"
click at [348, 330] on input "95.00" at bounding box center [379, 331] width 187 height 25
type input "150"
click at [568, 231] on input "150.00" at bounding box center [611, 230] width 187 height 25
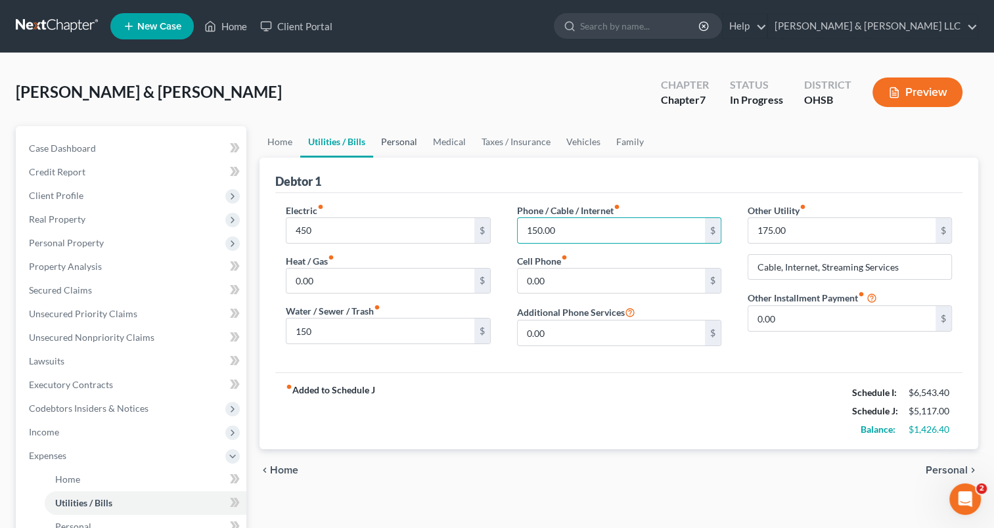
click at [405, 145] on link "Personal" at bounding box center [399, 142] width 52 height 32
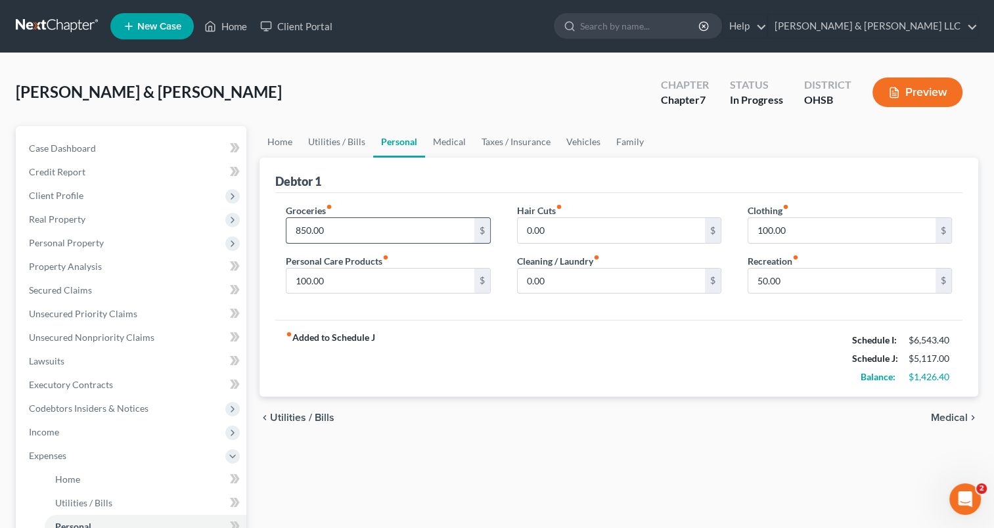
click at [357, 235] on input "850.00" at bounding box center [379, 230] width 187 height 25
type input "950"
click at [354, 281] on input "100.00" at bounding box center [379, 281] width 187 height 25
type input "150"
click at [799, 224] on input "100.00" at bounding box center [841, 230] width 187 height 25
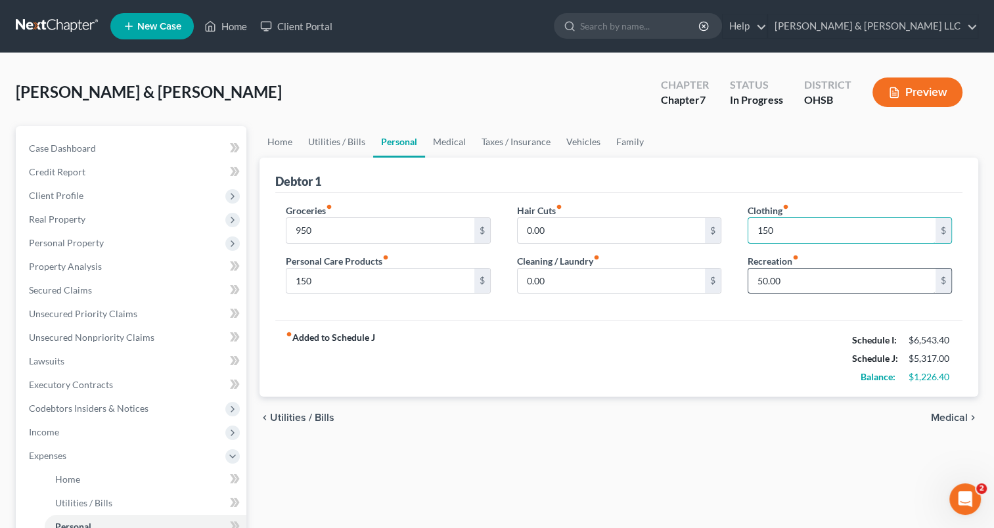
type input "150"
click at [786, 277] on input "50.00" at bounding box center [841, 281] width 187 height 25
click at [448, 142] on link "Medical" at bounding box center [449, 142] width 49 height 32
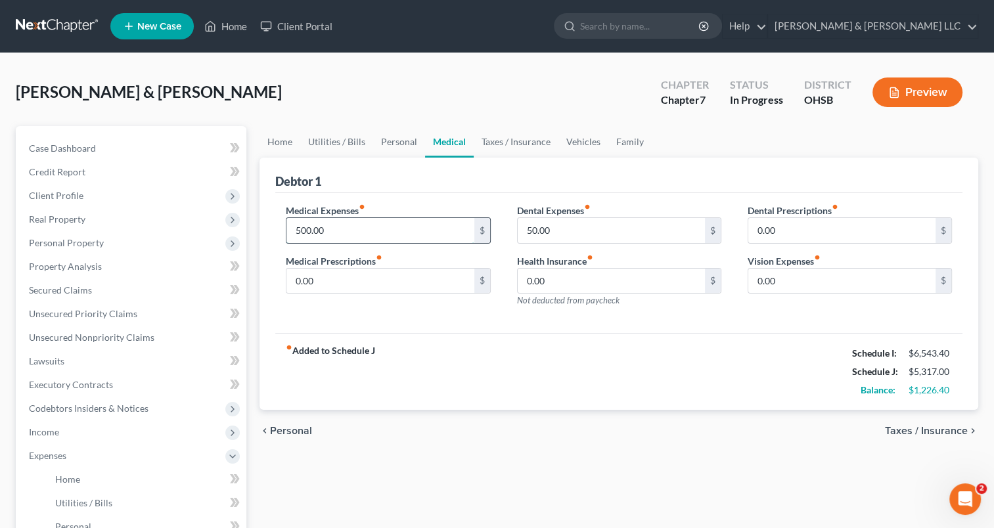
click at [357, 227] on input "500.00" at bounding box center [379, 230] width 187 height 25
type input "550"
click at [486, 141] on link "Taxes / Insurance" at bounding box center [516, 142] width 85 height 32
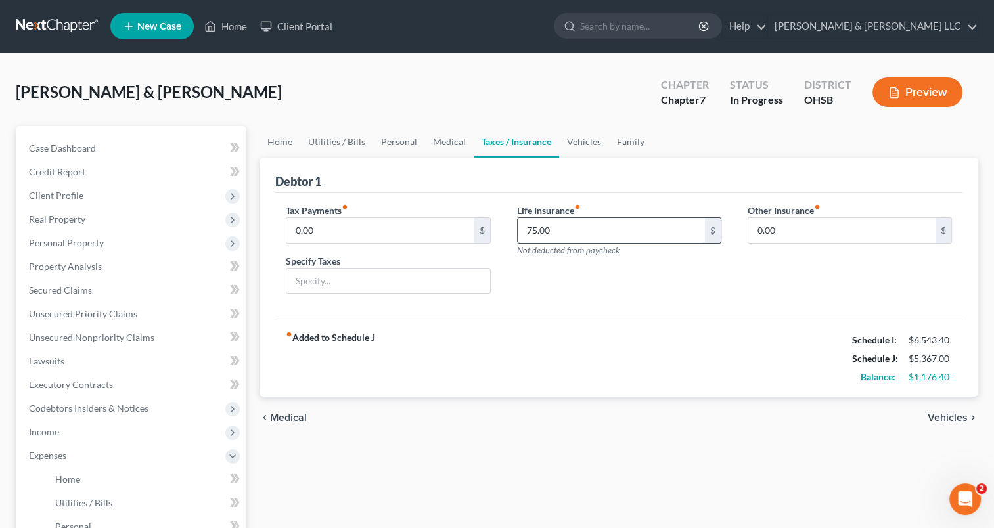
click at [552, 237] on input "75.00" at bounding box center [611, 230] width 187 height 25
type input "85"
click at [585, 142] on link "Vehicles" at bounding box center [584, 142] width 50 height 32
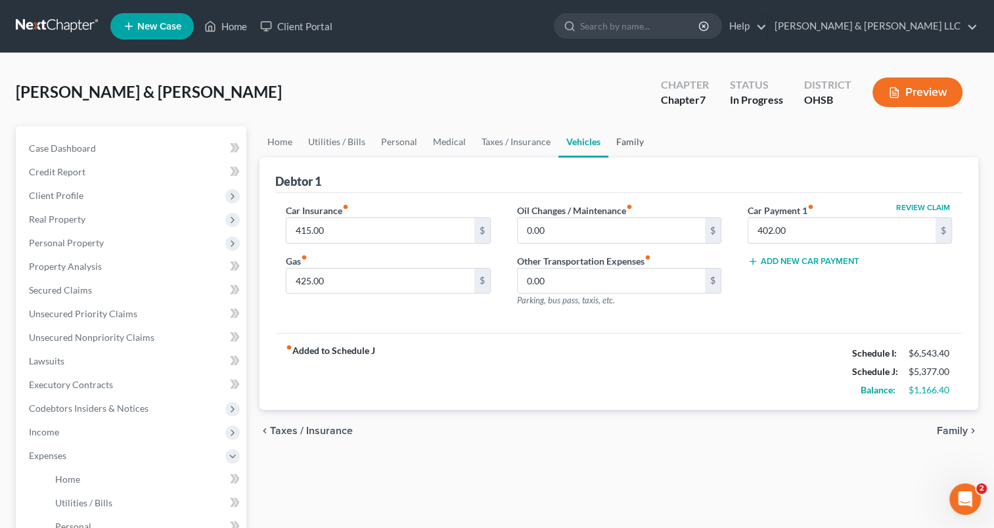
click at [624, 142] on link "Family" at bounding box center [629, 142] width 43 height 32
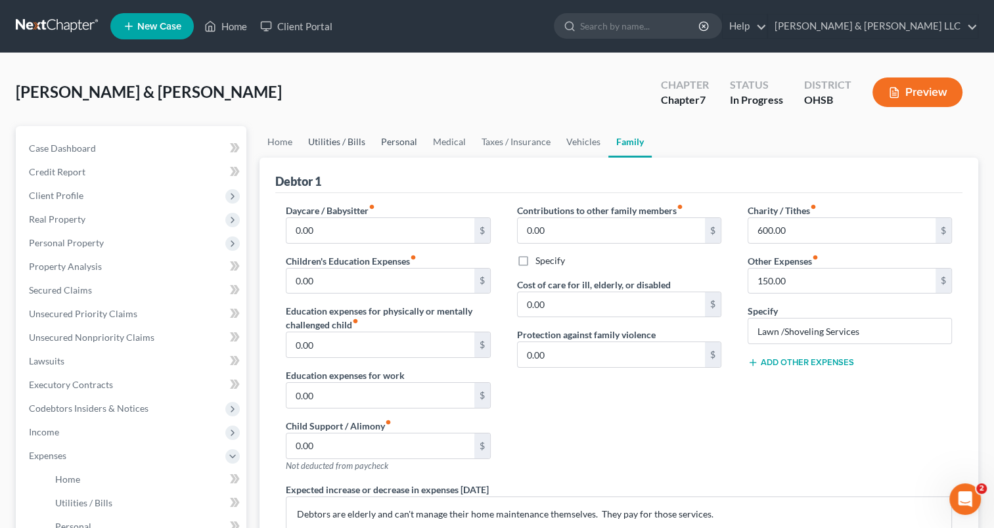
drag, startPoint x: 352, startPoint y: 137, endPoint x: 386, endPoint y: 139, distance: 34.9
click at [352, 137] on link "Utilities / Bills" at bounding box center [336, 142] width 73 height 32
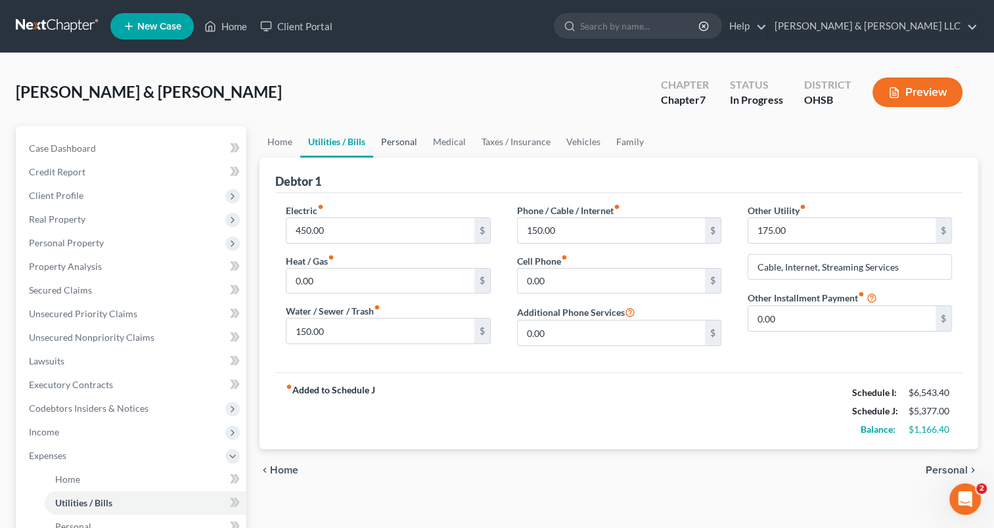
click at [401, 144] on link "Personal" at bounding box center [399, 142] width 52 height 32
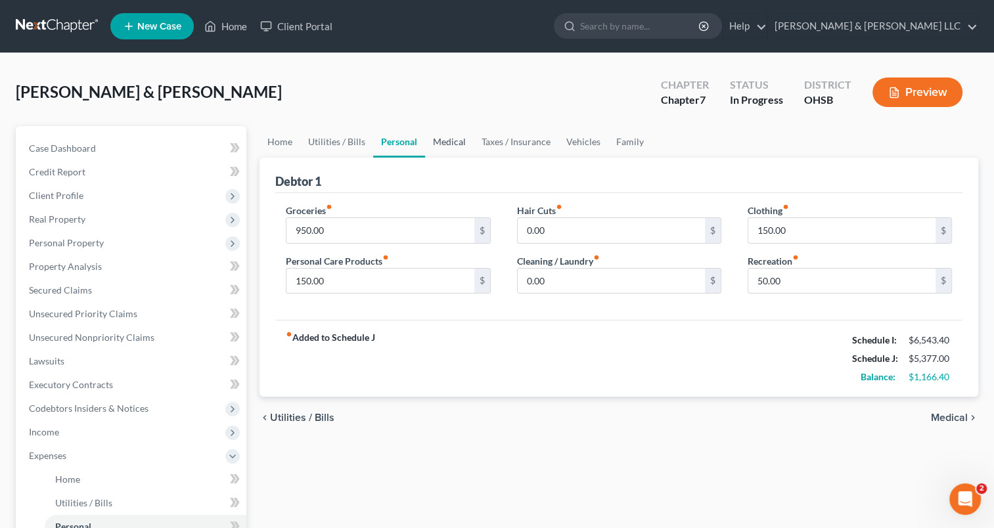
click at [444, 138] on link "Medical" at bounding box center [449, 142] width 49 height 32
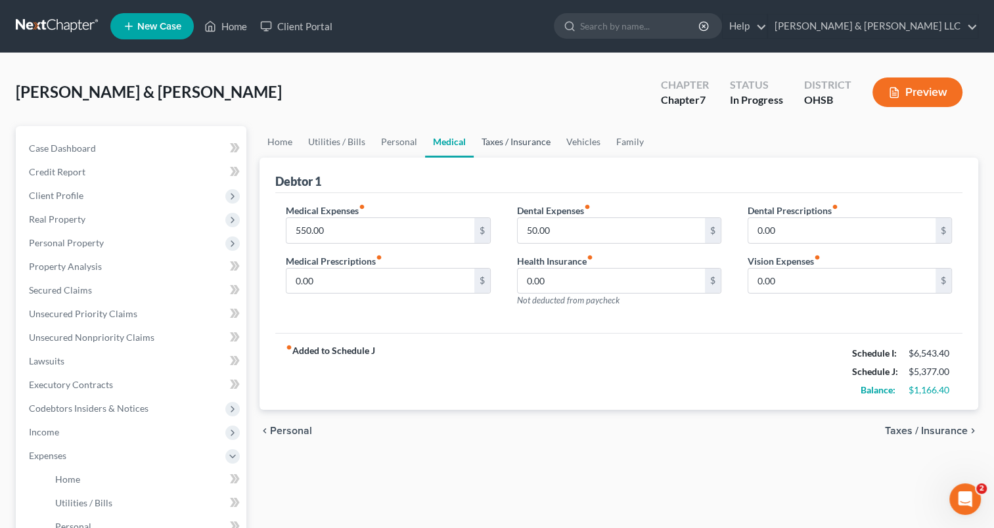
click at [490, 141] on link "Taxes / Insurance" at bounding box center [516, 142] width 85 height 32
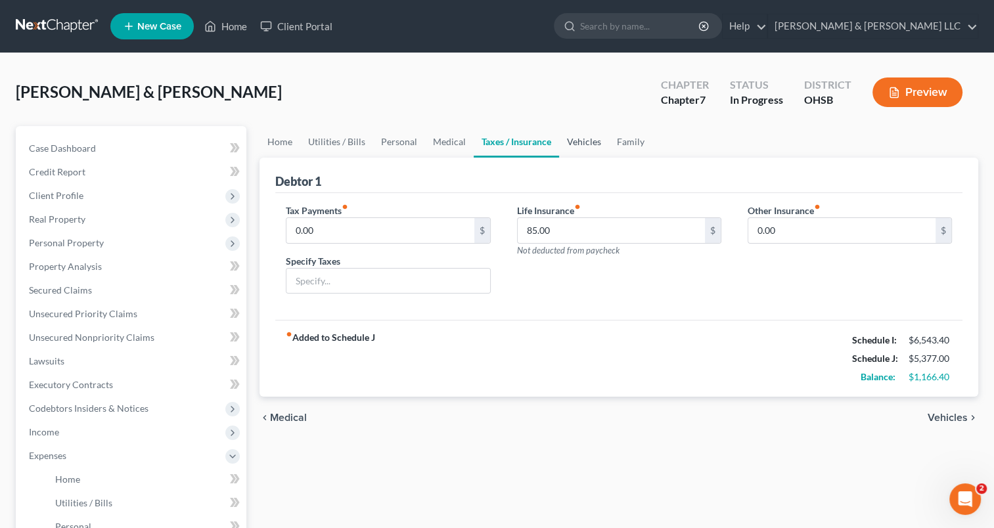
click at [568, 144] on link "Vehicles" at bounding box center [584, 142] width 50 height 32
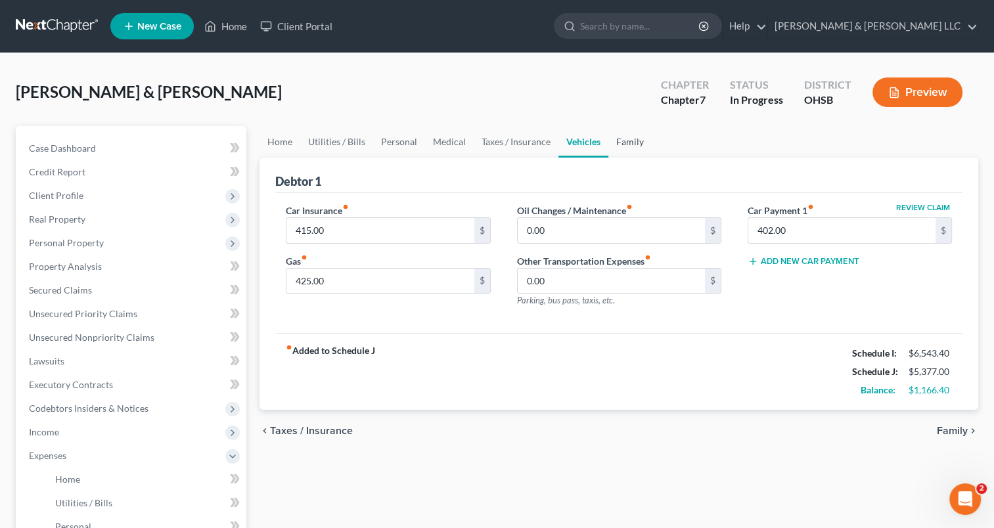
click at [622, 150] on link "Family" at bounding box center [629, 142] width 43 height 32
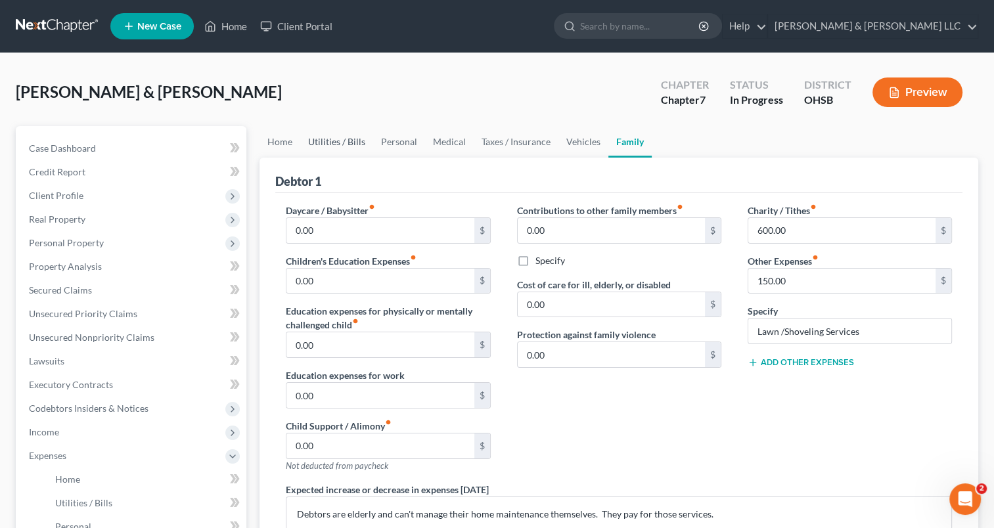
click at [341, 142] on link "Utilities / Bills" at bounding box center [336, 142] width 73 height 32
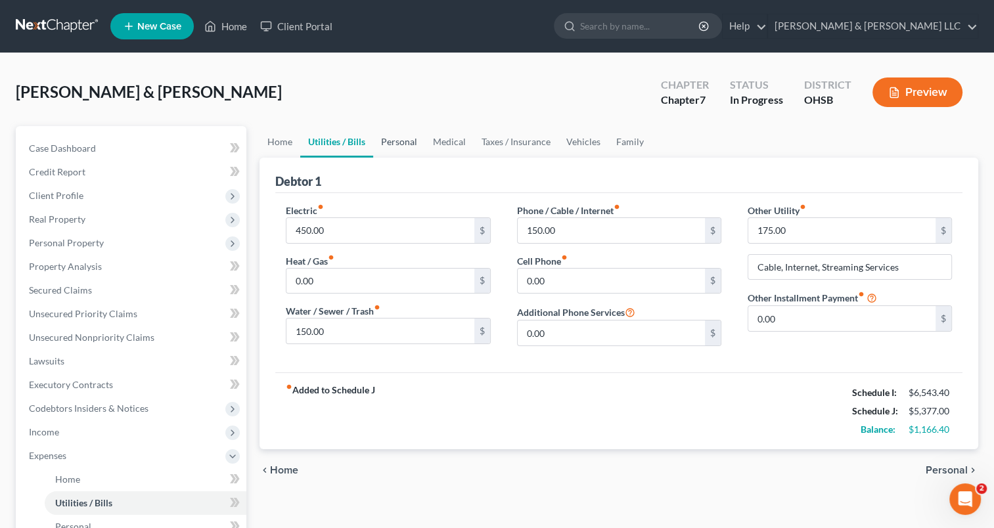
click at [402, 145] on link "Personal" at bounding box center [399, 142] width 52 height 32
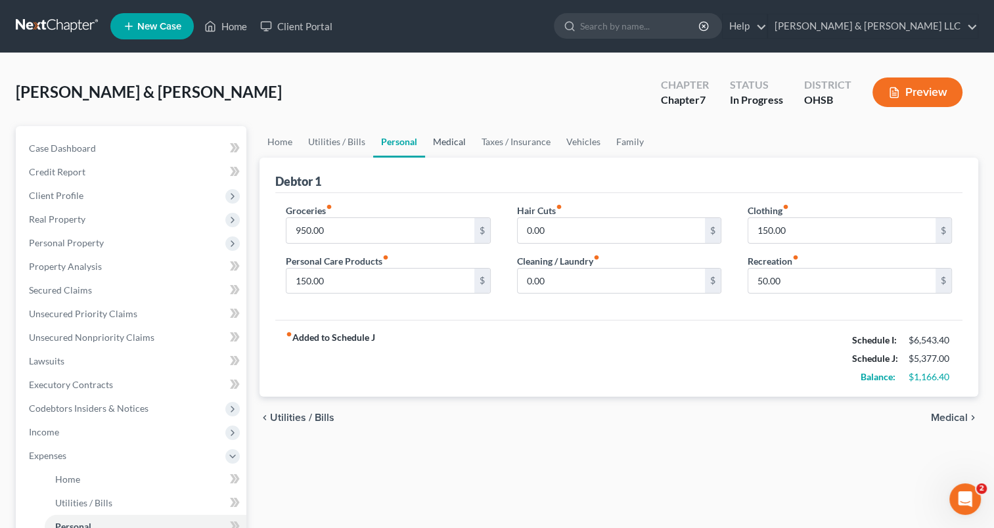
click at [451, 147] on link "Medical" at bounding box center [449, 142] width 49 height 32
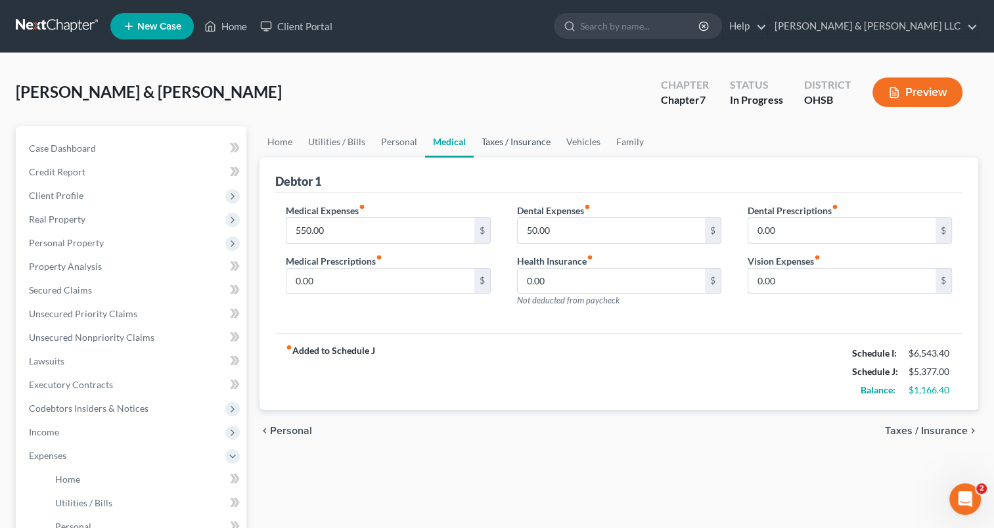
click at [492, 145] on link "Taxes / Insurance" at bounding box center [516, 142] width 85 height 32
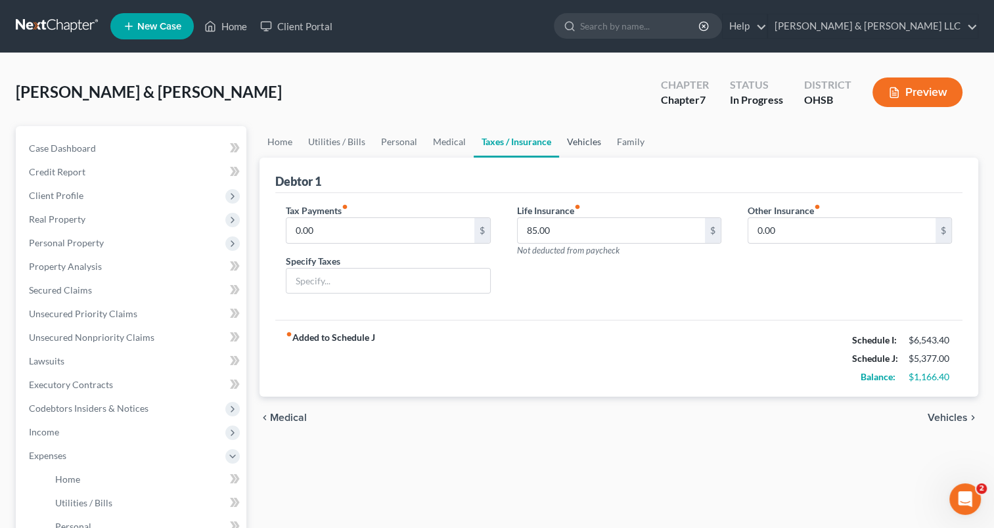
click at [570, 139] on link "Vehicles" at bounding box center [584, 142] width 50 height 32
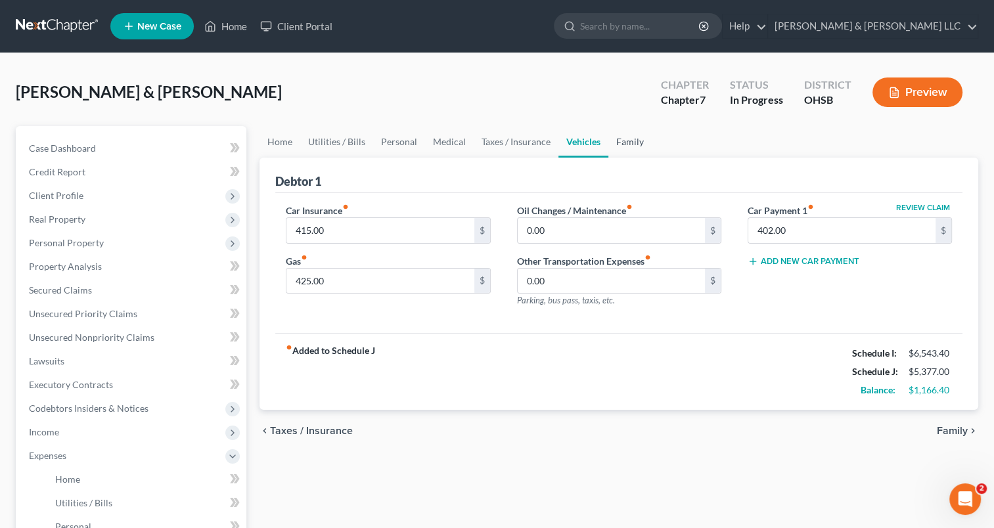
click at [631, 147] on link "Family" at bounding box center [629, 142] width 43 height 32
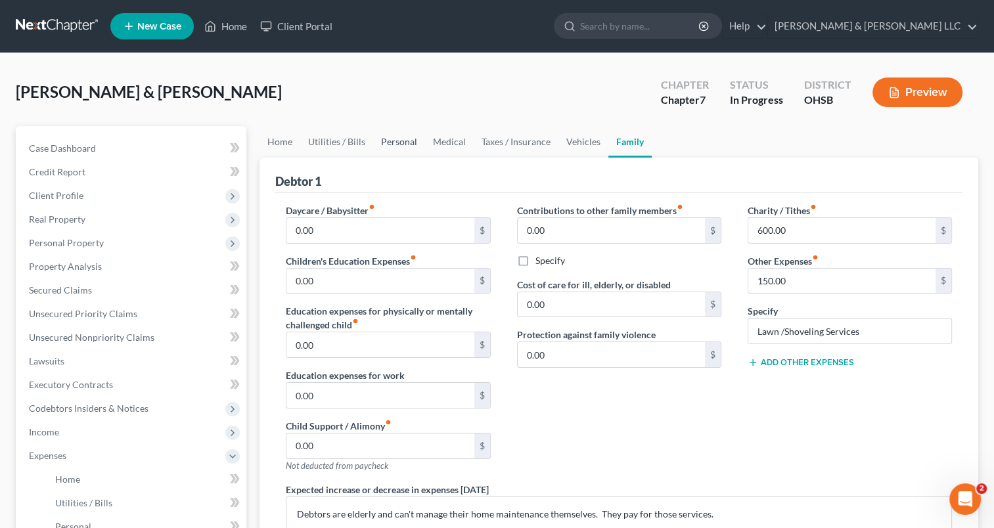
click at [392, 145] on link "Personal" at bounding box center [399, 142] width 52 height 32
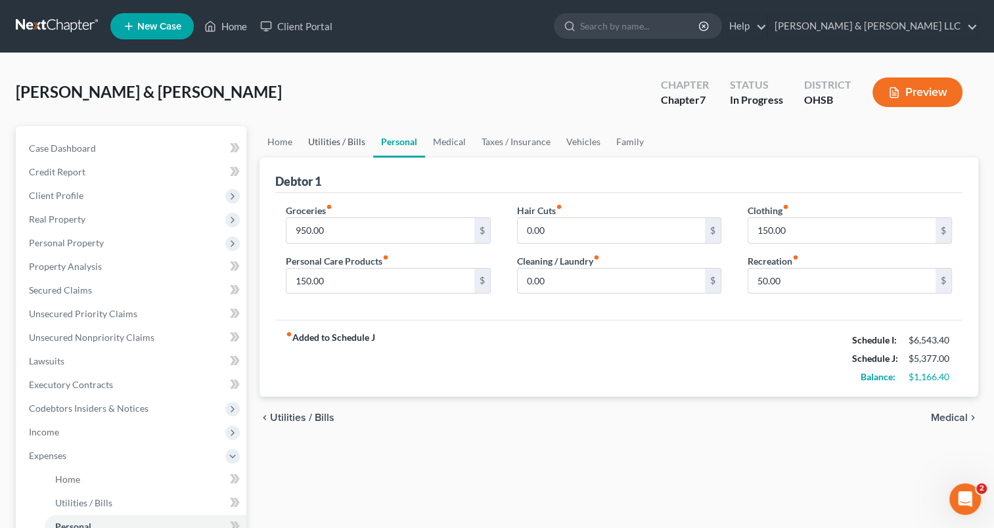
click at [325, 149] on link "Utilities / Bills" at bounding box center [336, 142] width 73 height 32
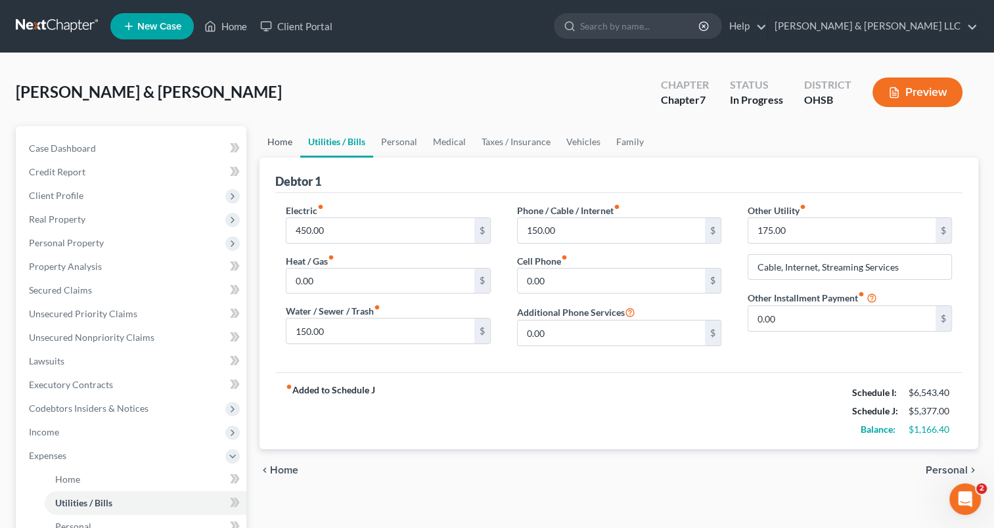
click at [279, 148] on link "Home" at bounding box center [280, 142] width 41 height 32
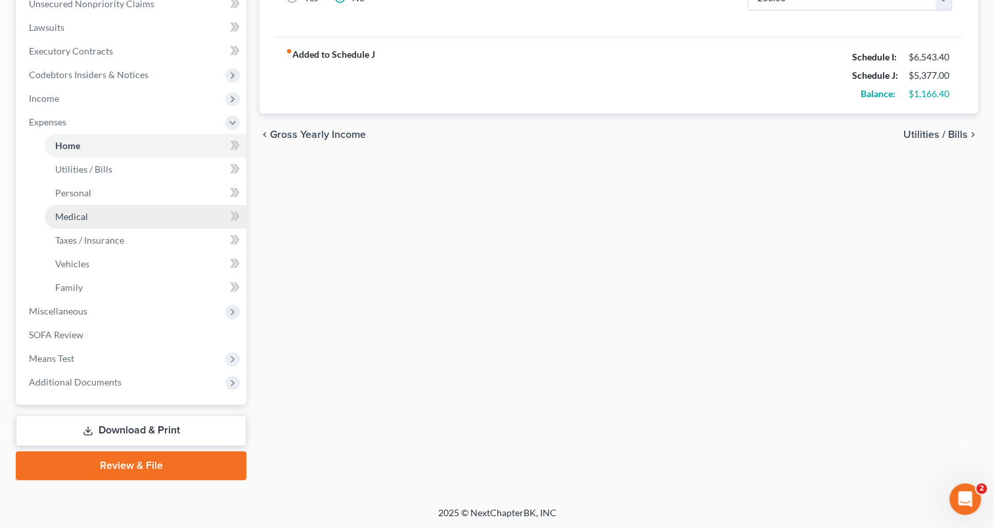
scroll to position [334, 0]
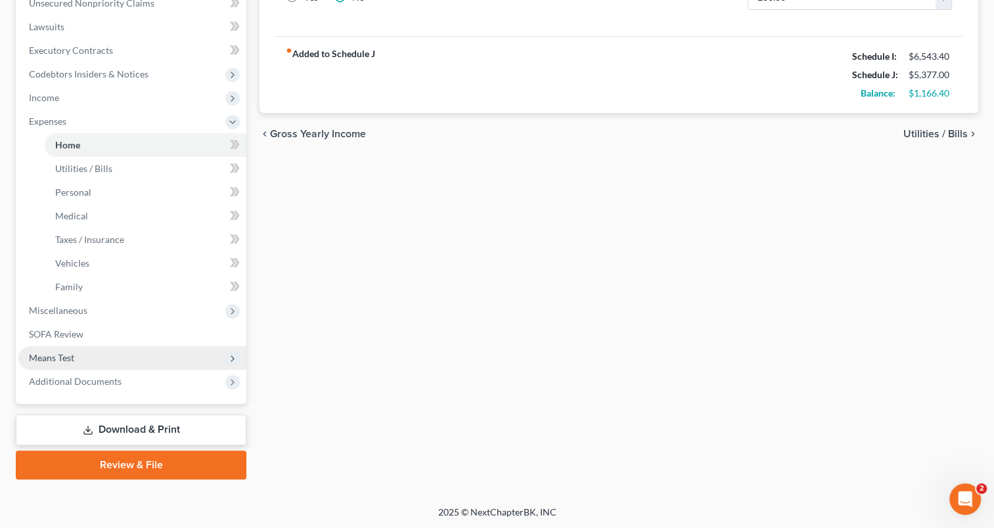
click at [49, 361] on span "Means Test" at bounding box center [51, 357] width 45 height 11
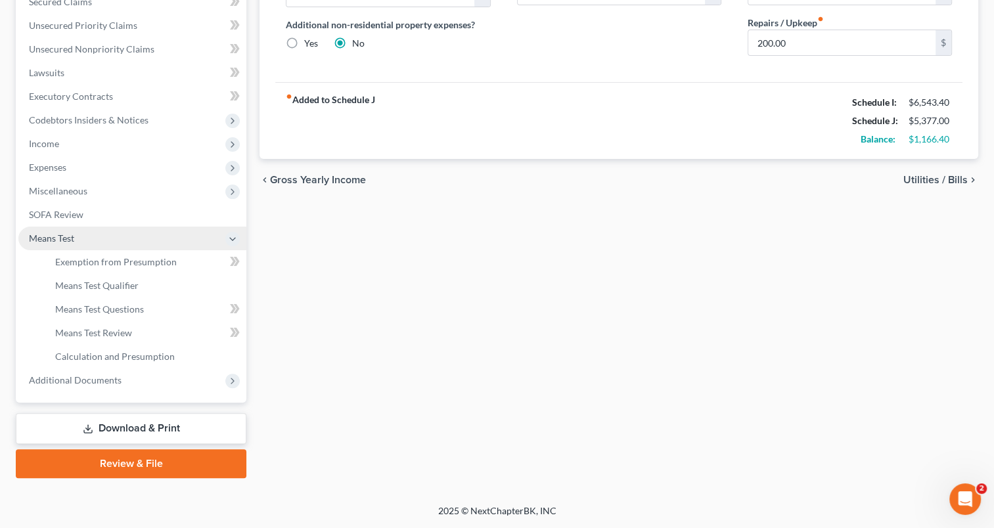
scroll to position [287, 0]
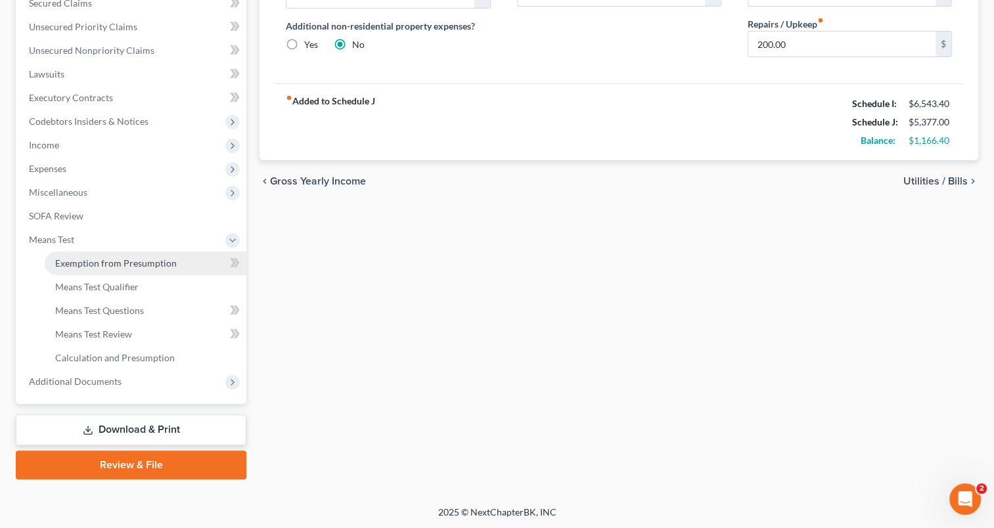
click at [108, 271] on link "Exemption from Presumption" at bounding box center [146, 264] width 202 height 24
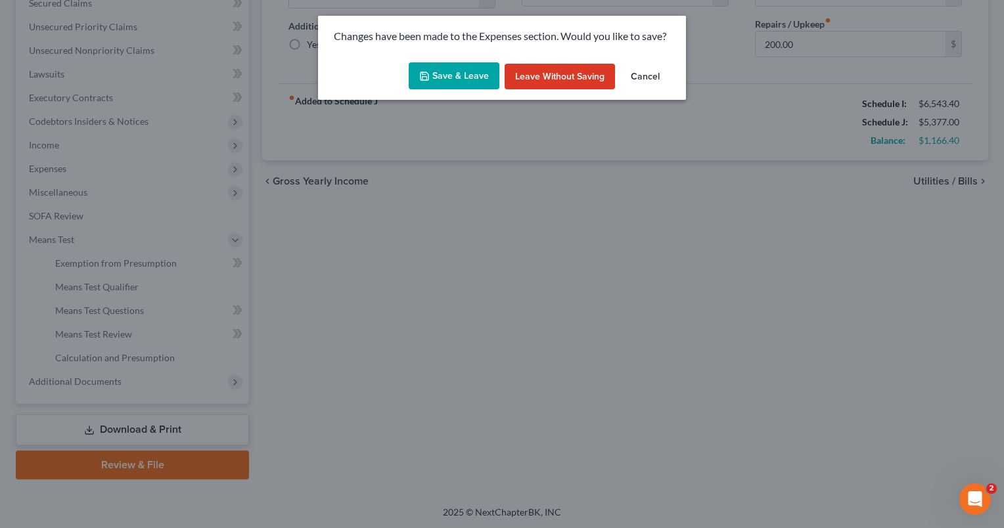
click at [461, 82] on button "Save & Leave" at bounding box center [454, 76] width 91 height 28
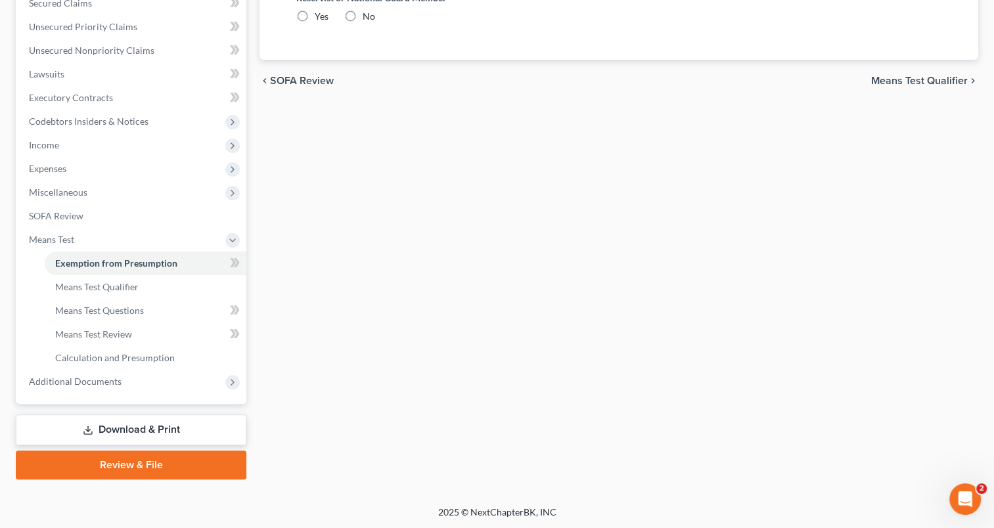
radio input "true"
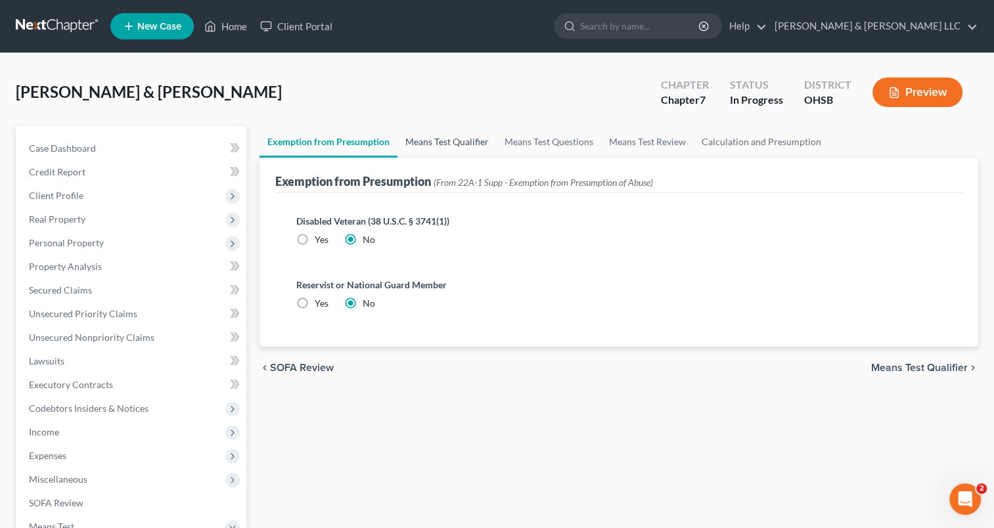
click at [447, 147] on link "Means Test Qualifier" at bounding box center [447, 142] width 99 height 32
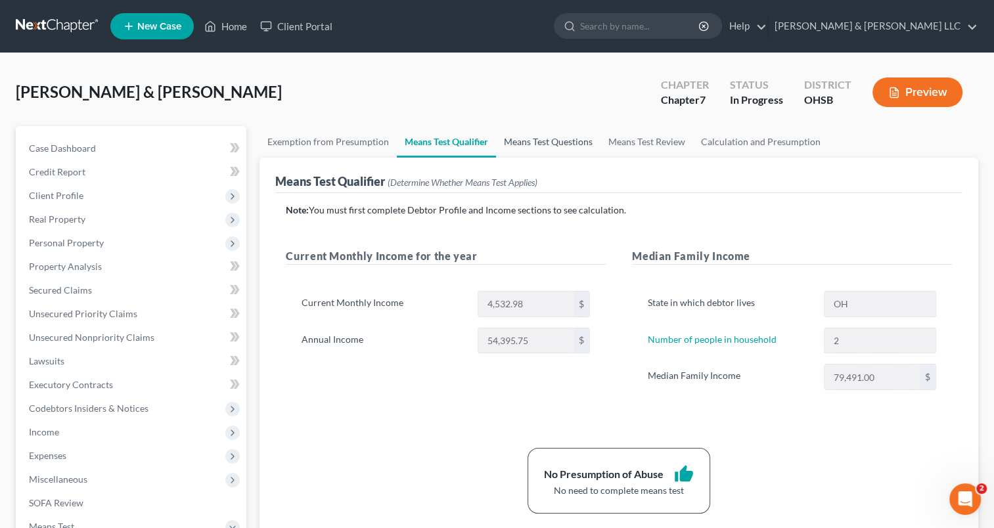
click at [526, 145] on link "Means Test Questions" at bounding box center [548, 142] width 104 height 32
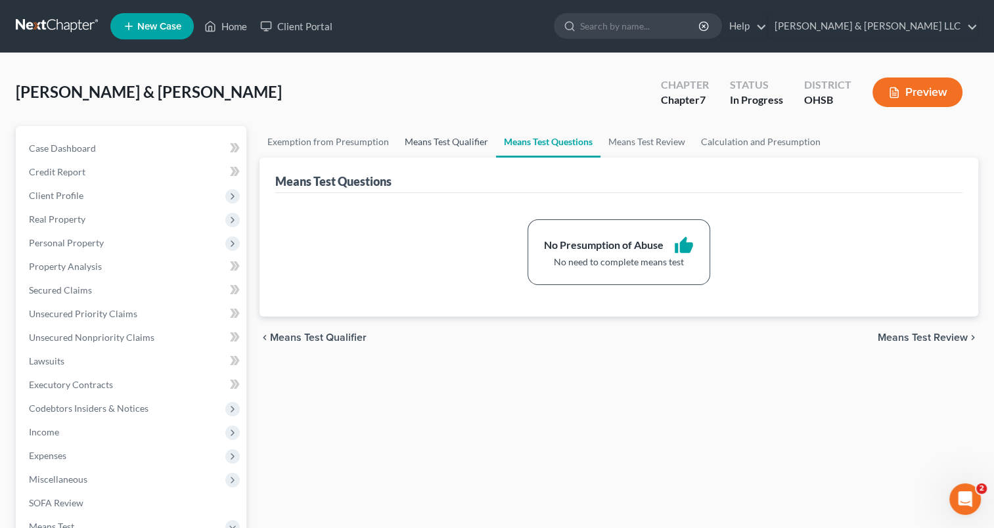
click at [459, 144] on link "Means Test Qualifier" at bounding box center [446, 142] width 99 height 32
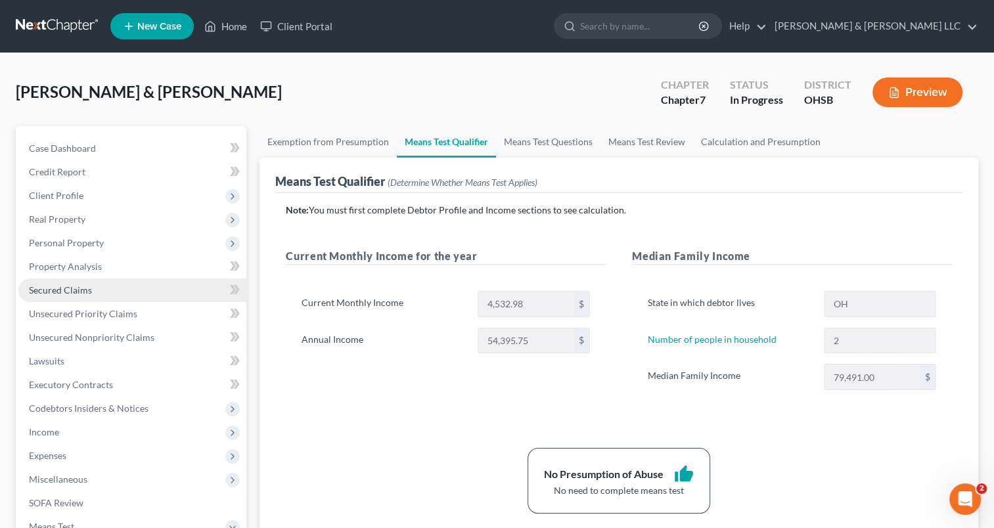
click at [50, 295] on link "Secured Claims" at bounding box center [132, 291] width 228 height 24
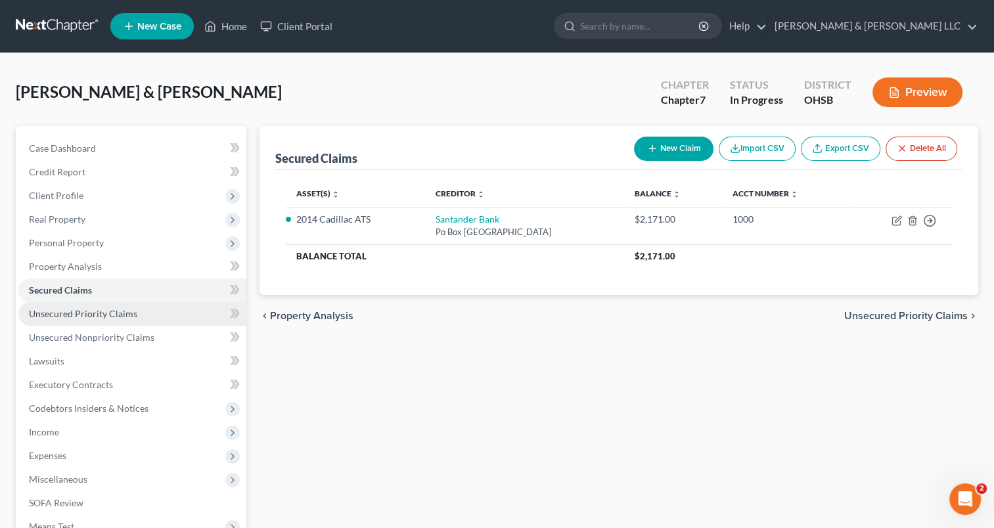
click at [54, 309] on span "Unsecured Priority Claims" at bounding box center [83, 313] width 108 height 11
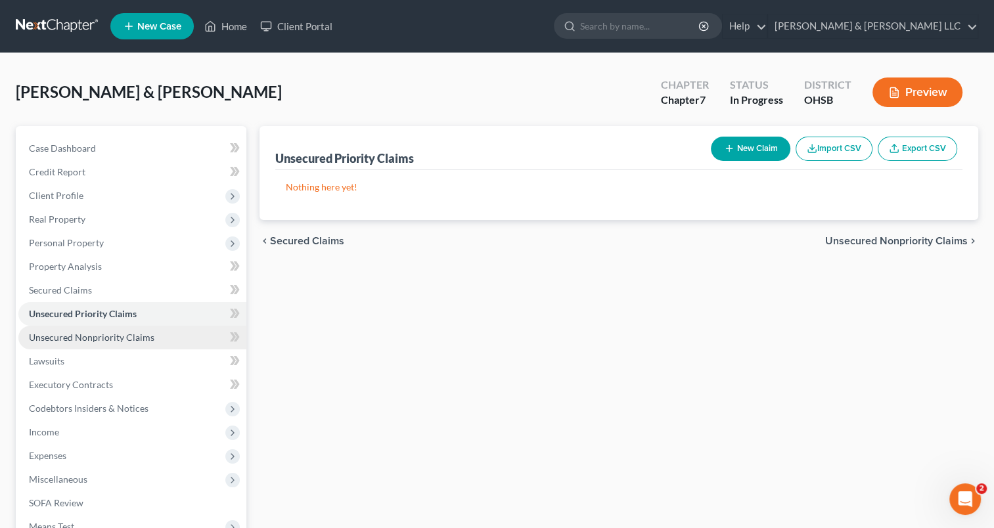
click at [60, 332] on span "Unsecured Nonpriority Claims" at bounding box center [92, 337] width 126 height 11
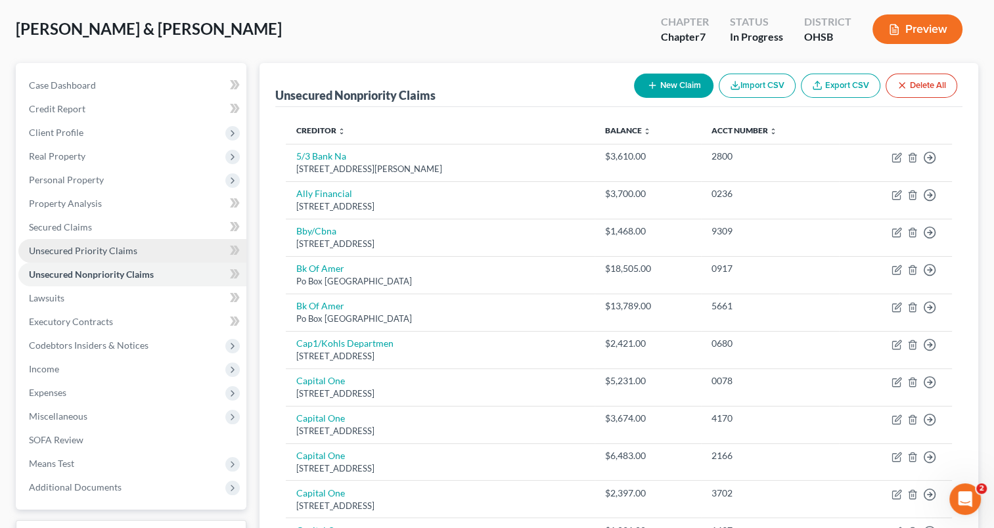
scroll to position [131, 0]
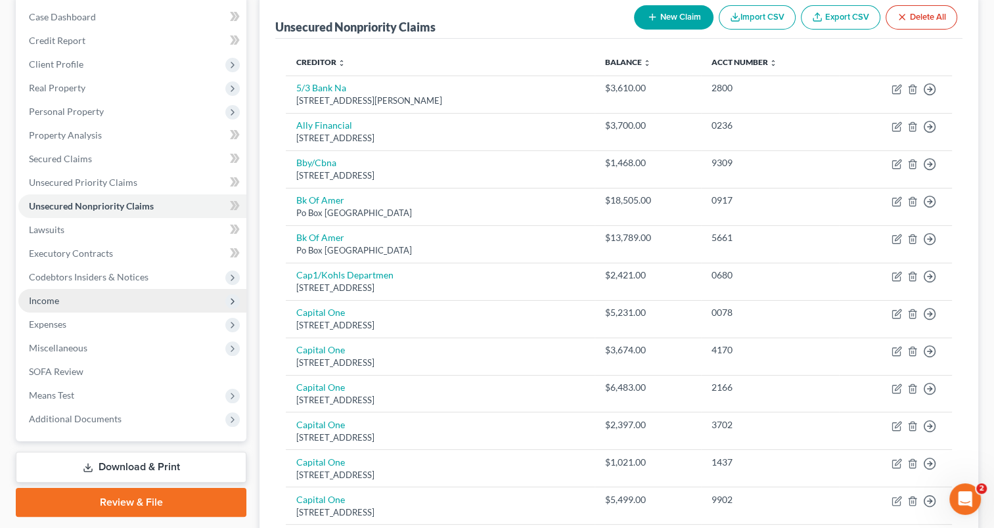
click at [54, 295] on span "Income" at bounding box center [44, 300] width 30 height 11
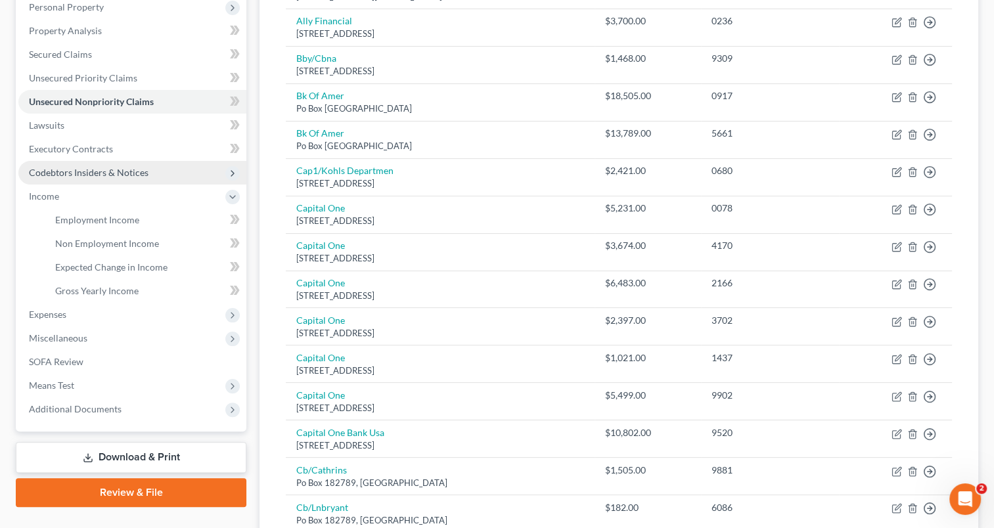
scroll to position [263, 0]
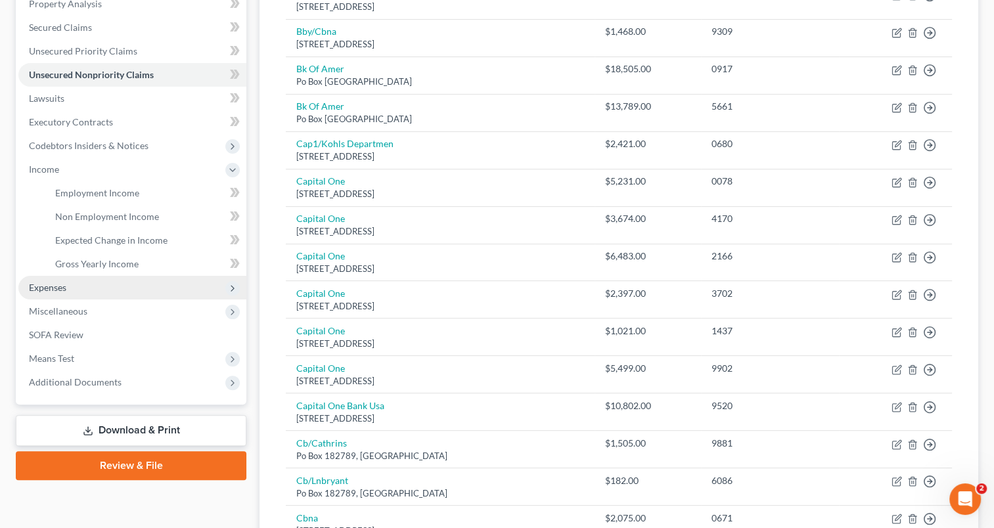
click at [68, 284] on span "Expenses" at bounding box center [132, 288] width 228 height 24
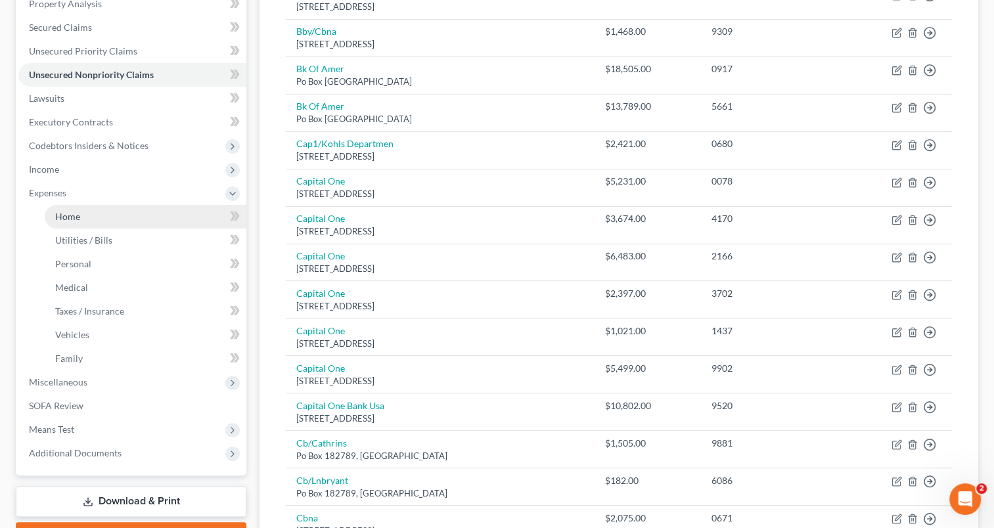
click at [78, 225] on link "Home" at bounding box center [146, 217] width 202 height 24
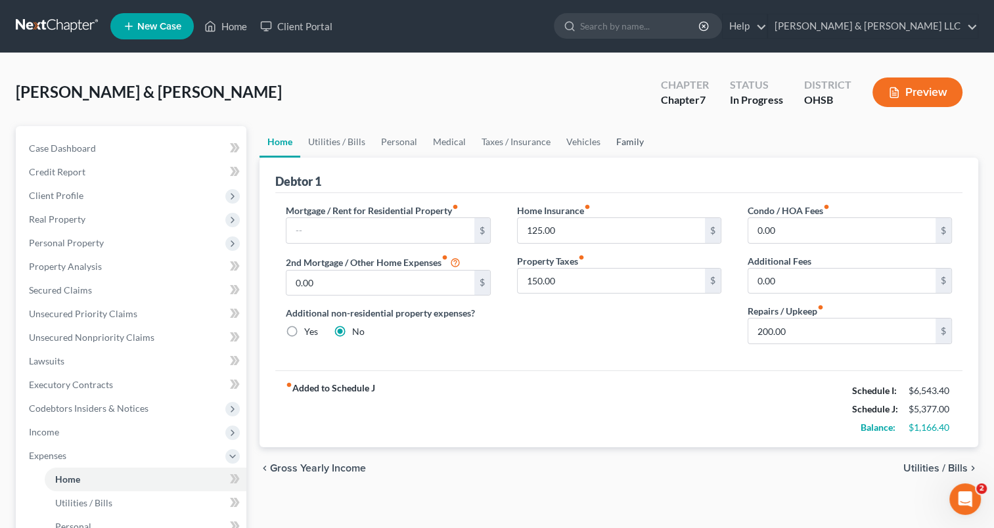
click at [629, 141] on link "Family" at bounding box center [629, 142] width 43 height 32
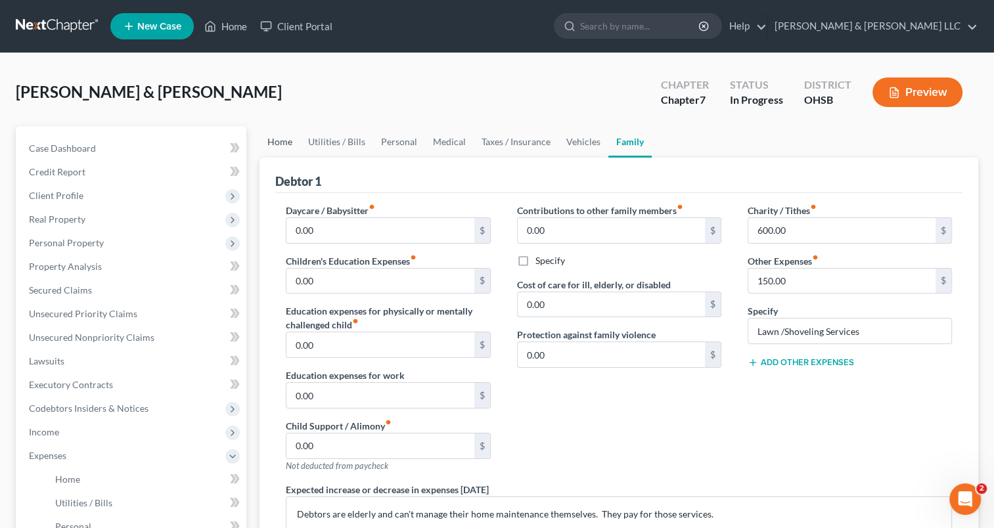
click at [281, 143] on link "Home" at bounding box center [280, 142] width 41 height 32
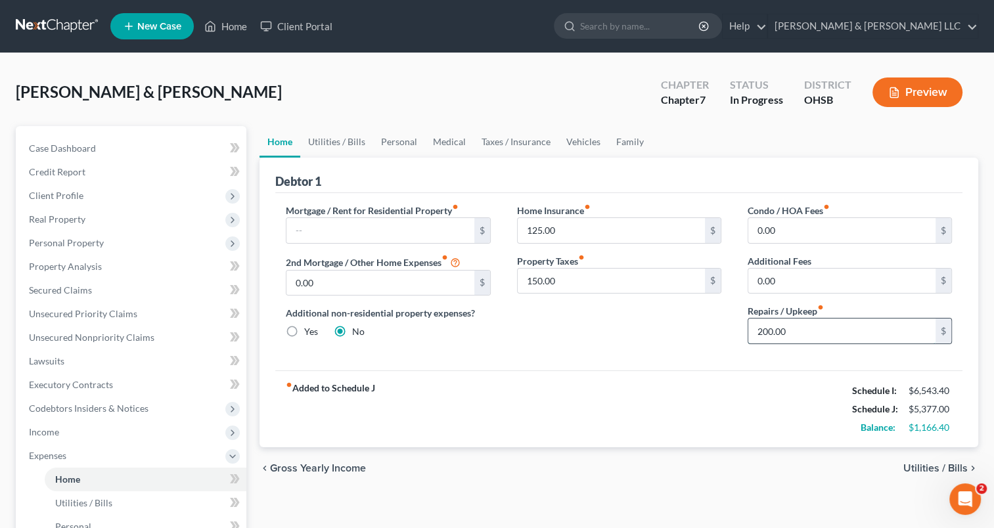
click at [799, 329] on input "200.00" at bounding box center [841, 331] width 187 height 25
click at [342, 148] on link "Utilities / Bills" at bounding box center [336, 142] width 73 height 32
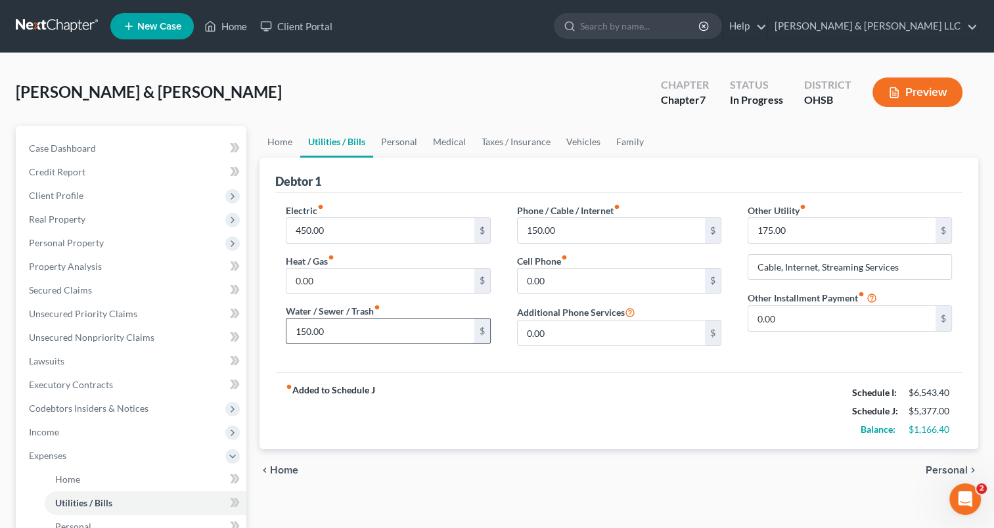
click at [334, 327] on input "150.00" at bounding box center [379, 331] width 187 height 25
click at [628, 145] on link "Family" at bounding box center [629, 142] width 43 height 32
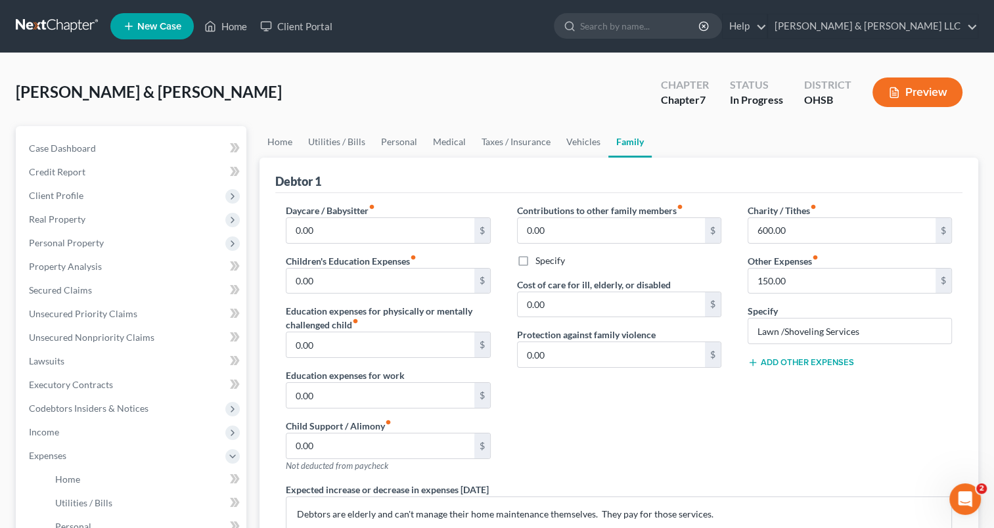
click at [807, 362] on button "Add Other Expenses" at bounding box center [801, 362] width 106 height 11
click at [804, 381] on input "0.00" at bounding box center [841, 381] width 187 height 25
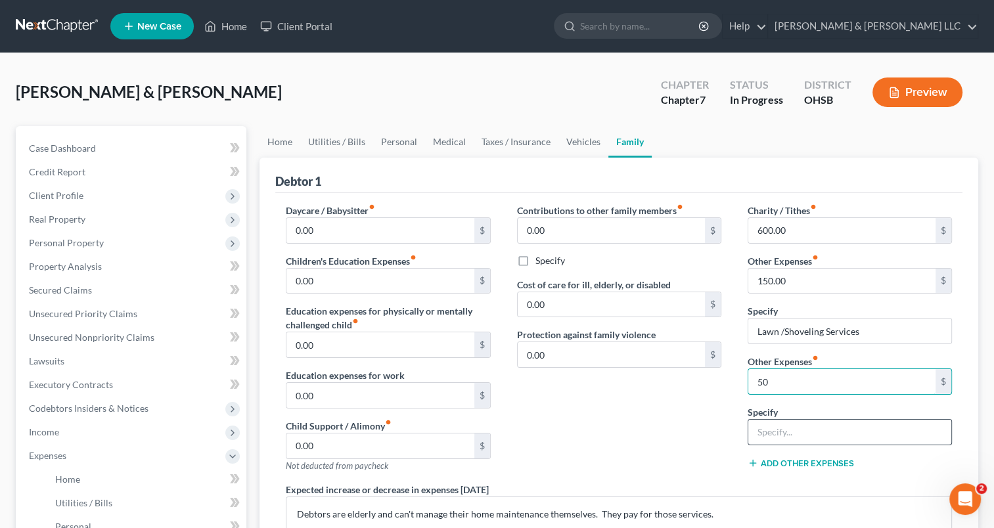
type input "50"
click at [800, 426] on input "text" at bounding box center [849, 432] width 203 height 25
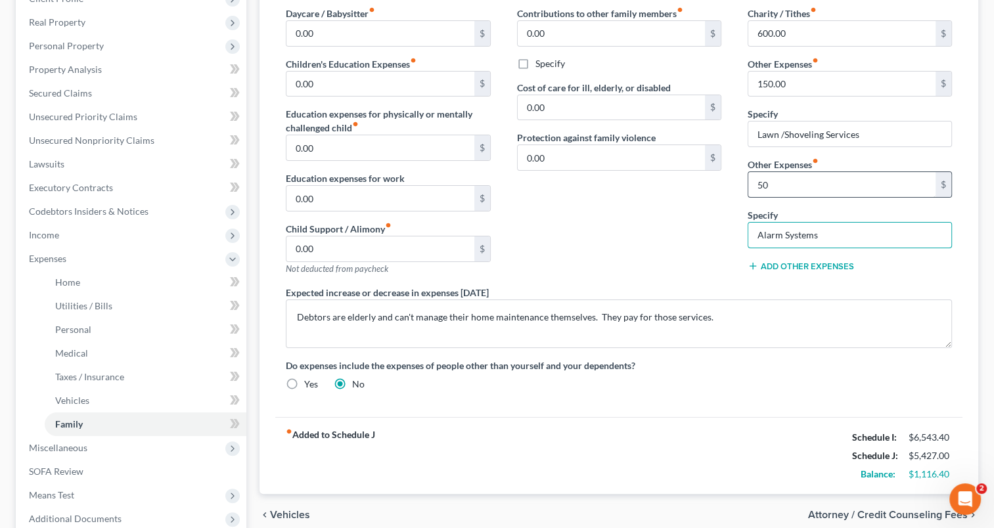
scroll to position [263, 0]
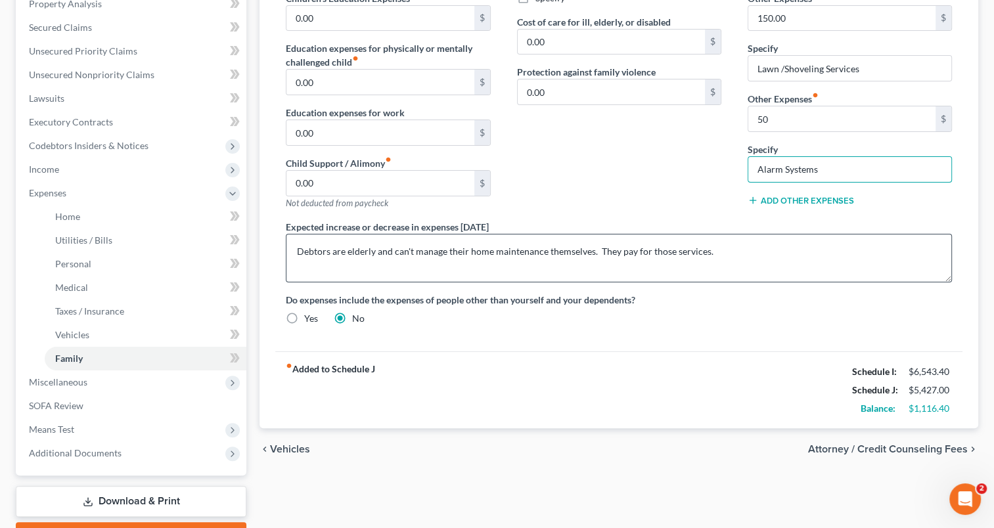
type input "Alarm Systems"
click at [654, 252] on textarea "Debtors are elderly and can't manage their home maintenance themselves. They pa…" at bounding box center [619, 258] width 666 height 49
click at [522, 255] on textarea "Debtors are elderly and can't manage their home maintenance themselves. They pa…" at bounding box center [619, 258] width 666 height 49
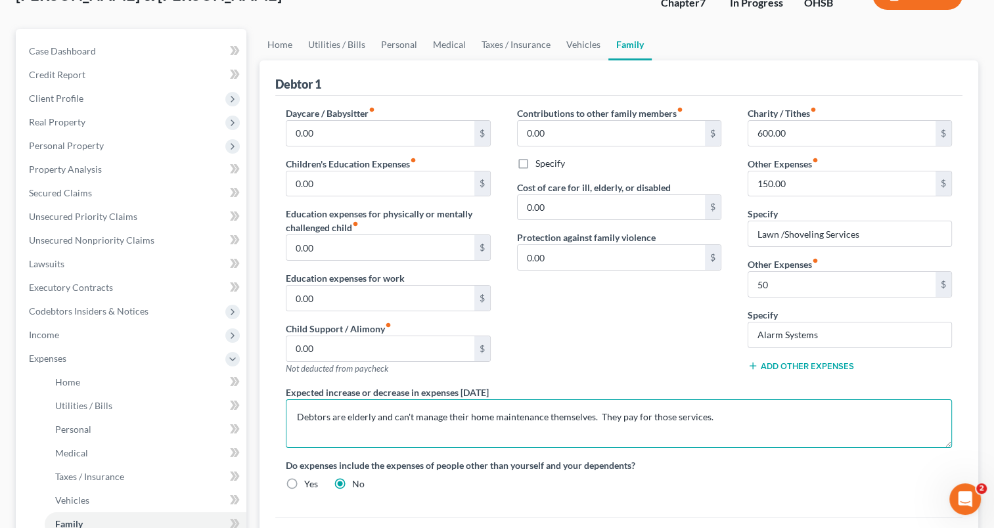
scroll to position [0, 0]
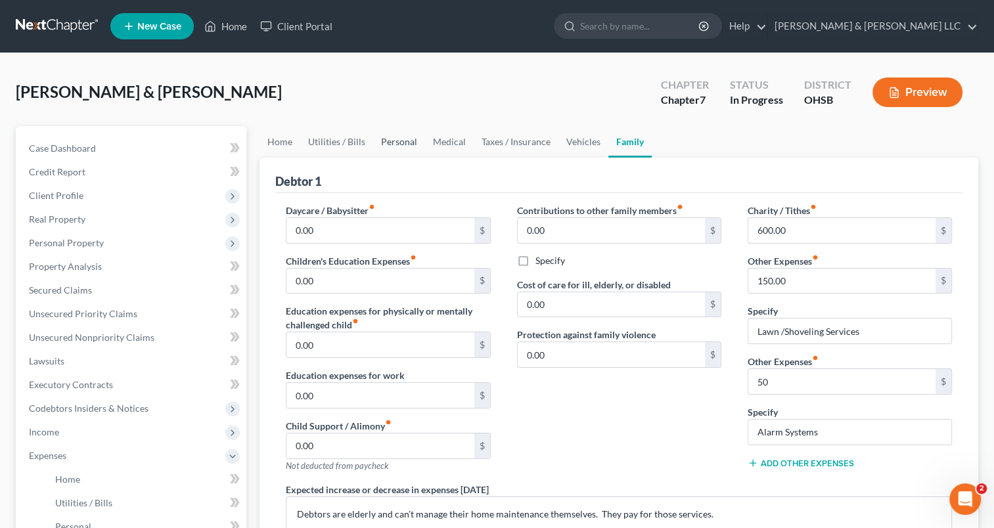
click at [407, 143] on link "Personal" at bounding box center [399, 142] width 52 height 32
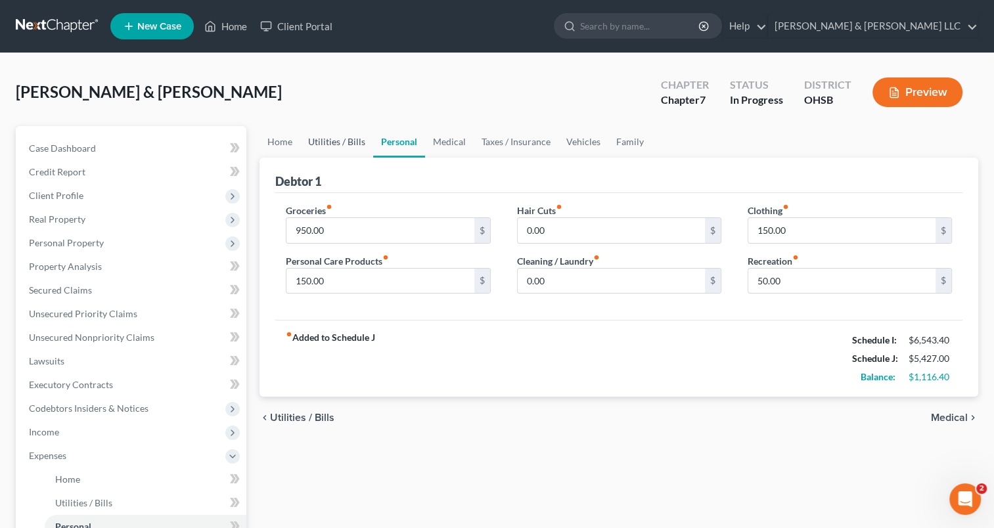
click at [348, 146] on link "Utilities / Bills" at bounding box center [336, 142] width 73 height 32
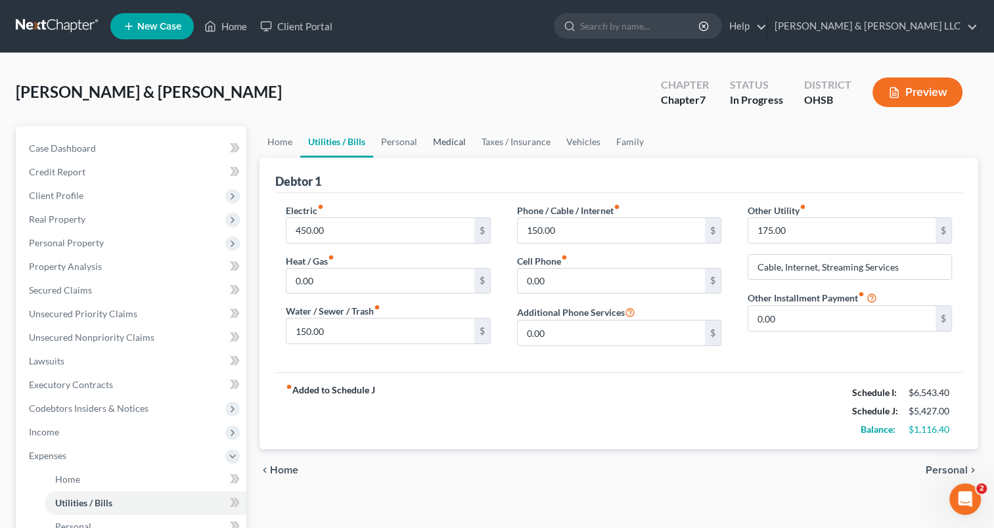
click at [458, 148] on link "Medical" at bounding box center [449, 142] width 49 height 32
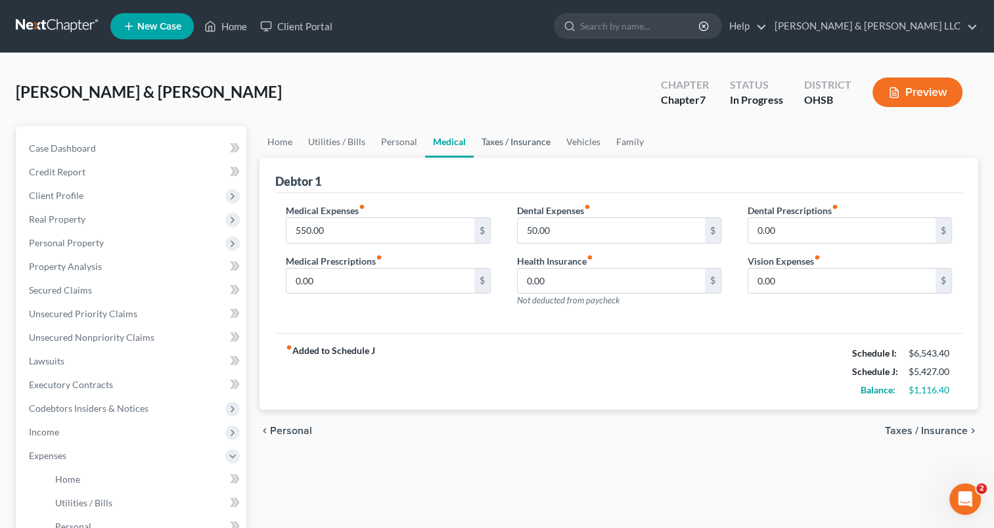
click at [519, 150] on link "Taxes / Insurance" at bounding box center [516, 142] width 85 height 32
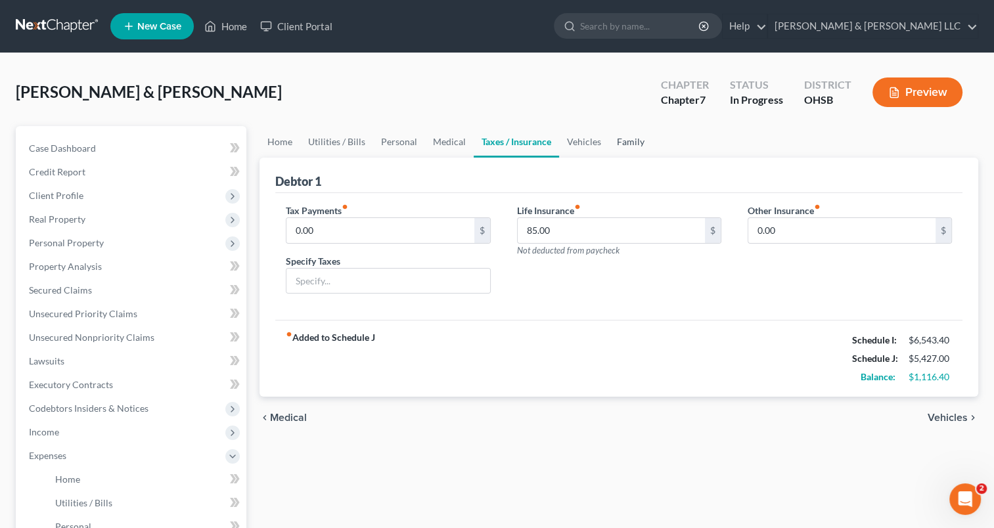
click at [624, 141] on link "Family" at bounding box center [630, 142] width 43 height 32
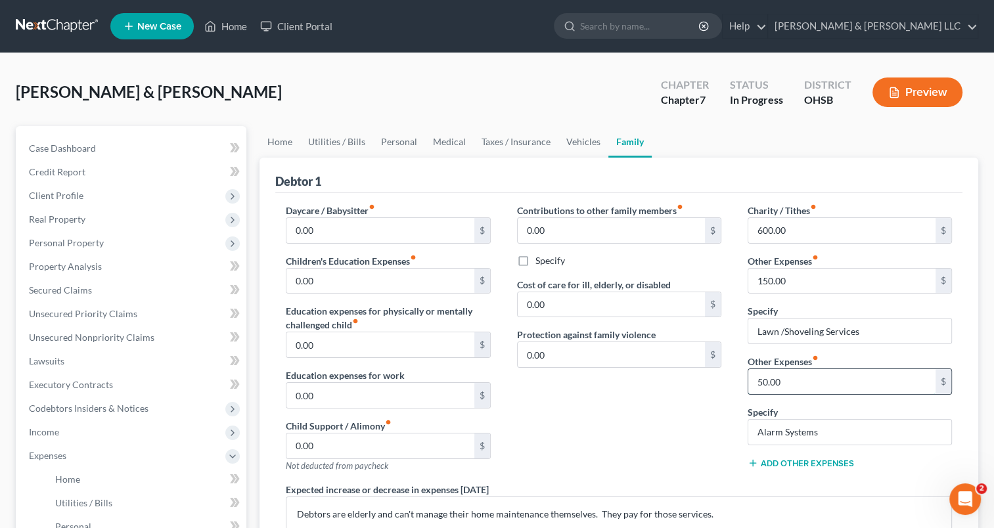
click at [794, 388] on input "50.00" at bounding box center [841, 381] width 187 height 25
type input "60"
click at [825, 424] on input "Alarm Systems" at bounding box center [849, 432] width 203 height 25
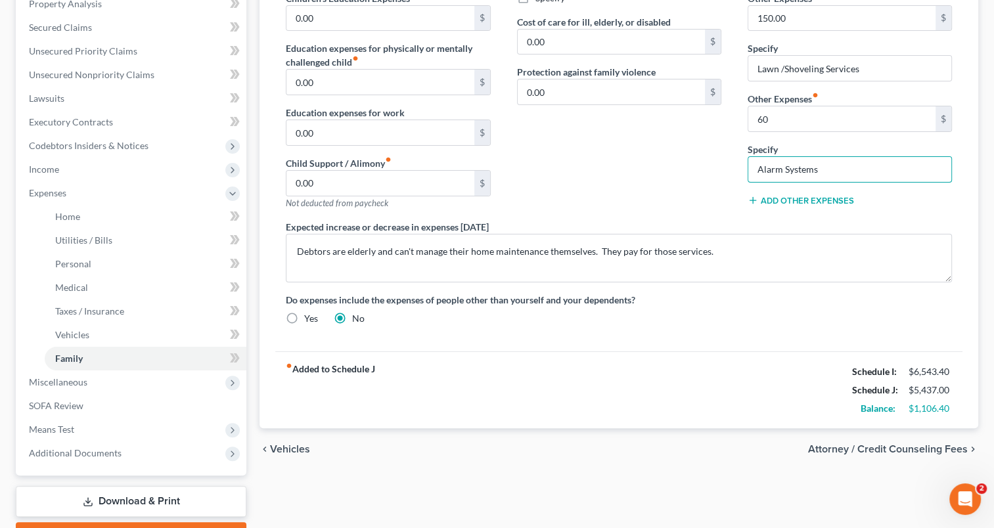
scroll to position [131, 0]
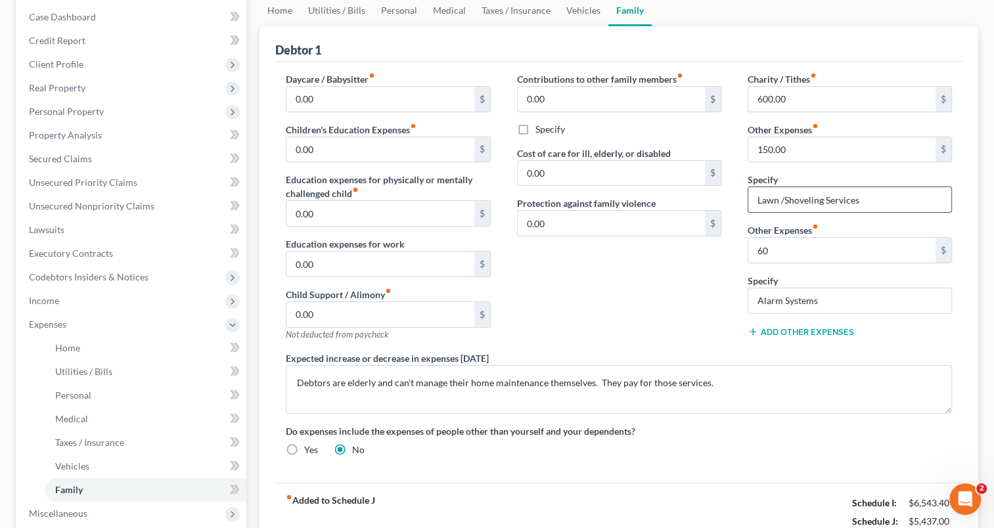
click at [924, 204] on input "Lawn /Shoveling Services" at bounding box center [849, 199] width 203 height 25
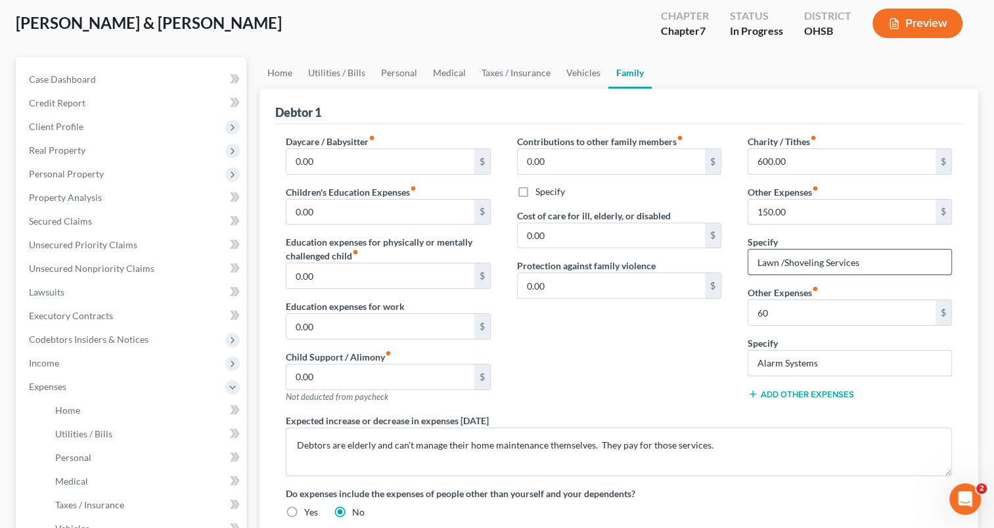
scroll to position [66, 0]
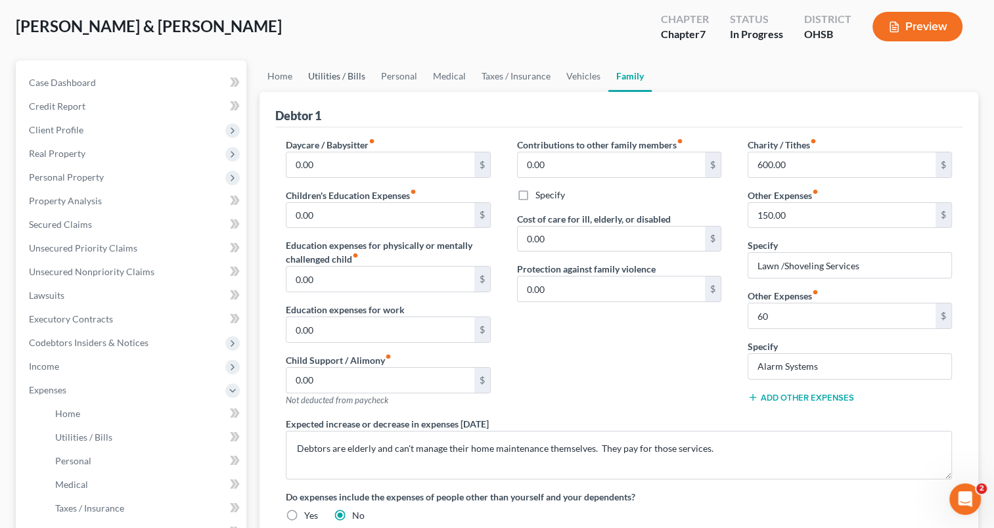
click at [342, 81] on link "Utilities / Bills" at bounding box center [336, 76] width 73 height 32
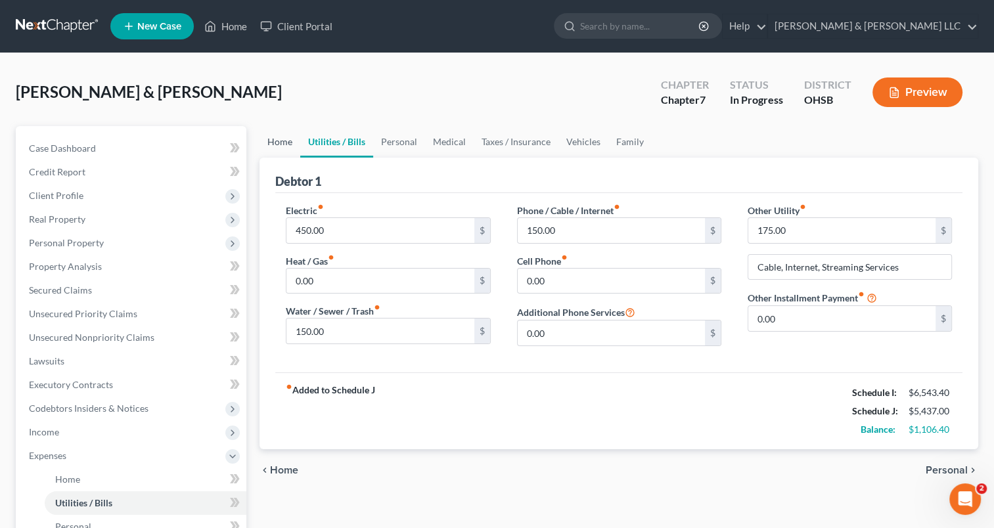
click at [273, 141] on link "Home" at bounding box center [280, 142] width 41 height 32
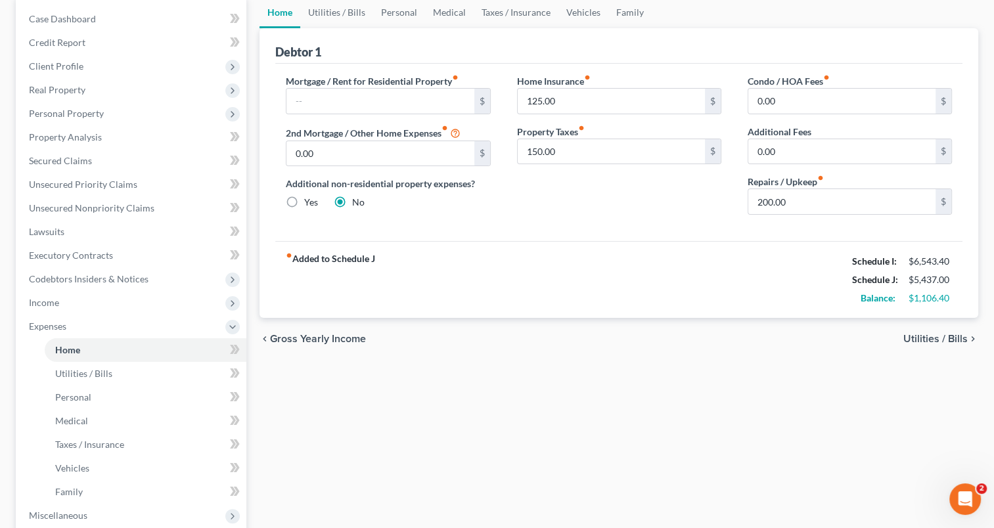
scroll to position [131, 0]
click at [360, 97] on input "text" at bounding box center [379, 99] width 187 height 25
click at [790, 105] on input "0.00" at bounding box center [841, 99] width 187 height 25
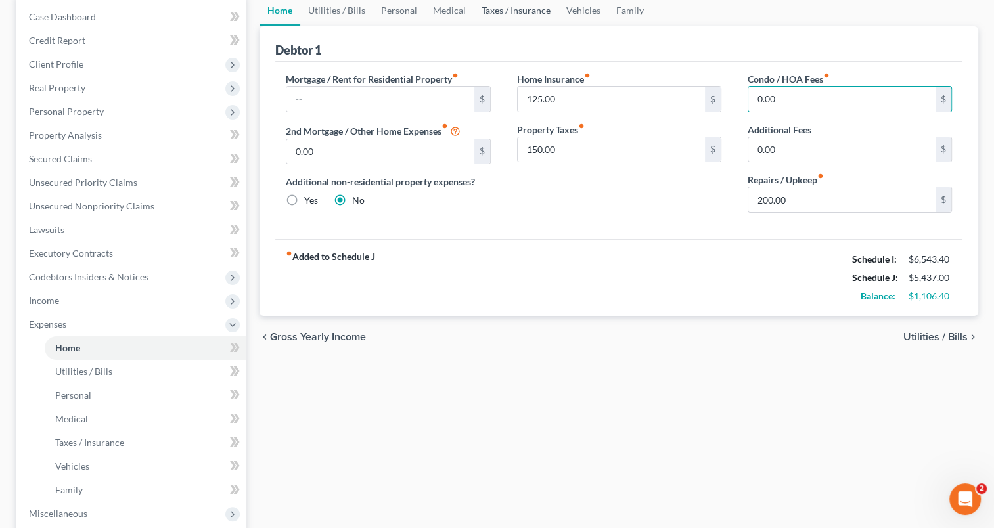
drag, startPoint x: 484, startPoint y: 7, endPoint x: 509, endPoint y: 72, distance: 69.7
click at [484, 7] on link "Taxes / Insurance" at bounding box center [516, 11] width 85 height 32
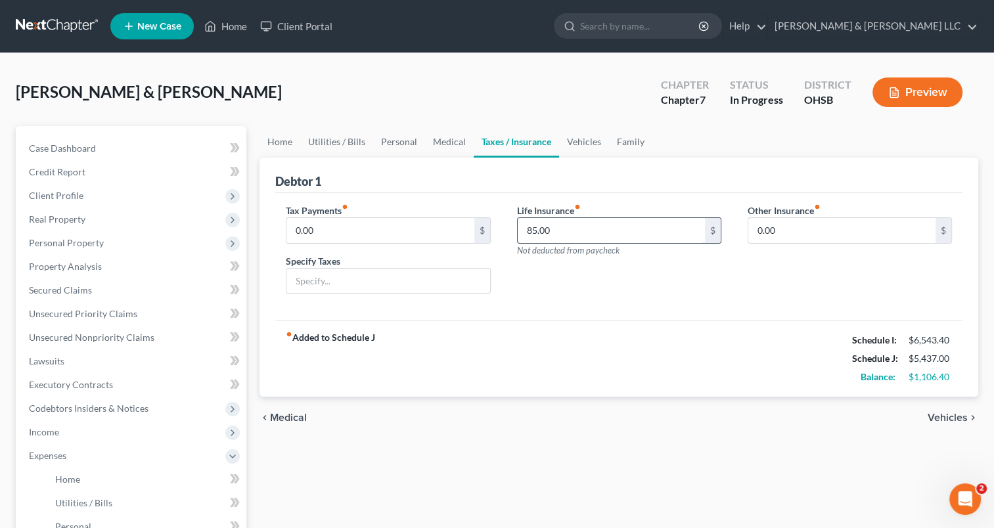
click at [558, 237] on input "85.00" at bounding box center [611, 230] width 187 height 25
type input "125"
click at [583, 145] on link "Vehicles" at bounding box center [584, 142] width 50 height 32
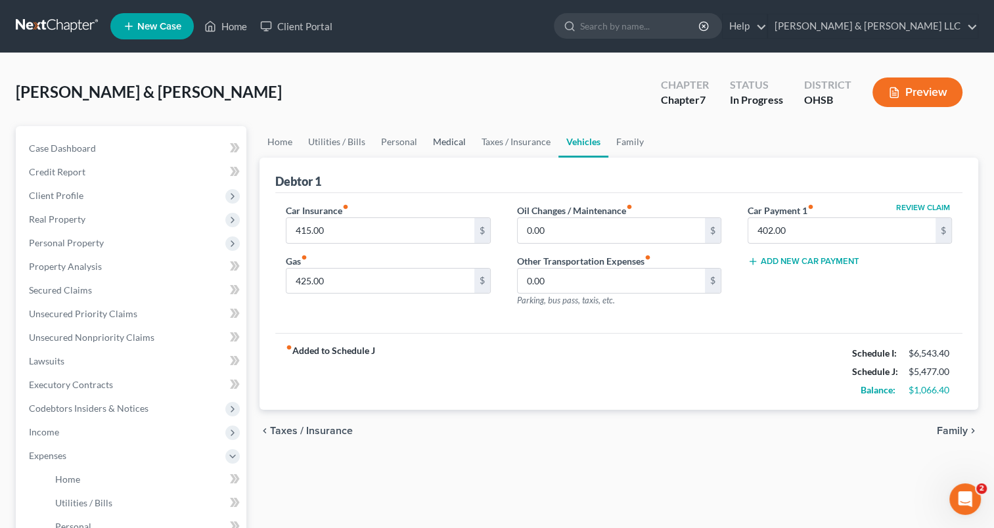
click at [447, 143] on link "Medical" at bounding box center [449, 142] width 49 height 32
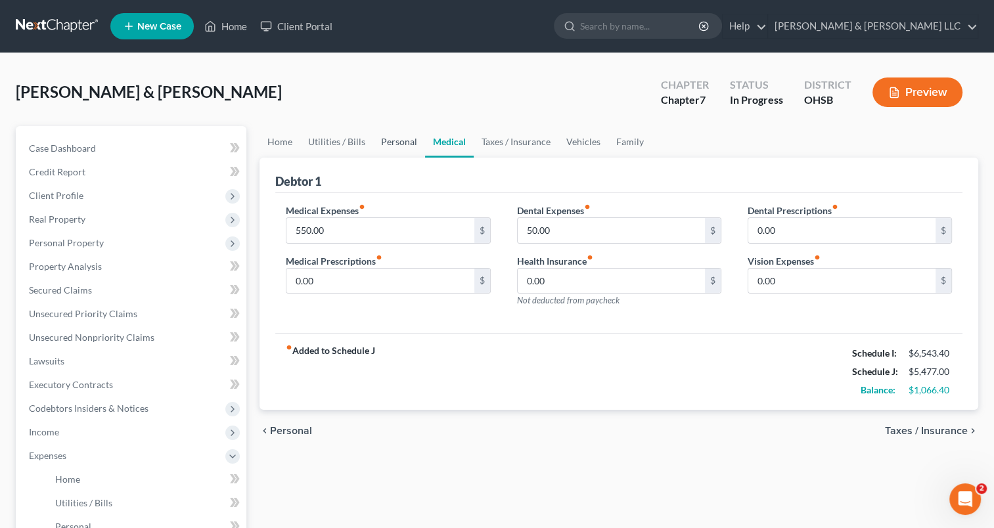
click at [406, 144] on link "Personal" at bounding box center [399, 142] width 52 height 32
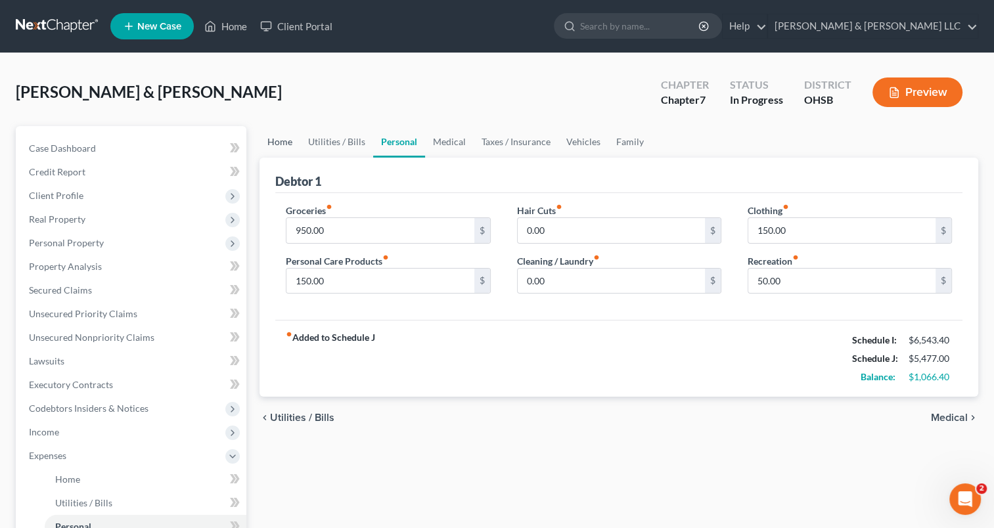
click at [280, 143] on link "Home" at bounding box center [280, 142] width 41 height 32
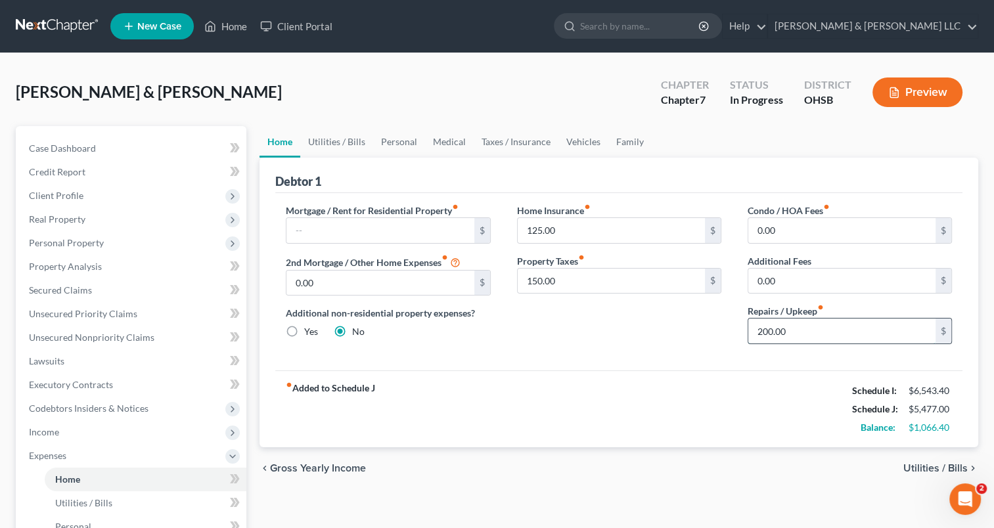
click at [803, 327] on input "200.00" at bounding box center [841, 331] width 187 height 25
type input "350"
click at [352, 143] on link "Utilities / Bills" at bounding box center [336, 142] width 73 height 32
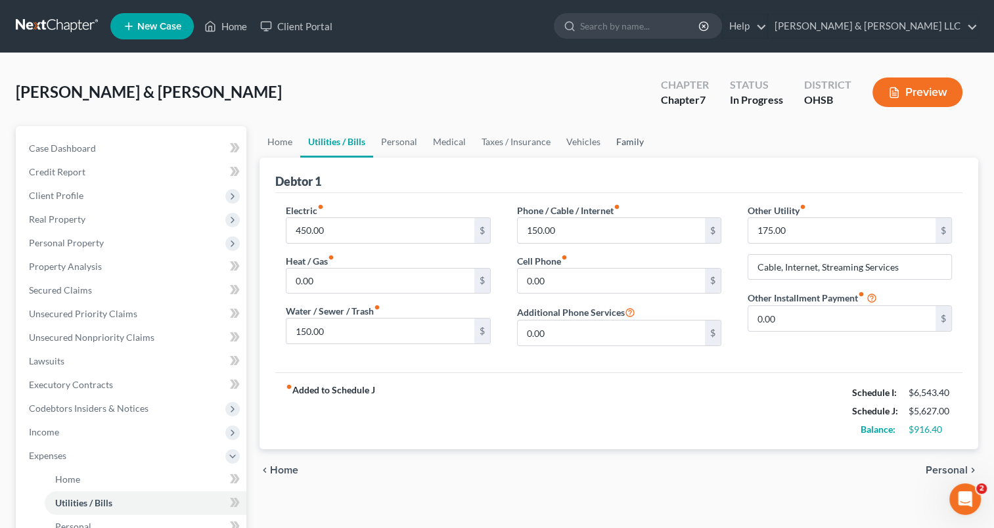
click at [626, 147] on link "Family" at bounding box center [629, 142] width 43 height 32
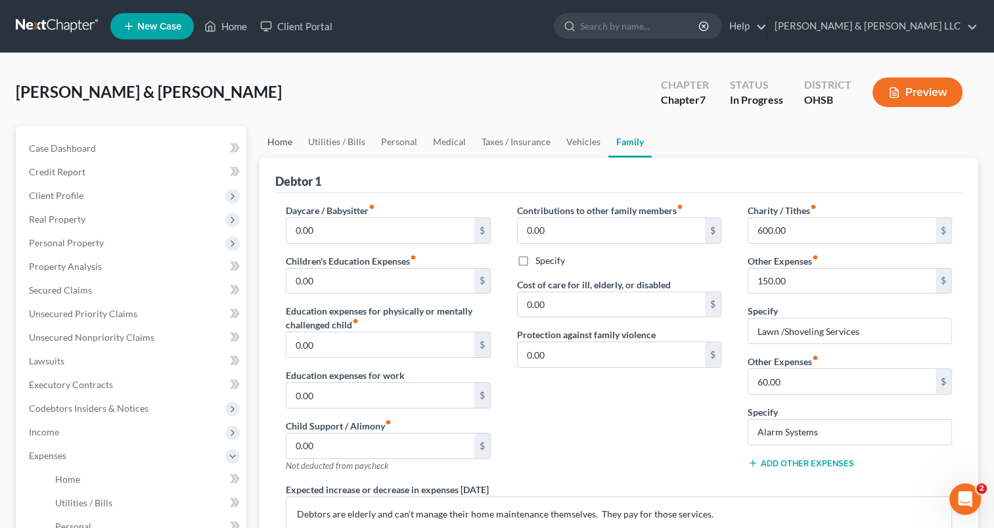
click at [276, 145] on link "Home" at bounding box center [280, 142] width 41 height 32
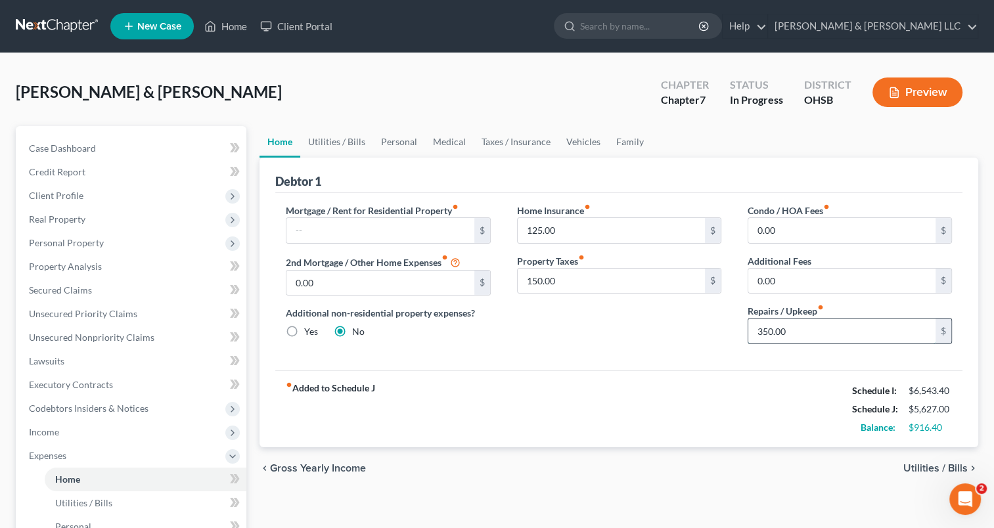
click at [815, 332] on input "350.00" at bounding box center [841, 331] width 187 height 25
type input "200"
click at [634, 145] on link "Family" at bounding box center [629, 142] width 43 height 32
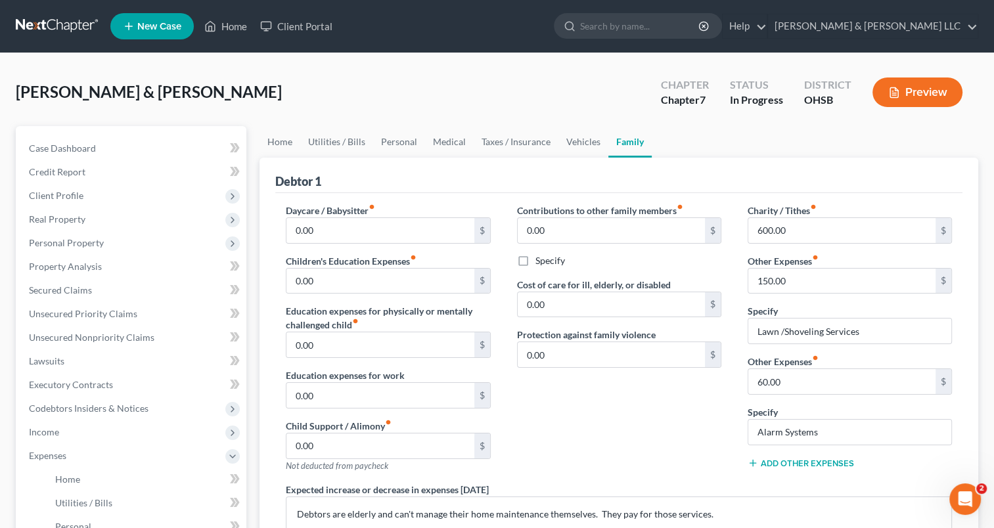
click at [810, 456] on div "Add Other Expenses" at bounding box center [850, 462] width 204 height 13
click at [809, 461] on button "Add Other Expenses" at bounding box center [801, 463] width 106 height 11
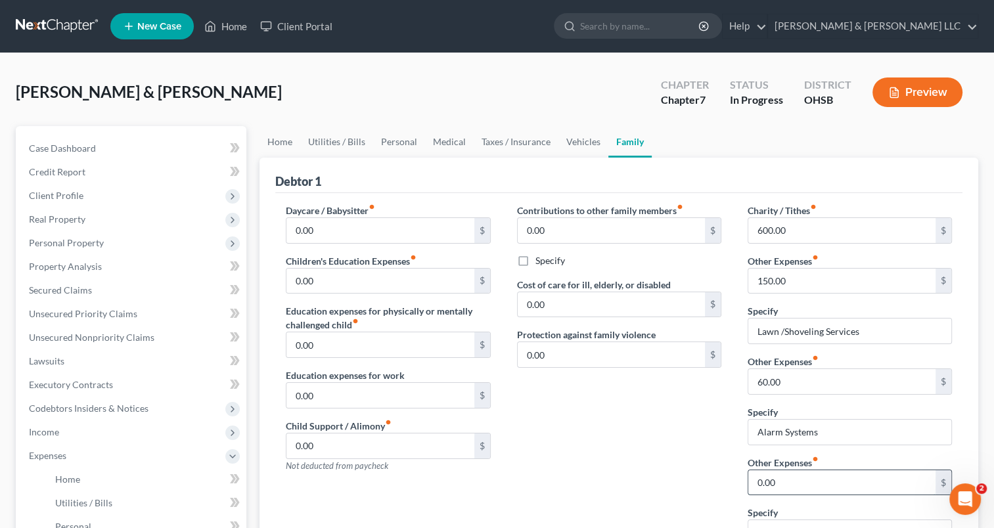
click at [796, 472] on input "0.00" at bounding box center [841, 482] width 187 height 25
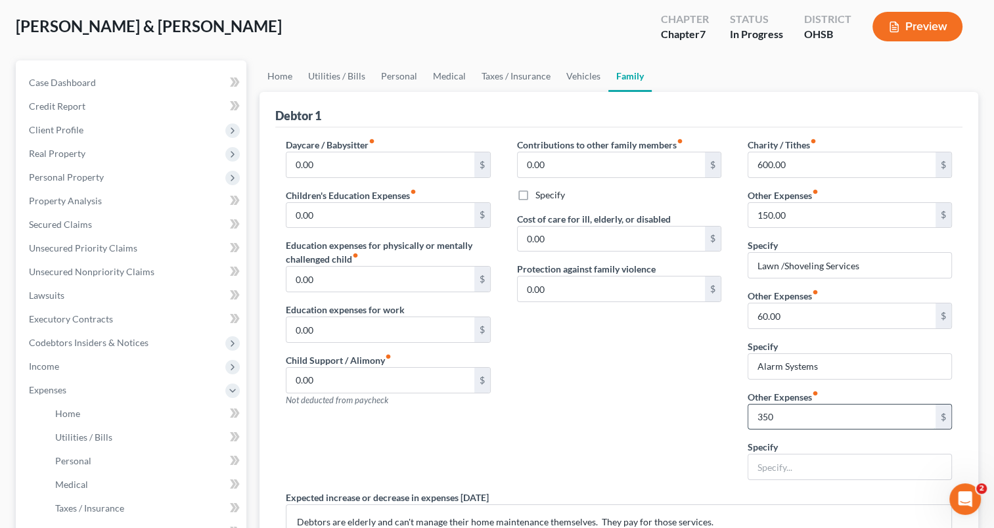
scroll to position [197, 0]
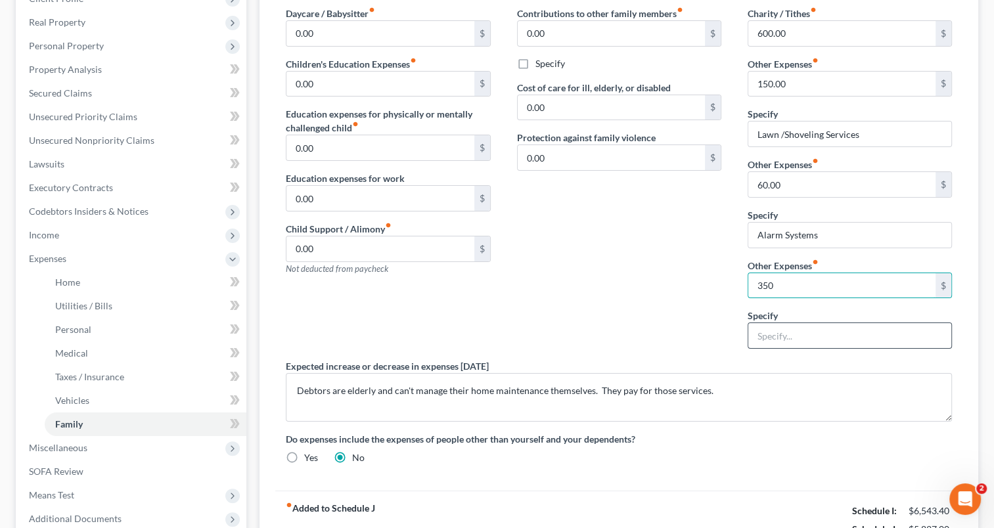
type input "350"
click at [812, 332] on input "text" at bounding box center [849, 335] width 203 height 25
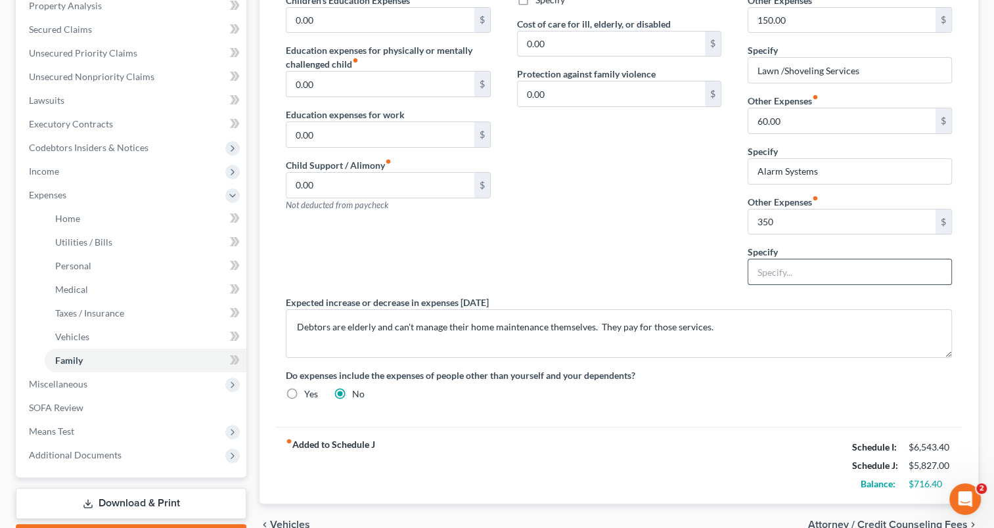
scroll to position [329, 0]
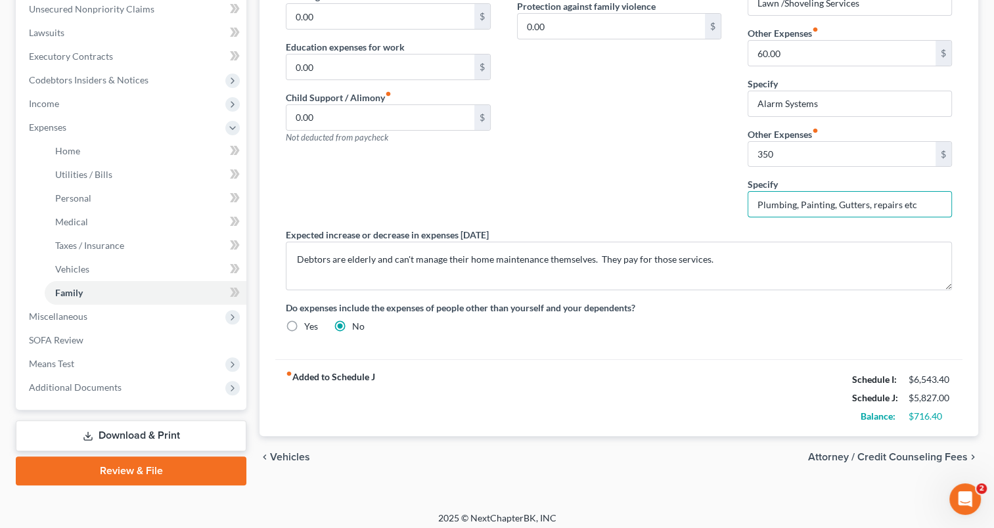
type input "Plumbing, Painting, Gutters, repairs etc"
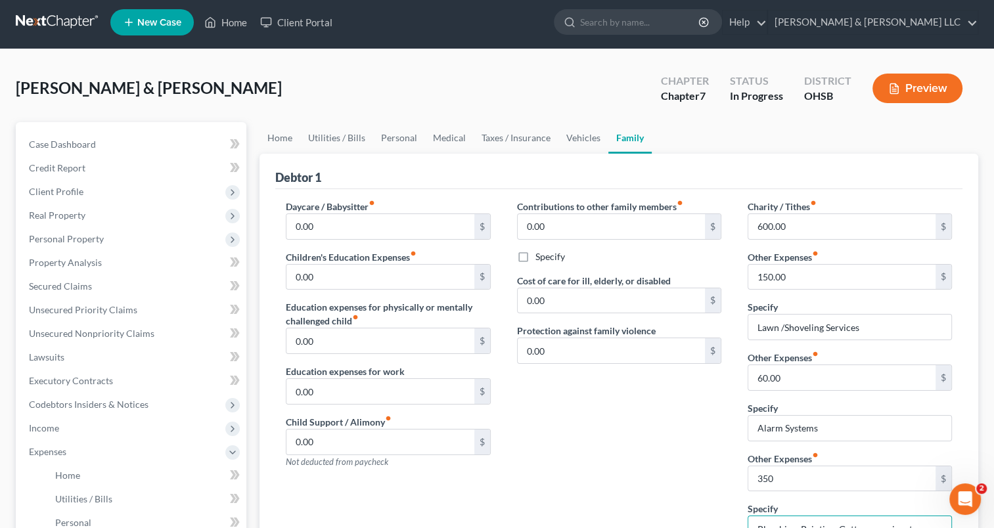
scroll to position [0, 0]
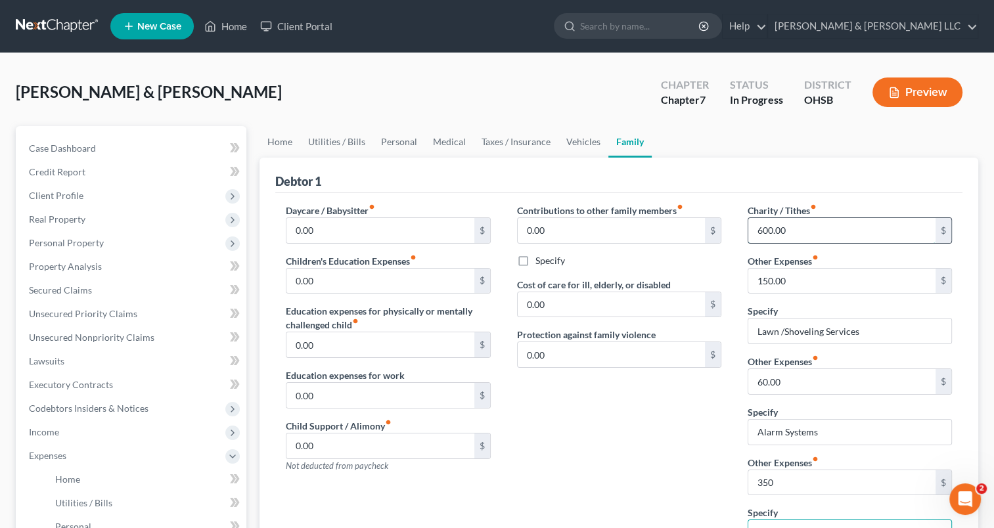
click at [808, 225] on input "600.00" at bounding box center [841, 230] width 187 height 25
type input "650"
click at [804, 226] on input "650" at bounding box center [841, 230] width 187 height 25
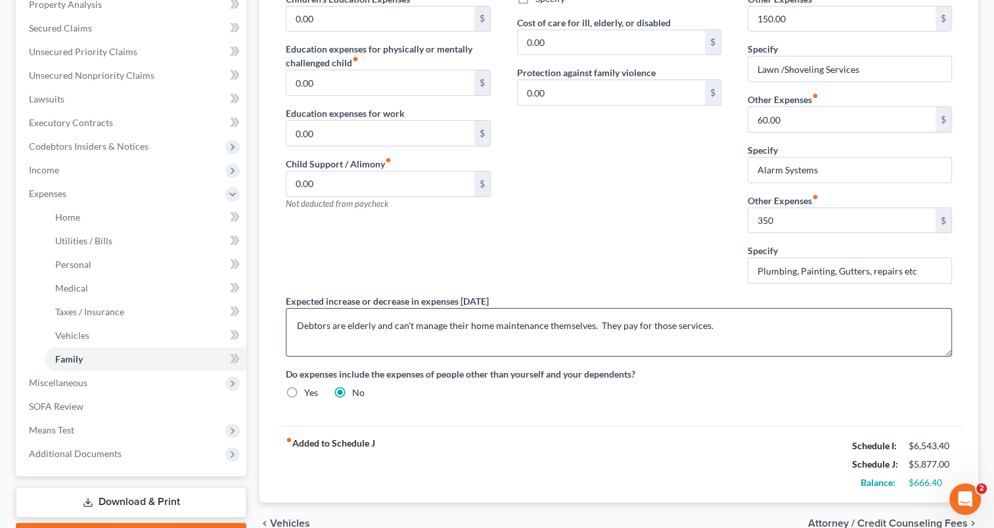
scroll to position [66, 0]
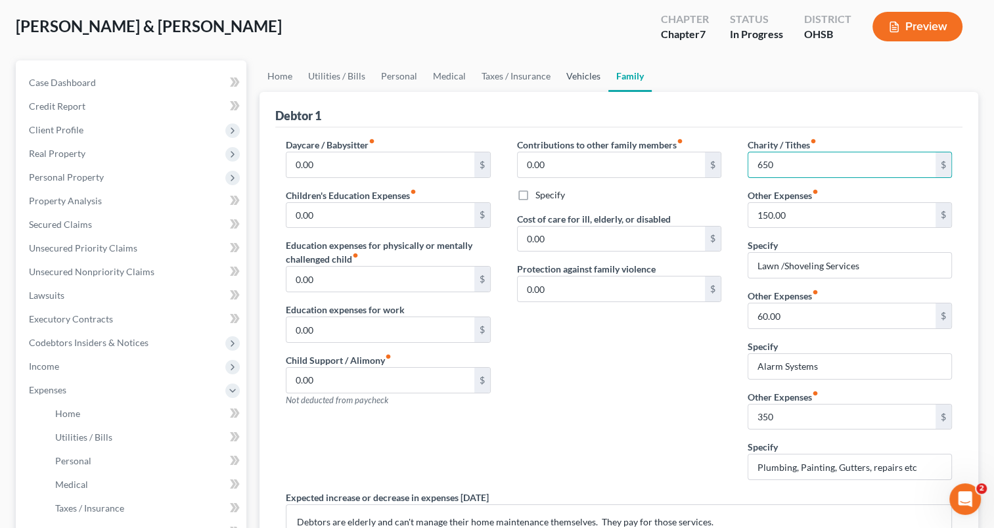
click at [587, 80] on link "Vehicles" at bounding box center [584, 76] width 50 height 32
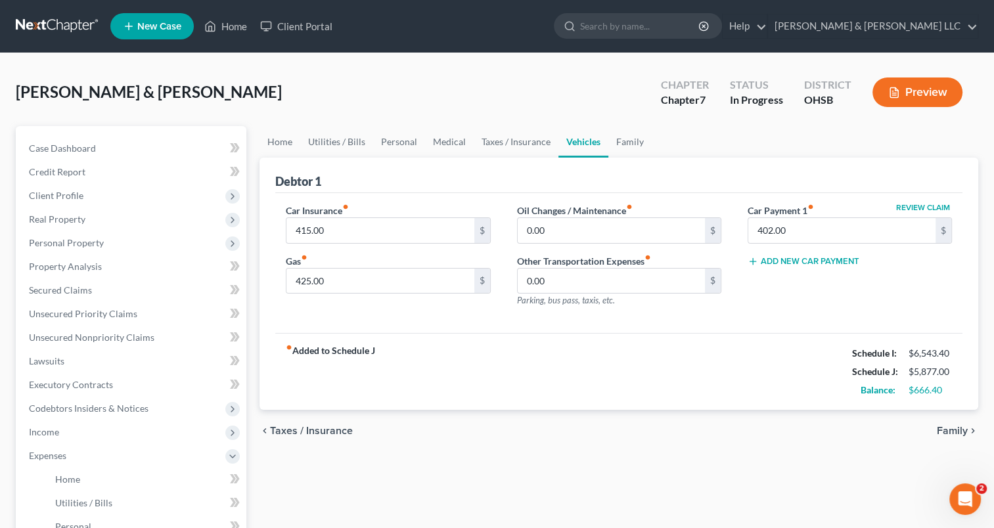
click at [799, 263] on button "Add New Car Payment" at bounding box center [804, 261] width 112 height 11
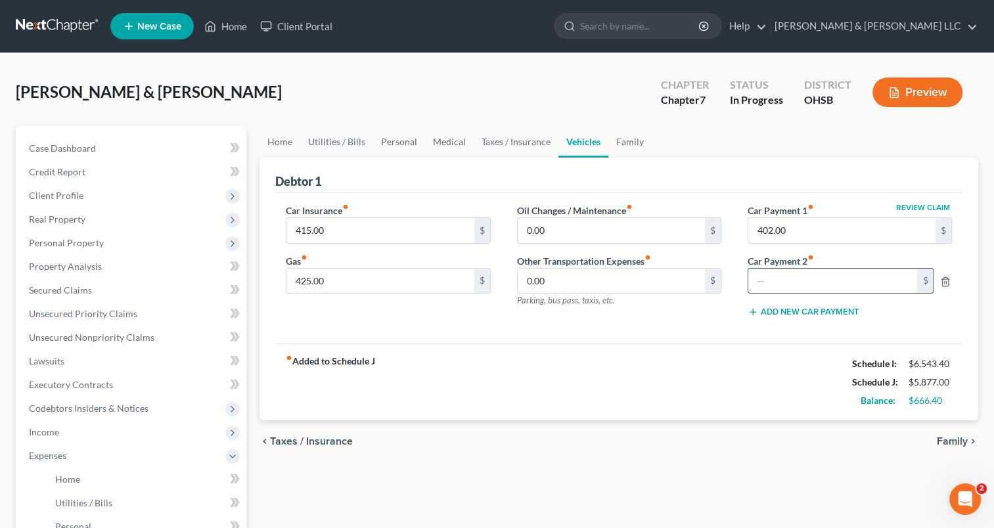
click at [798, 279] on input "text" at bounding box center [833, 281] width 170 height 25
type input "0"
type input "650"
click at [405, 137] on link "Personal" at bounding box center [399, 142] width 52 height 32
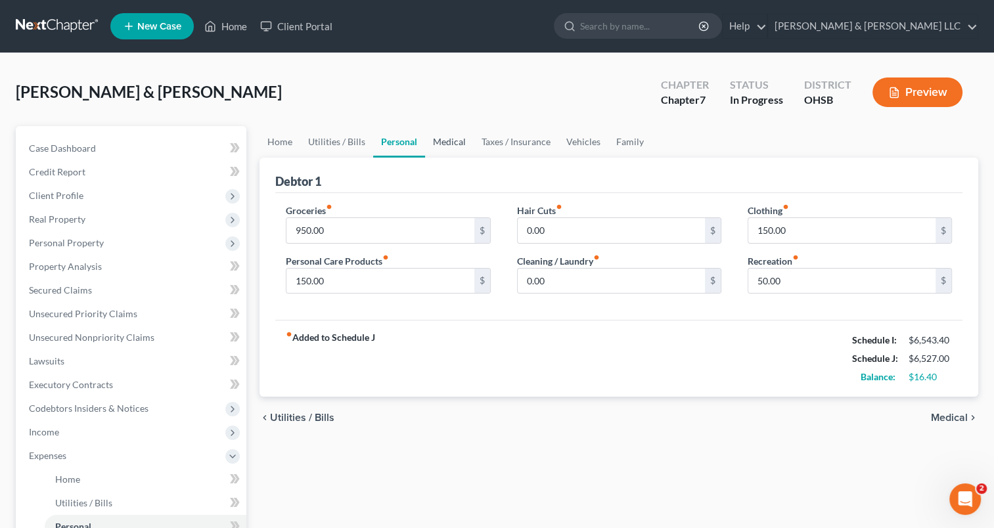
click at [446, 144] on link "Medical" at bounding box center [449, 142] width 49 height 32
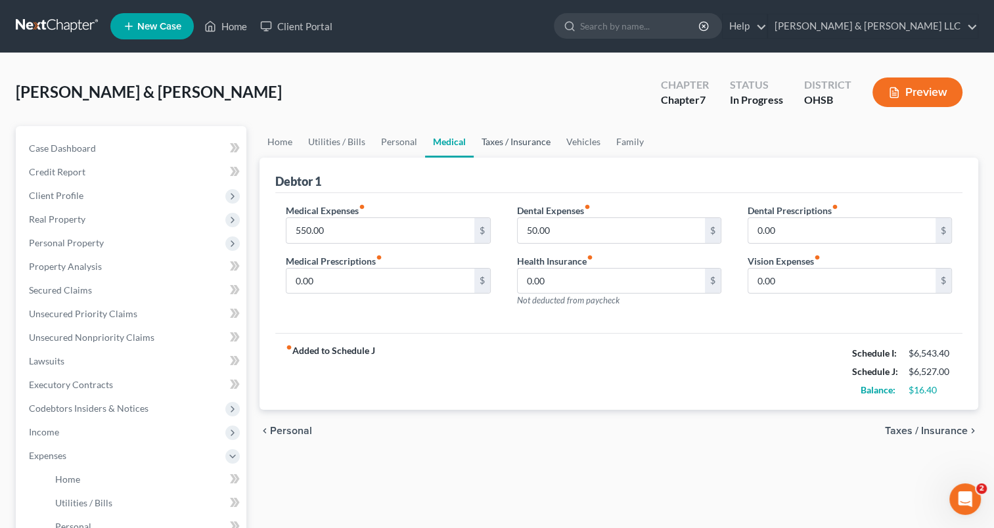
click at [493, 143] on link "Taxes / Insurance" at bounding box center [516, 142] width 85 height 32
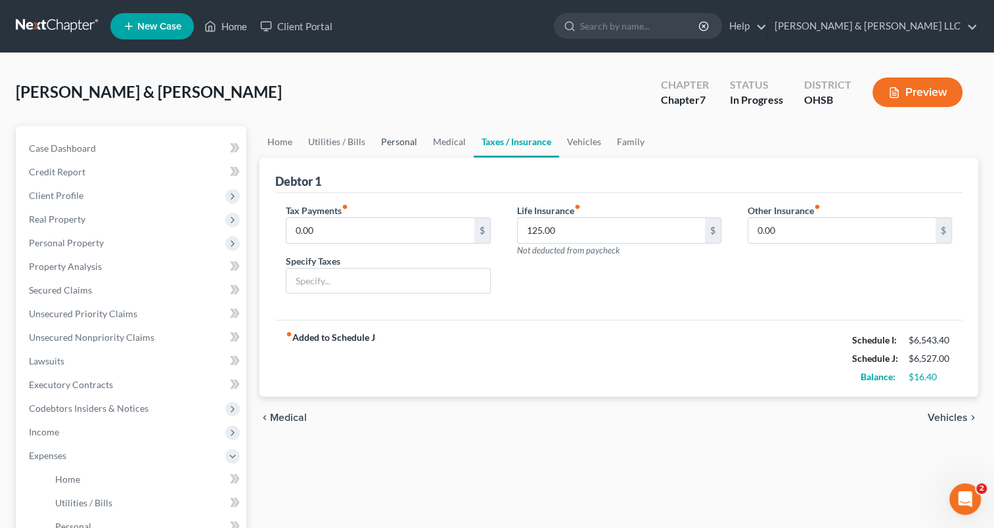
click at [397, 149] on link "Personal" at bounding box center [399, 142] width 52 height 32
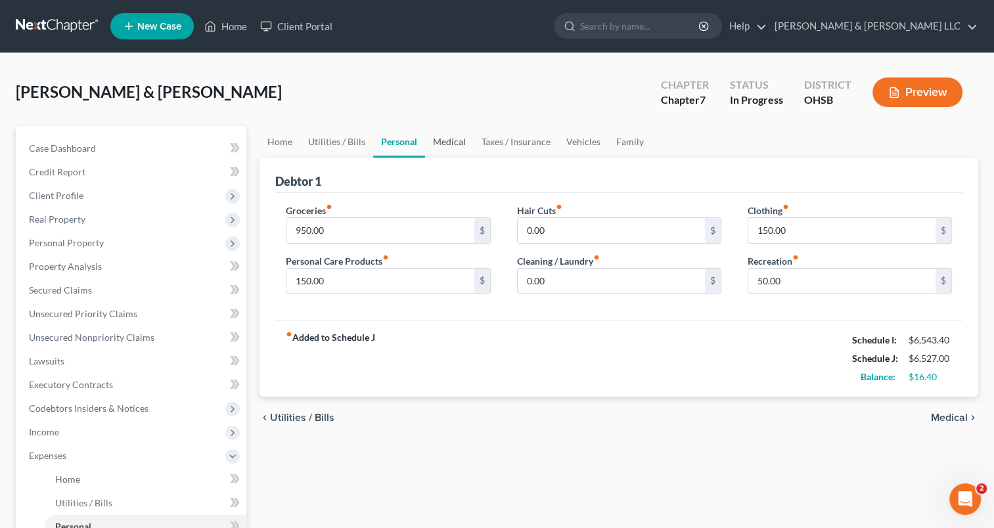
click at [444, 146] on link "Medical" at bounding box center [449, 142] width 49 height 32
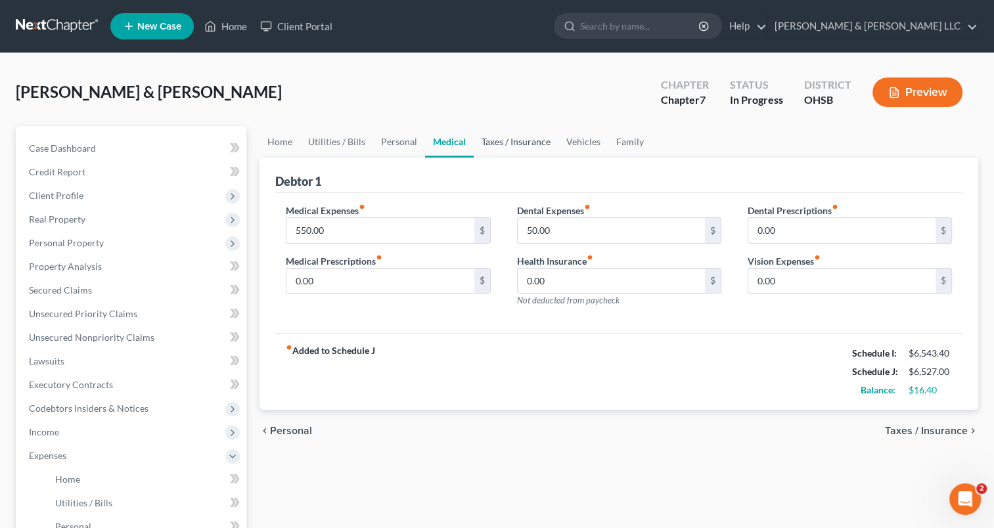
click at [512, 143] on link "Taxes / Insurance" at bounding box center [516, 142] width 85 height 32
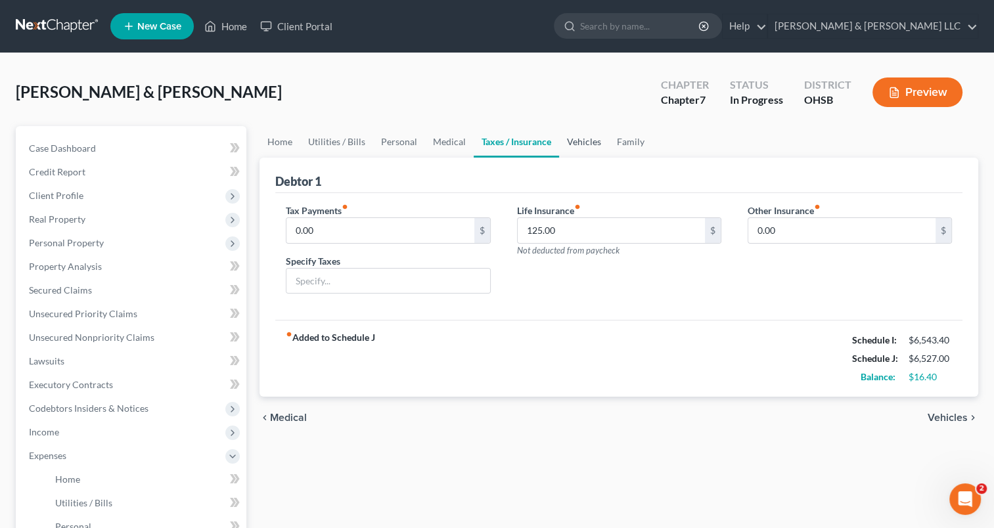
click at [578, 145] on link "Vehicles" at bounding box center [584, 142] width 50 height 32
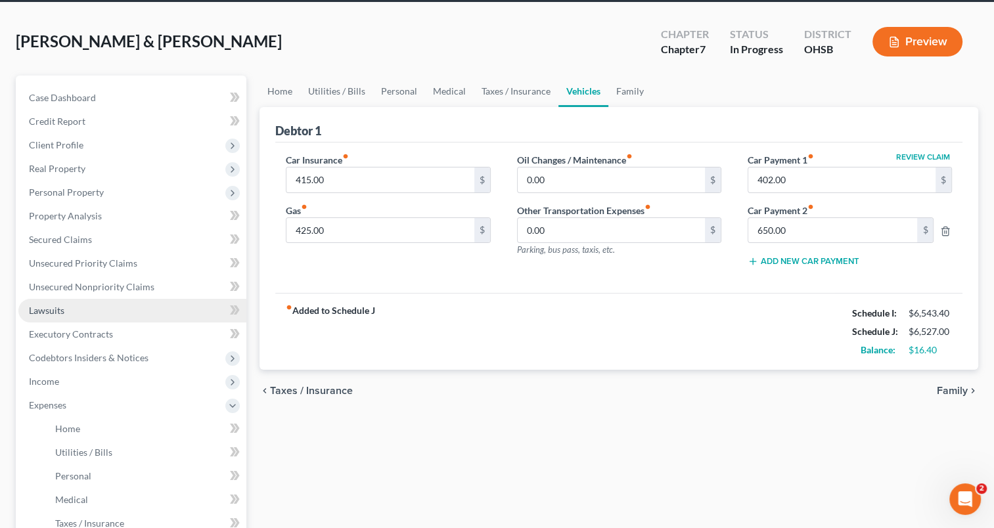
scroll to position [197, 0]
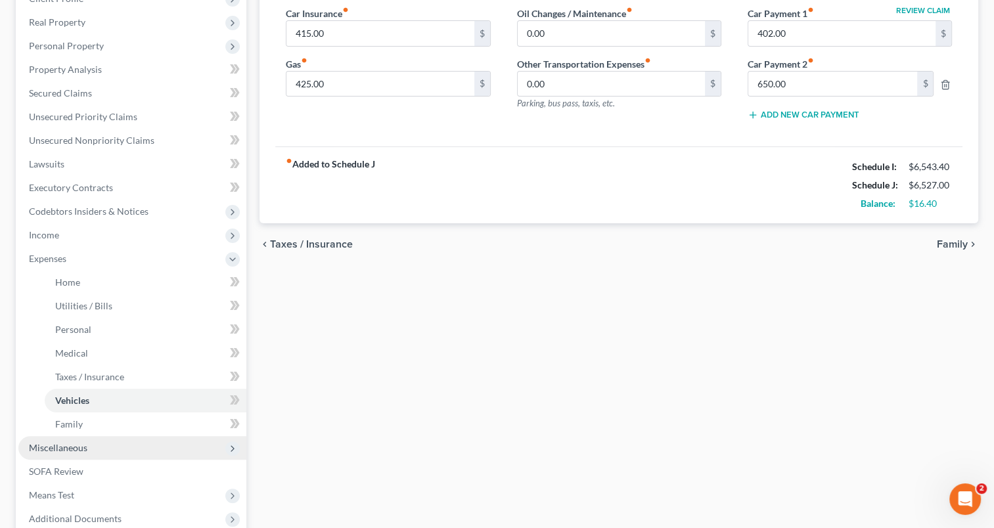
click at [70, 449] on span "Miscellaneous" at bounding box center [58, 447] width 58 height 11
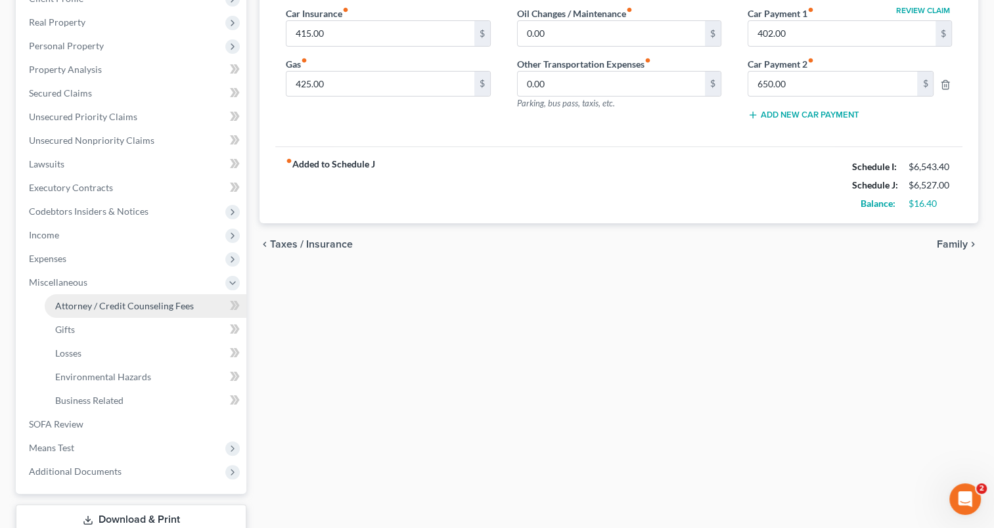
click at [120, 310] on span "Attorney / Credit Counseling Fees" at bounding box center [124, 305] width 139 height 11
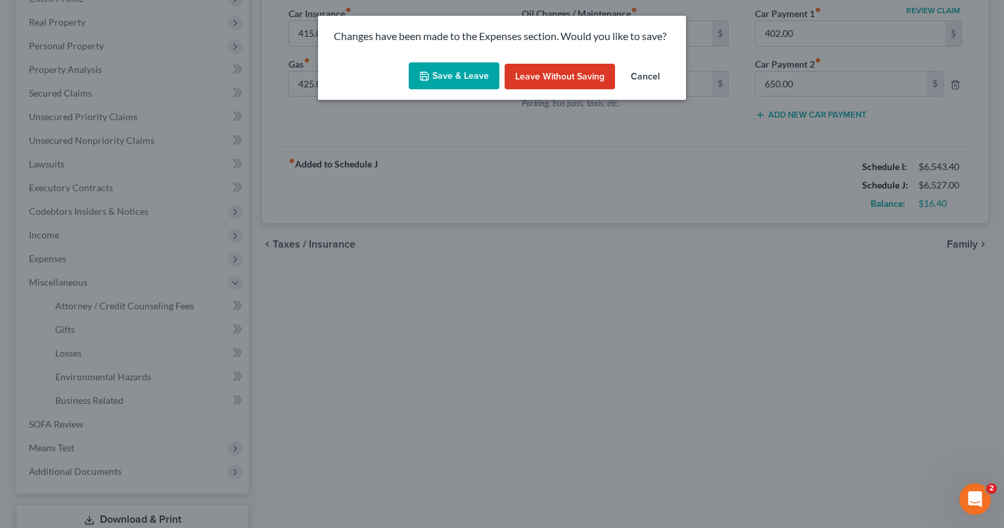
click at [463, 80] on button "Save & Leave" at bounding box center [454, 76] width 91 height 28
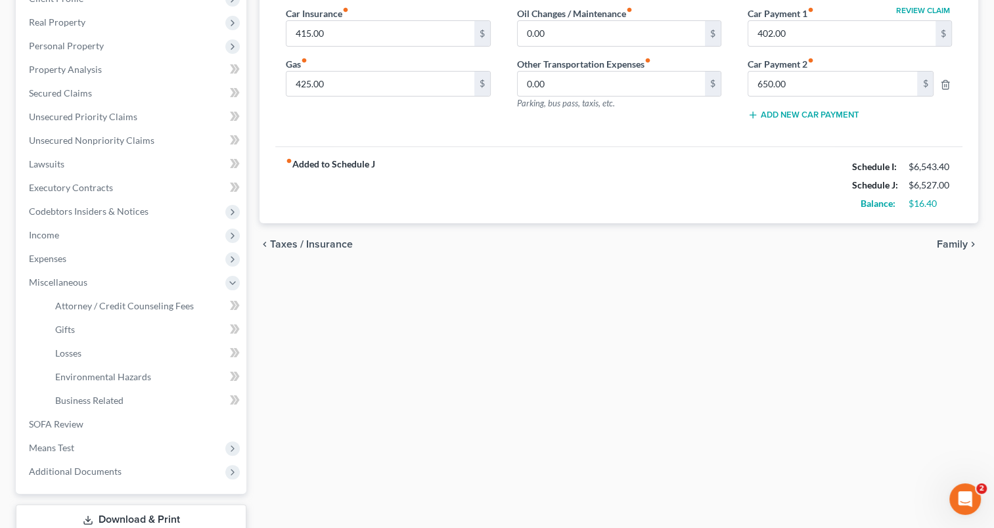
select select "0"
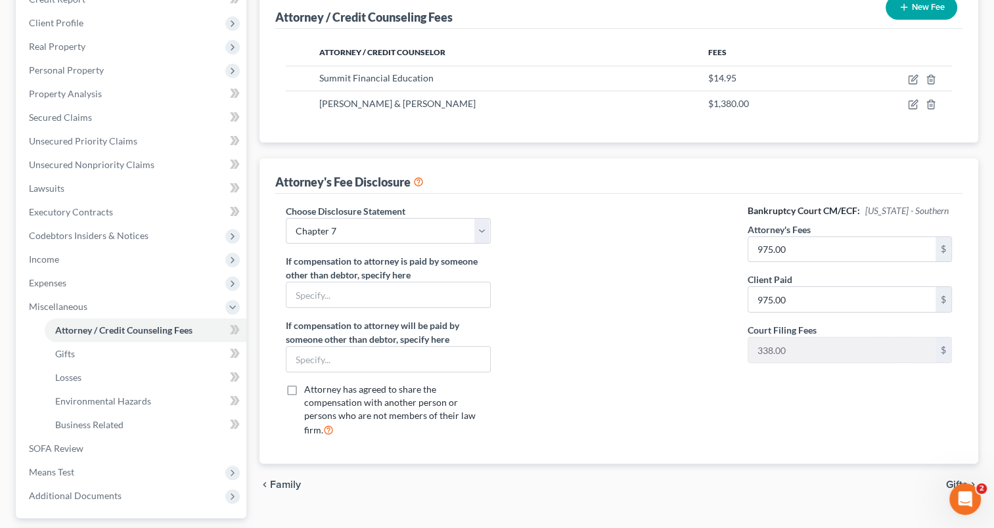
scroll to position [197, 0]
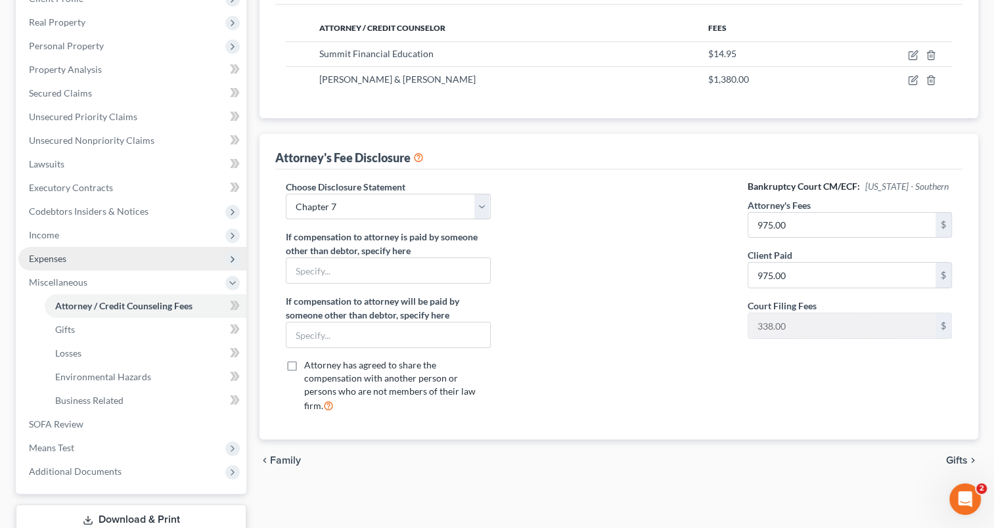
click at [85, 265] on span "Expenses" at bounding box center [132, 259] width 228 height 24
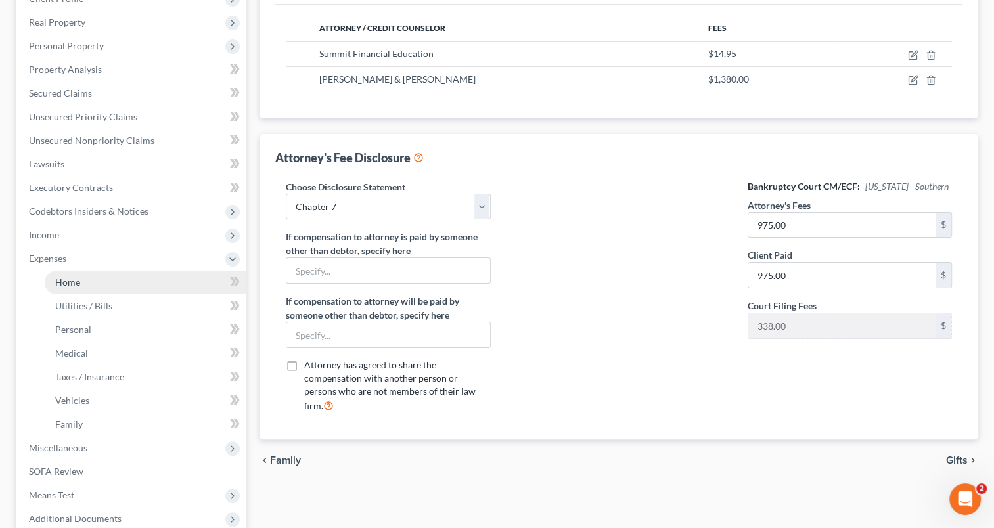
click at [87, 274] on link "Home" at bounding box center [146, 283] width 202 height 24
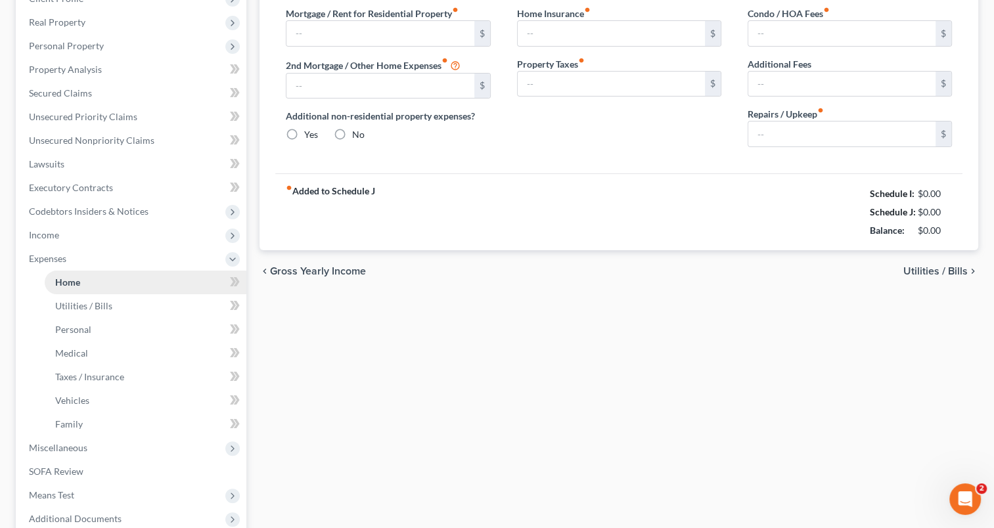
type input "0.00"
radio input "true"
type input "125.00"
type input "150.00"
type input "0.00"
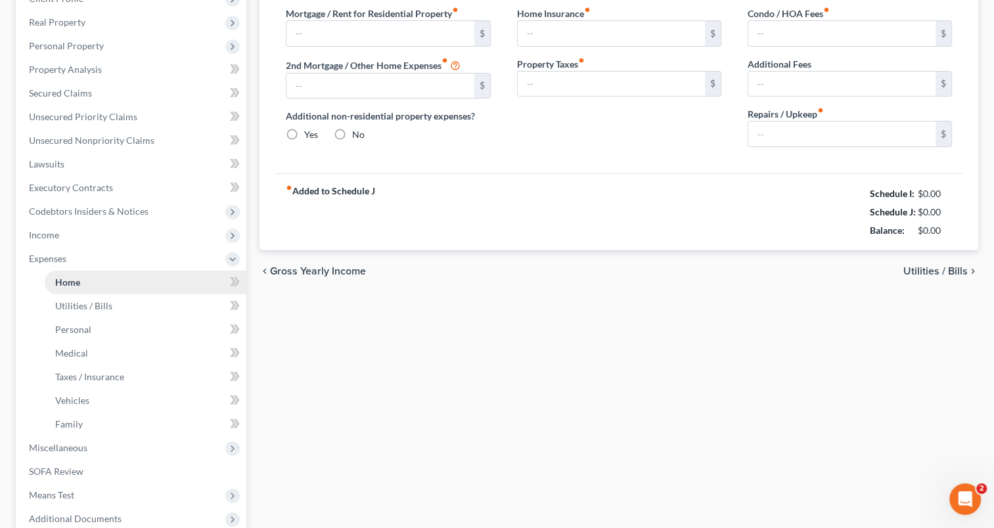
type input "0.00"
type input "200.00"
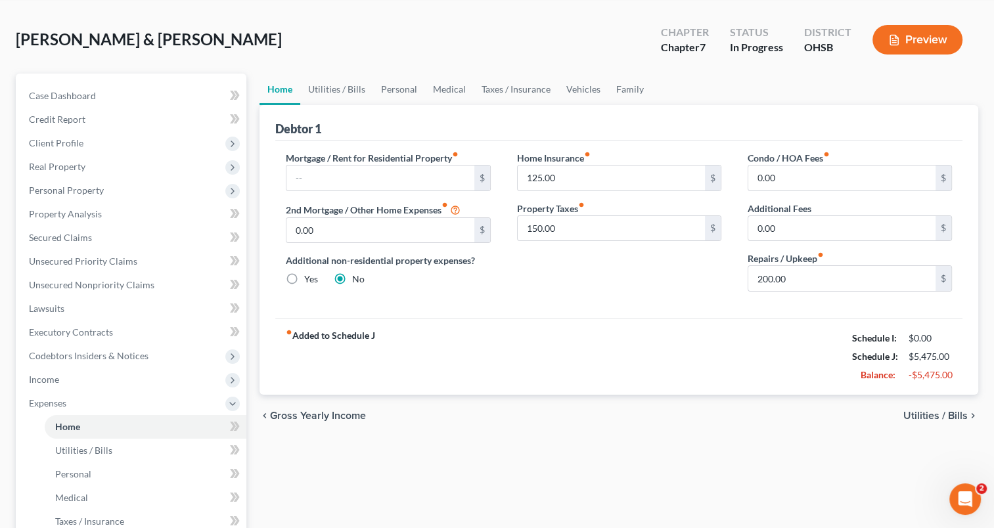
scroll to position [131, 0]
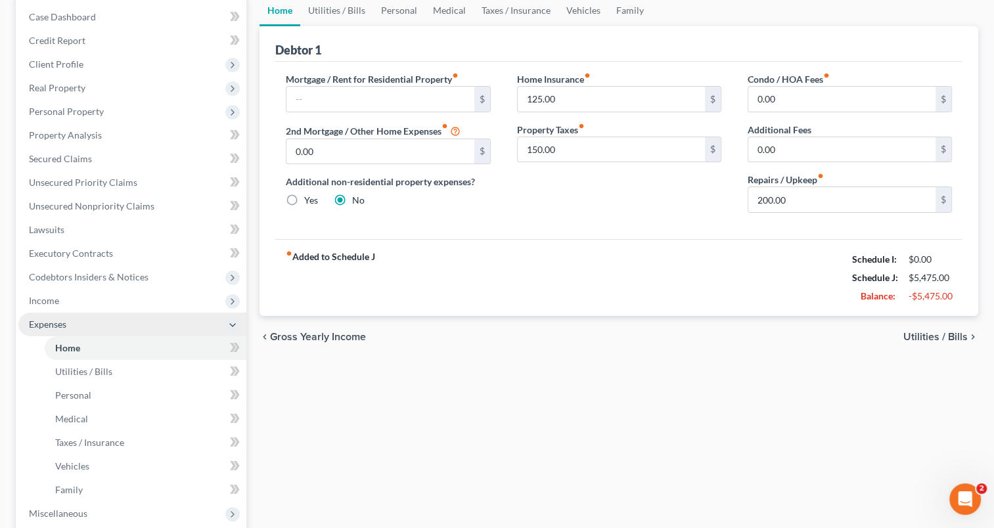
click at [65, 315] on span "Expenses" at bounding box center [132, 325] width 228 height 24
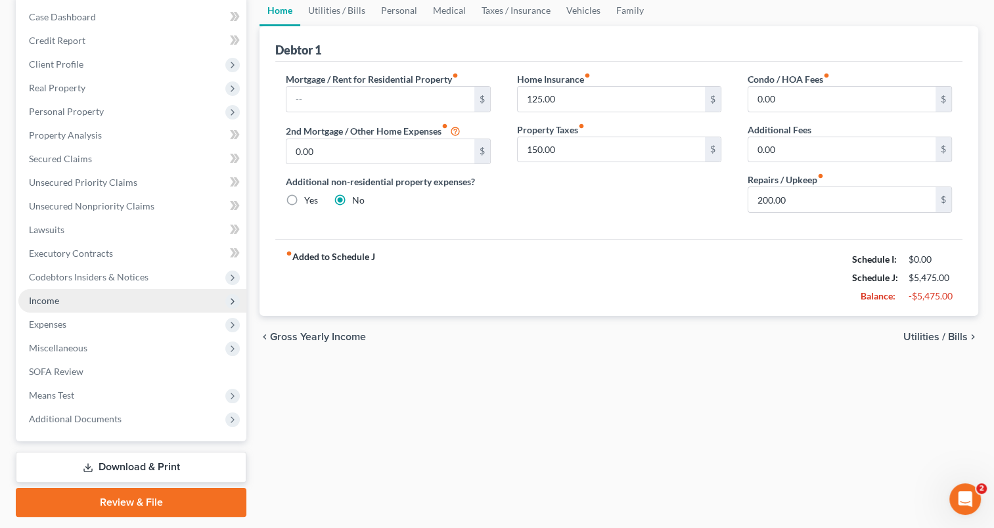
click at [62, 306] on span "Income" at bounding box center [132, 301] width 228 height 24
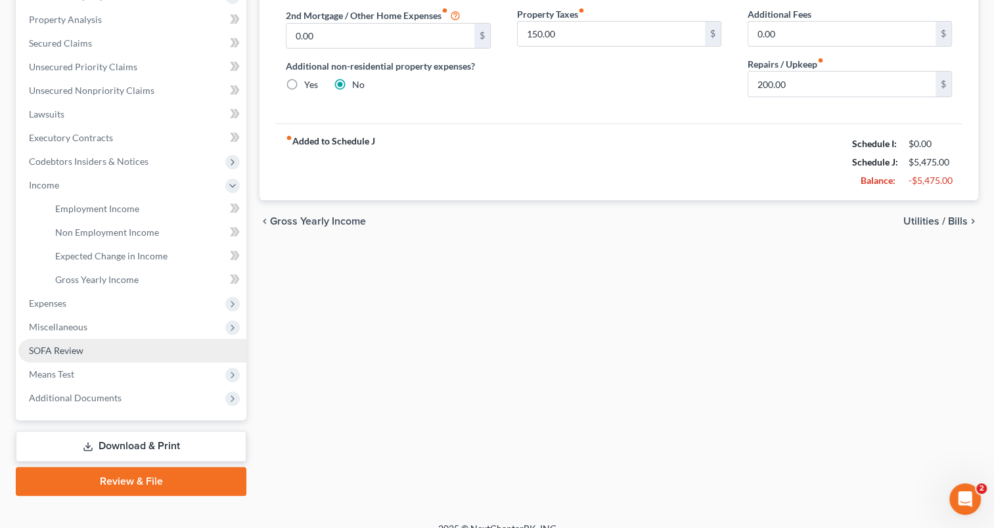
scroll to position [263, 0]
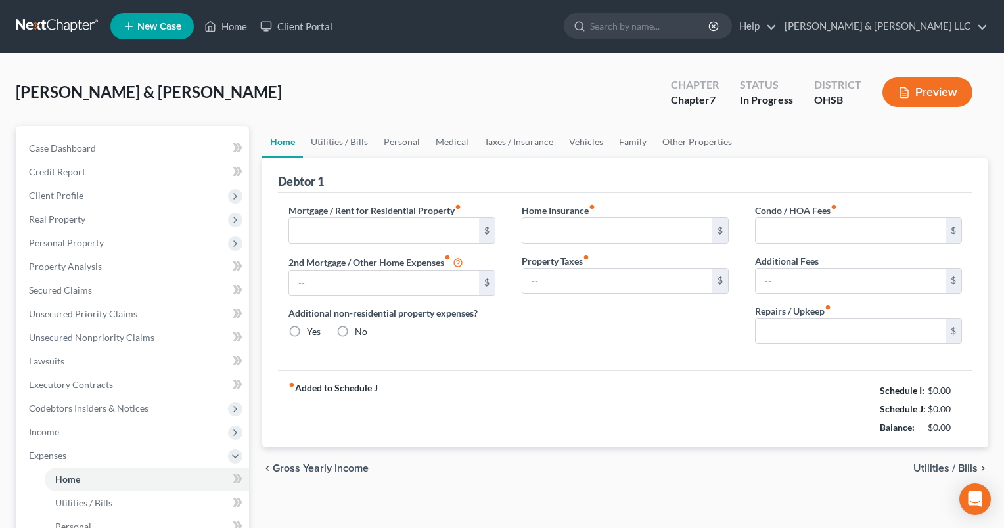
type input "0.00"
radio input "true"
type input "125.00"
type input "150.00"
type input "0.00"
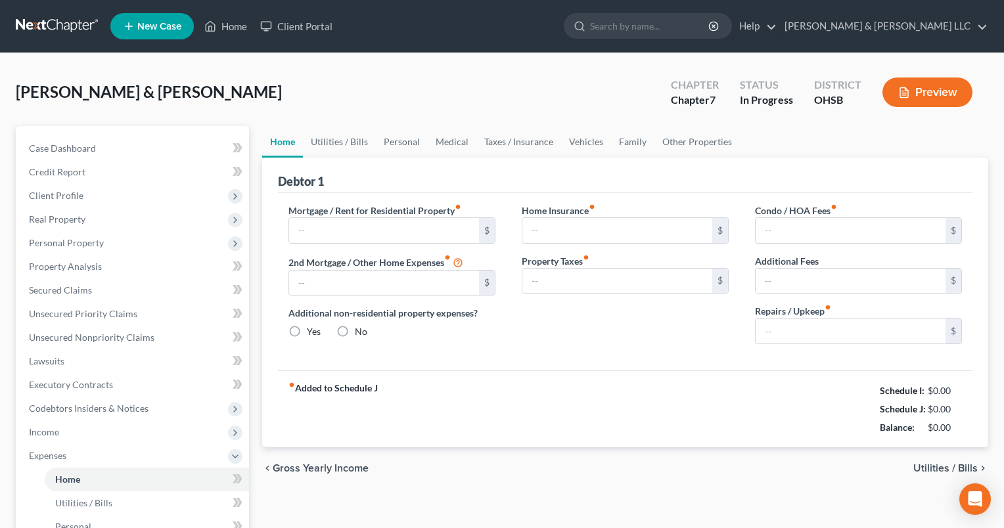
type input "0.00"
type input "200.00"
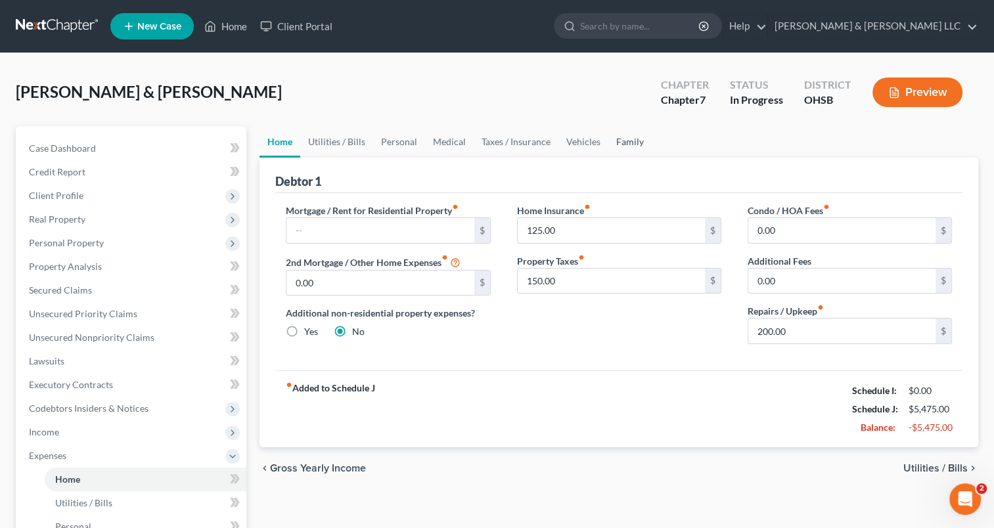
click at [622, 143] on link "Family" at bounding box center [629, 142] width 43 height 32
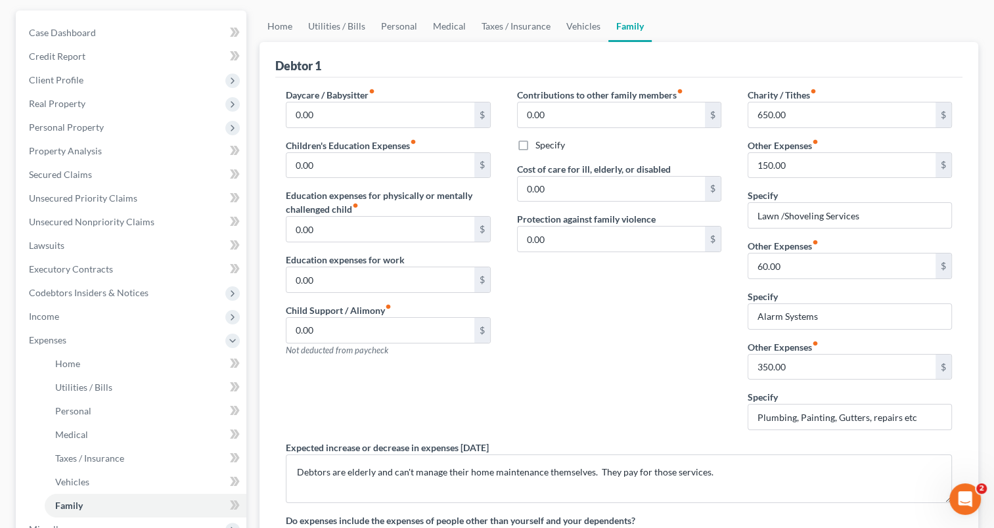
scroll to position [263, 0]
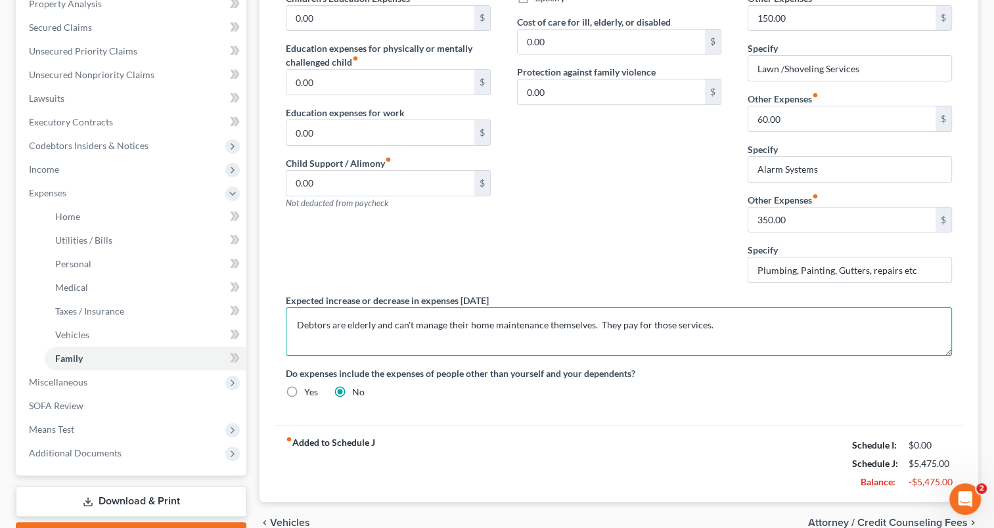
click at [378, 319] on textarea "Debtors are elderly and can't manage their home maintenance themselves. They pa…" at bounding box center [619, 332] width 666 height 49
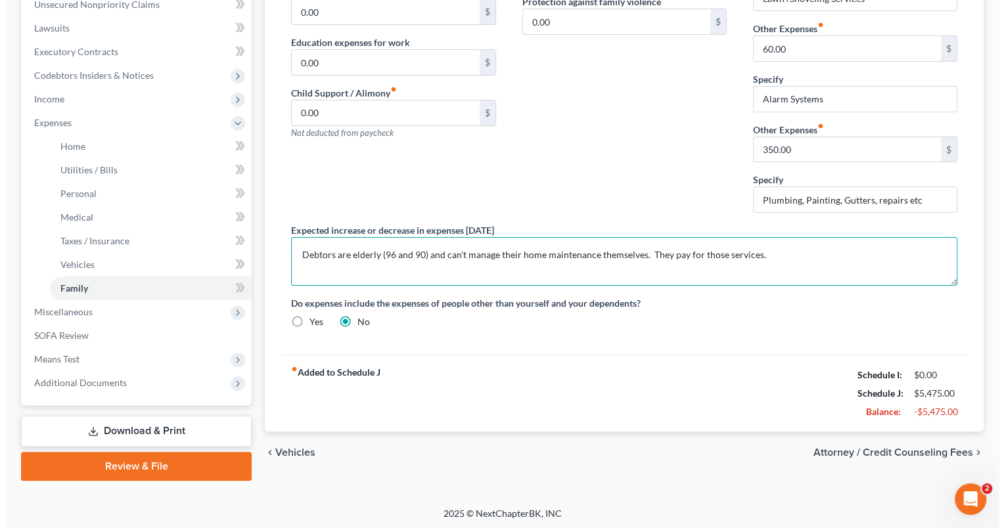
scroll to position [334, 0]
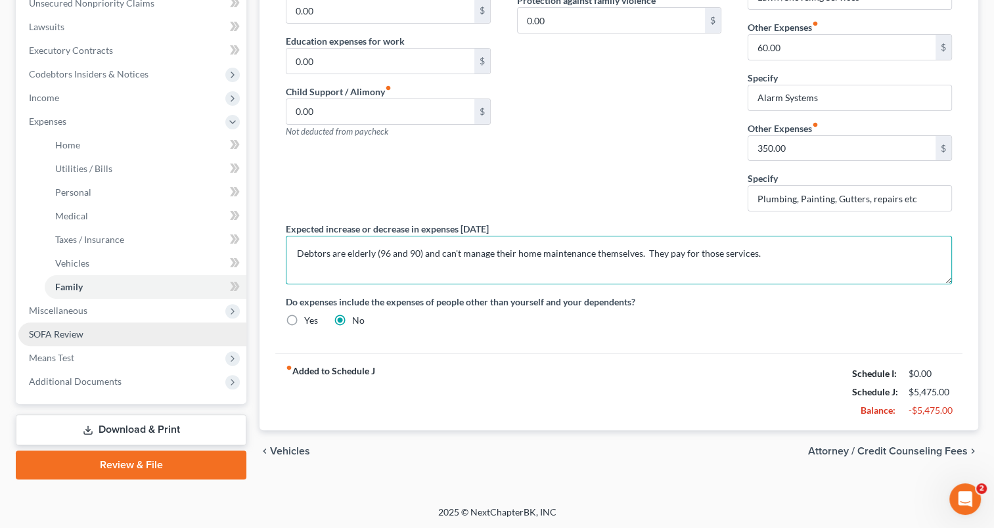
type textarea "Debtors are elderly (96 and 90) and can't manage their home maintenance themsel…"
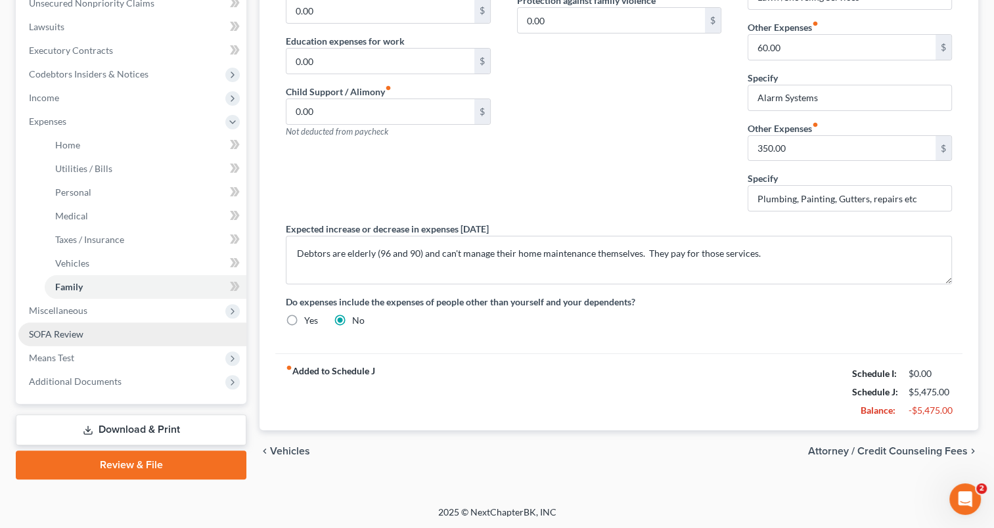
click at [72, 340] on link "SOFA Review" at bounding box center [132, 335] width 228 height 24
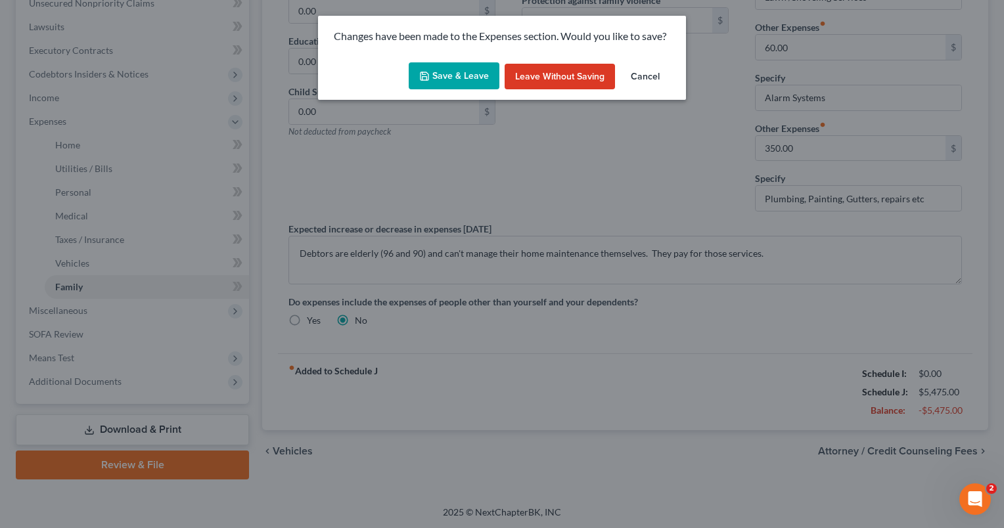
click at [484, 72] on button "Save & Leave" at bounding box center [454, 76] width 91 height 28
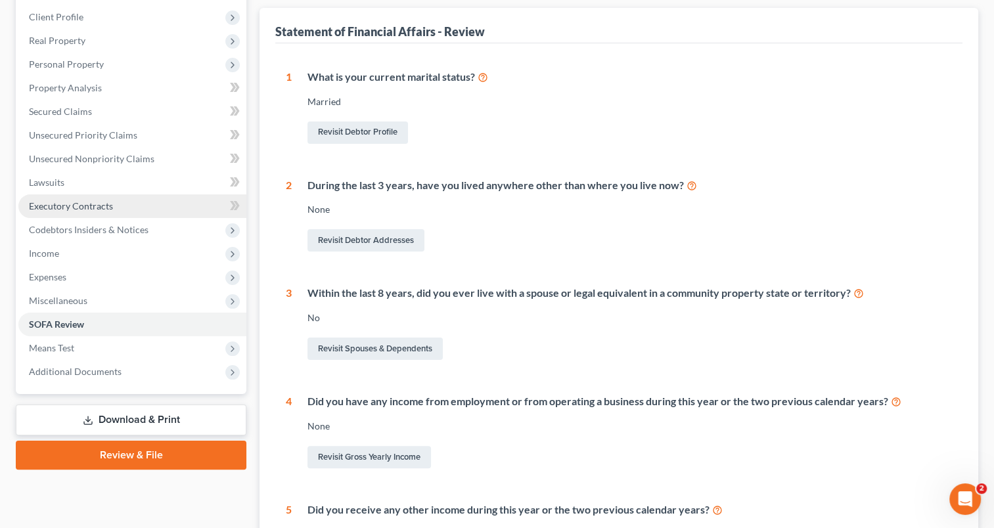
scroll to position [263, 0]
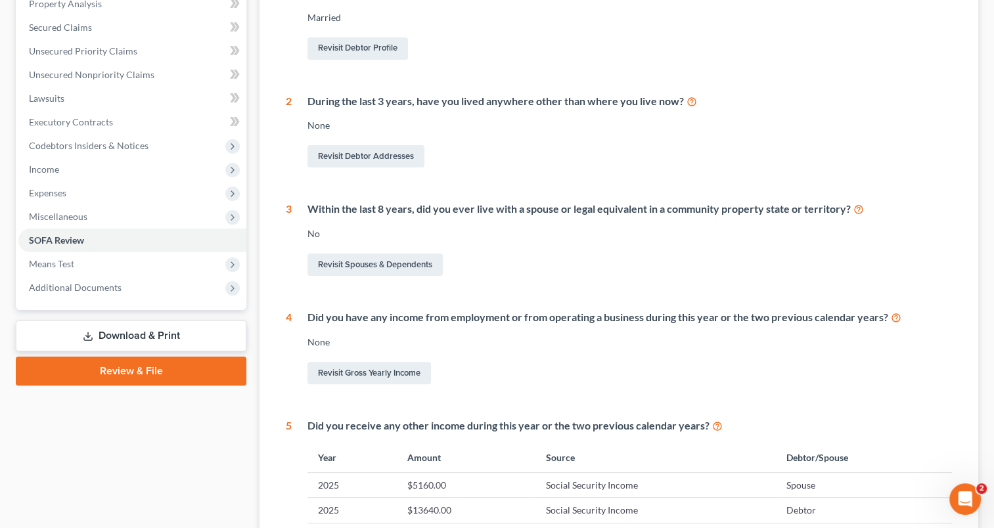
click at [112, 334] on link "Download & Print" at bounding box center [131, 336] width 231 height 31
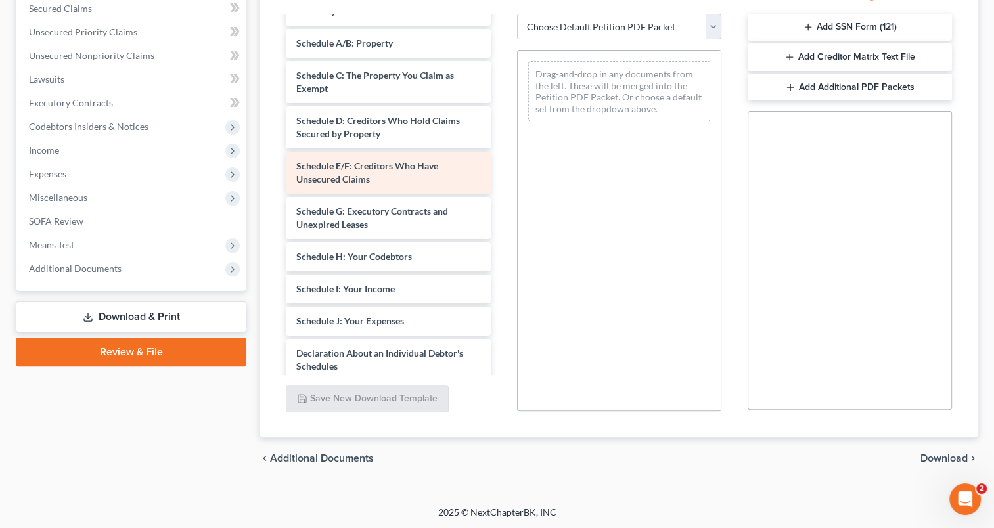
scroll to position [131, 0]
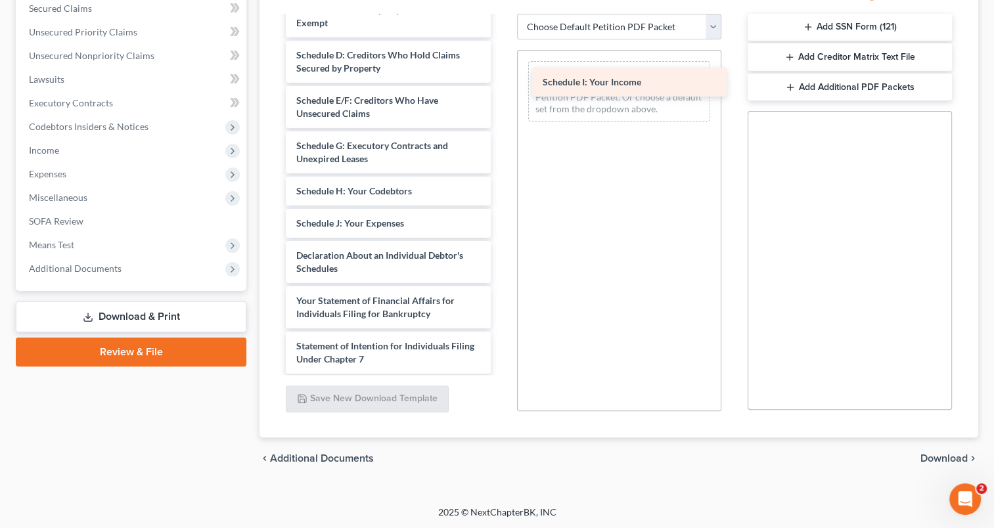
drag, startPoint x: 396, startPoint y: 229, endPoint x: 643, endPoint y: 89, distance: 283.4
click at [501, 89] on div "Schedule I: Your Income Voluntary Petition for Individuals Filing for Bankruptc…" at bounding box center [387, 223] width 225 height 675
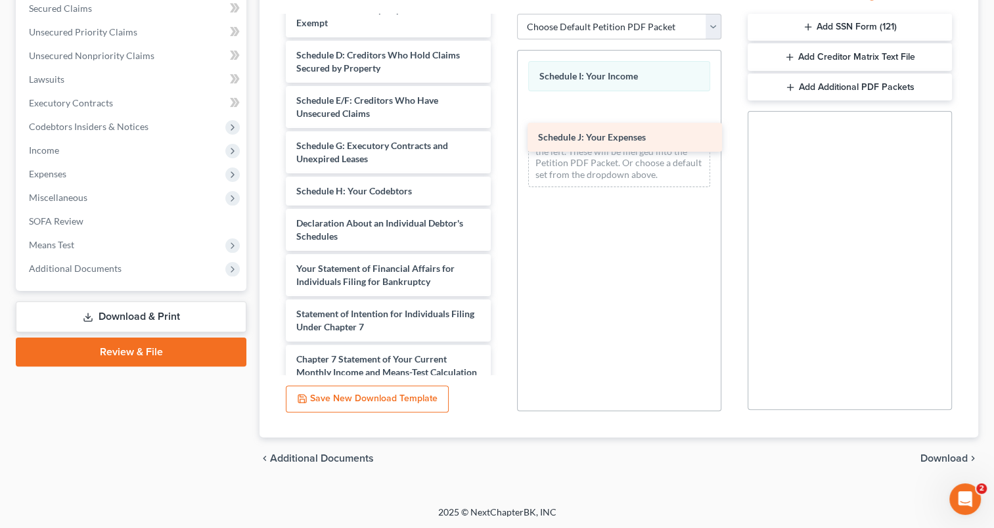
drag, startPoint x: 332, startPoint y: 224, endPoint x: 574, endPoint y: 139, distance: 256.2
click at [501, 139] on div "Schedule J: Your Expenses Voluntary Petition for Individuals Filing for Bankrup…" at bounding box center [387, 207] width 225 height 643
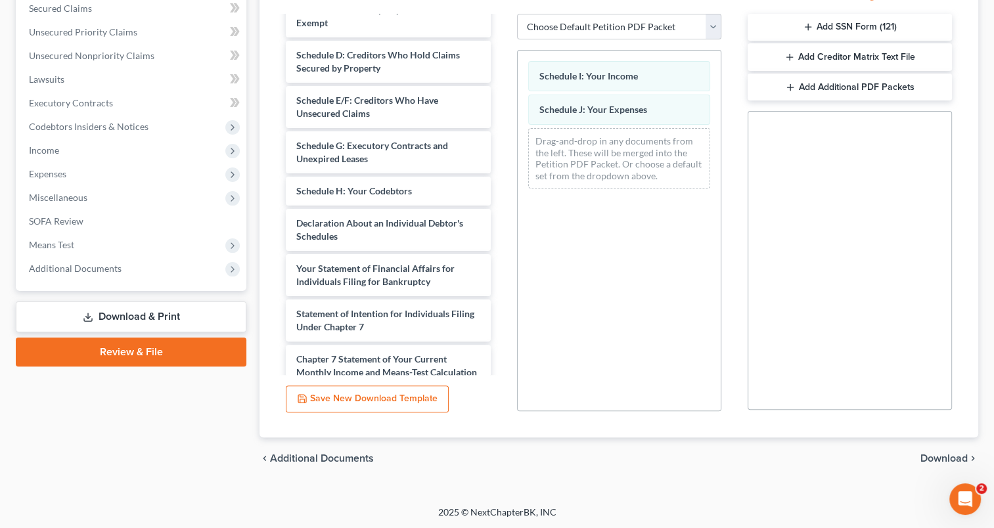
click at [941, 455] on span "Download" at bounding box center [944, 458] width 47 height 11
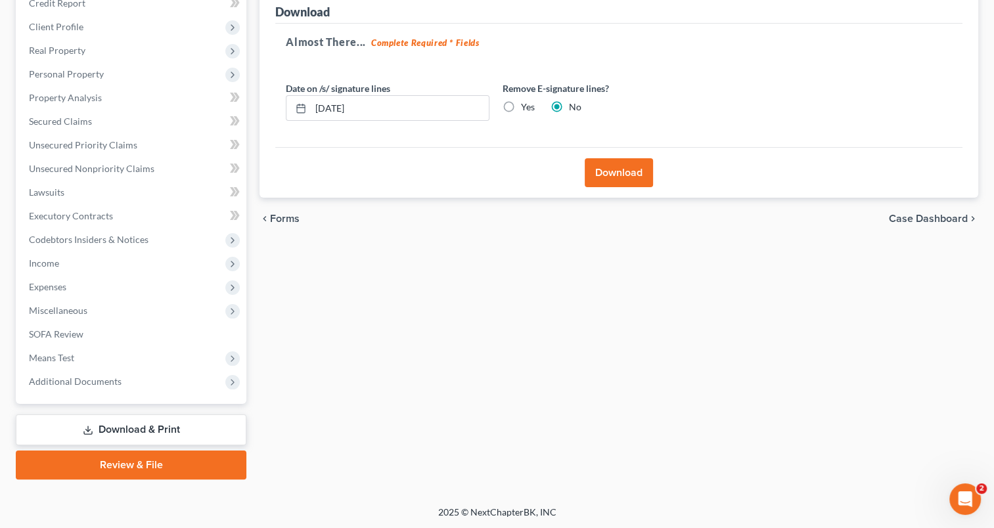
scroll to position [0, 0]
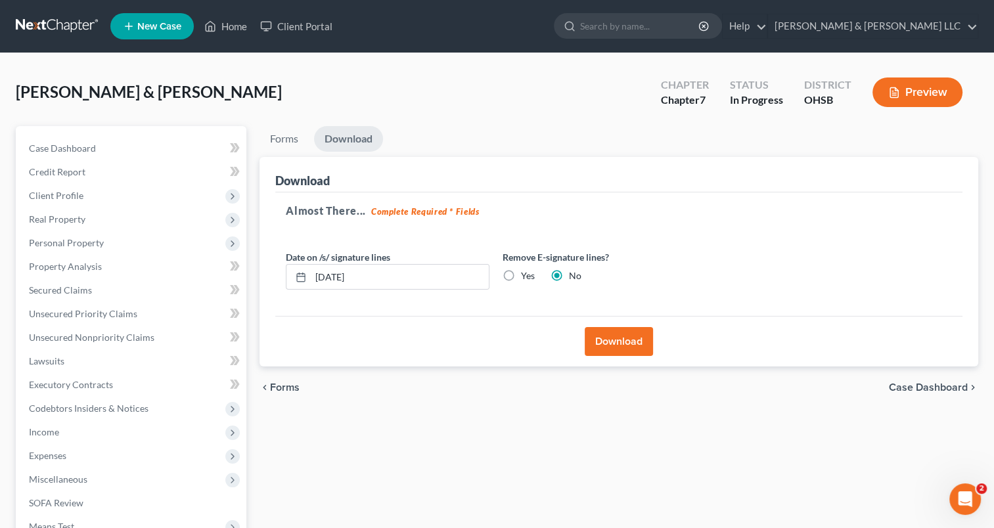
click at [605, 344] on button "Download" at bounding box center [619, 341] width 68 height 29
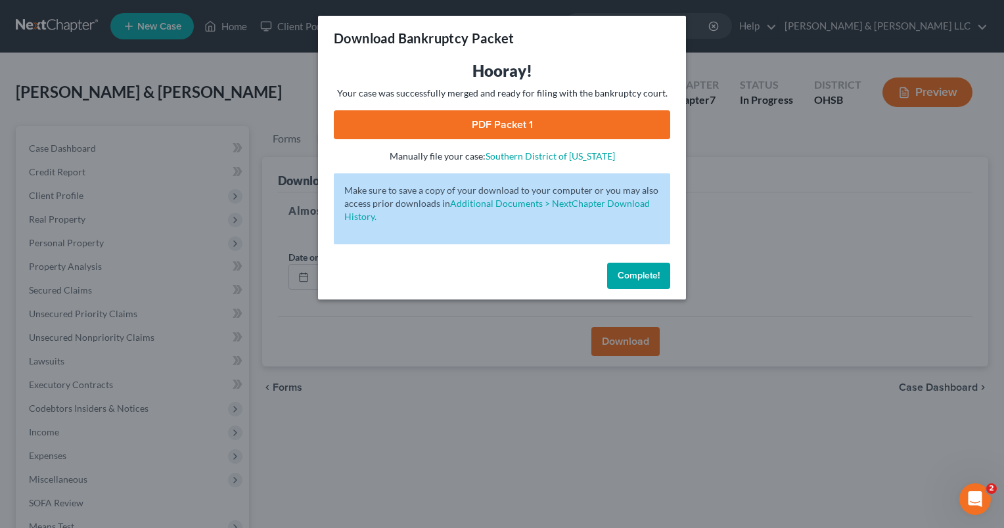
click at [498, 127] on link "PDF Packet 1" at bounding box center [502, 124] width 336 height 29
click at [635, 281] on span "Complete!" at bounding box center [639, 275] width 42 height 11
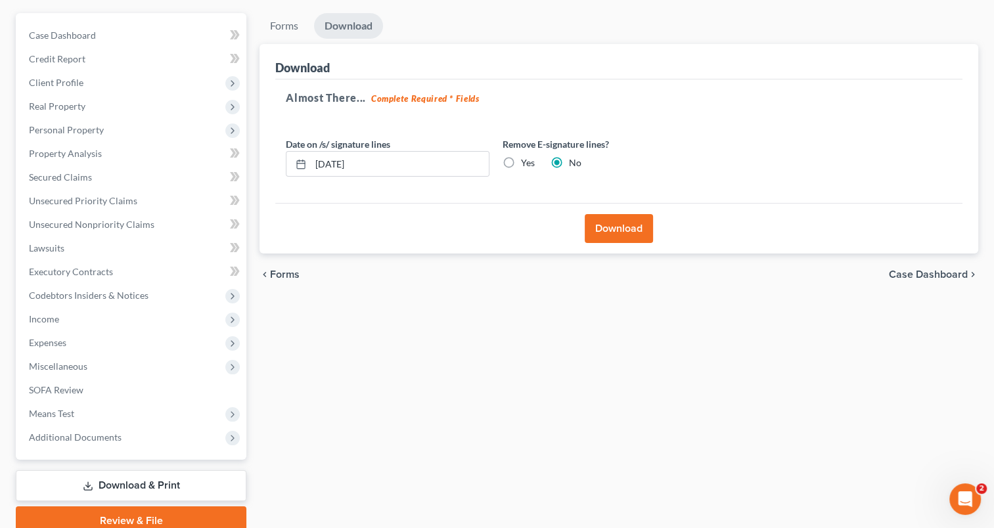
scroll to position [169, 0]
